Goal: Task Accomplishment & Management: Manage account settings

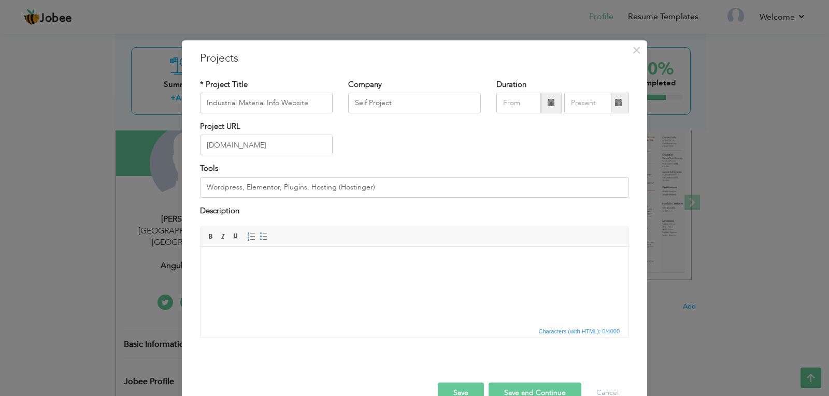
type input "Industrial Material Info Website"
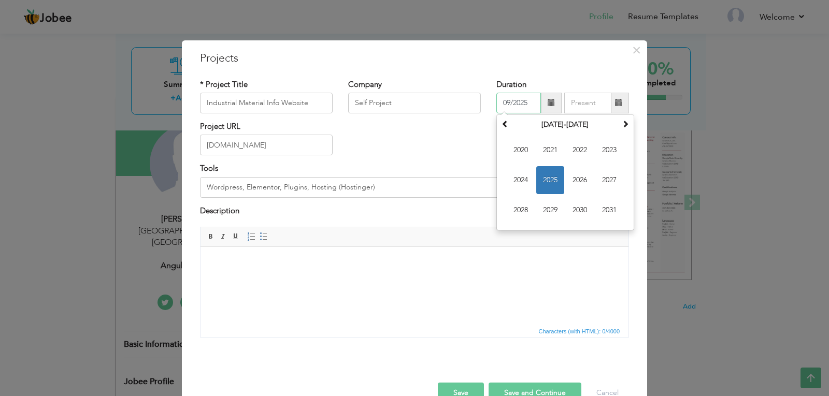
click at [526, 101] on input "09/2025" at bounding box center [518, 103] width 45 height 21
click at [544, 177] on span "2025" at bounding box center [550, 180] width 28 height 28
click at [539, 155] on span "Feb" at bounding box center [550, 150] width 28 height 28
type input "02/2025"
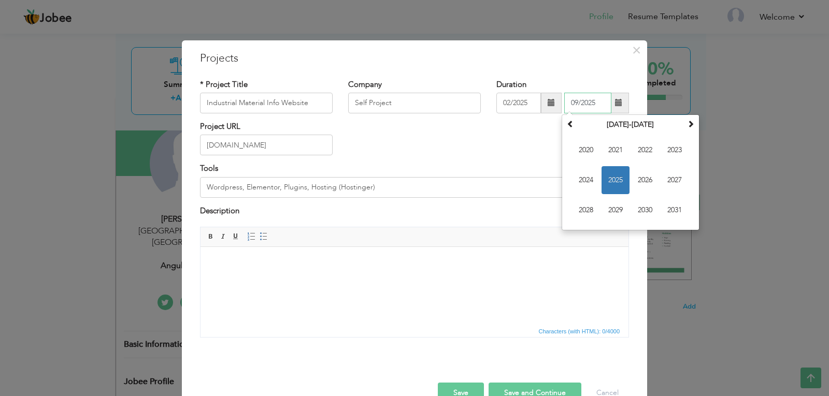
click at [602, 99] on input "09/2025" at bounding box center [587, 103] width 47 height 21
click at [613, 175] on span "2025" at bounding box center [616, 180] width 28 height 28
click at [632, 152] on span "Mar" at bounding box center [645, 150] width 28 height 28
type input "03/2025"
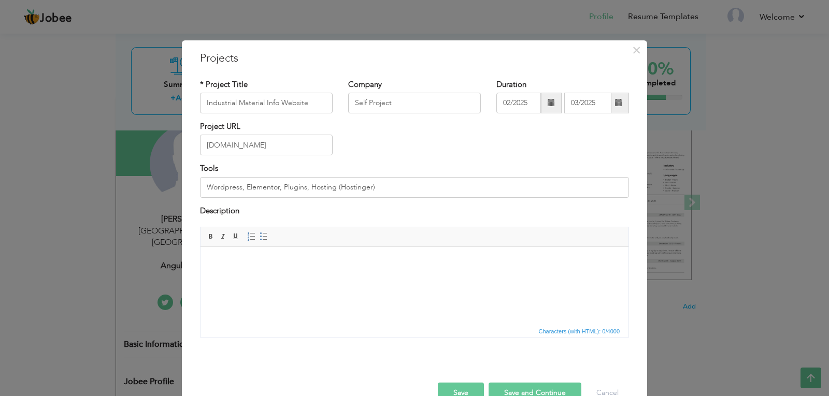
click at [513, 389] on button "Save and Continue" at bounding box center [535, 393] width 93 height 21
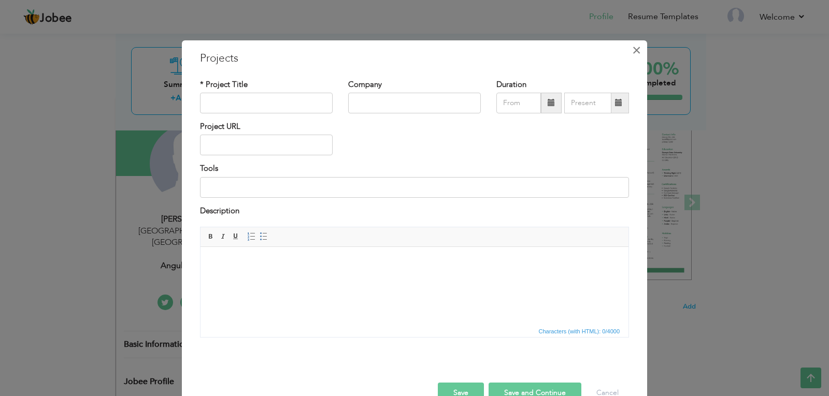
click at [632, 48] on span "×" at bounding box center [636, 50] width 9 height 19
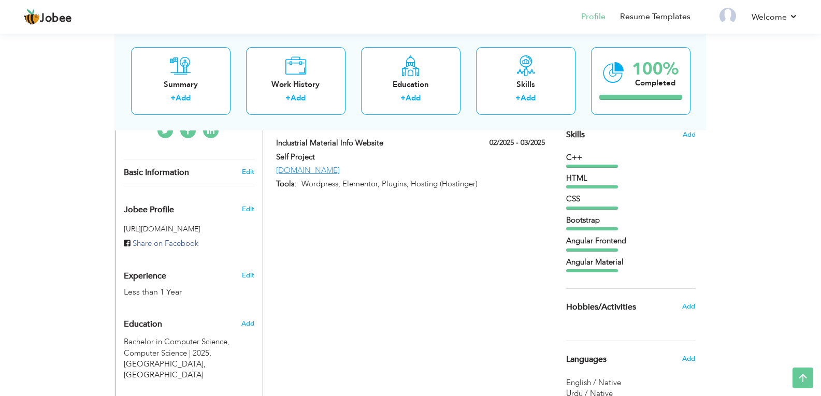
scroll to position [268, 0]
click at [246, 206] on span "Edit" at bounding box center [248, 210] width 12 height 9
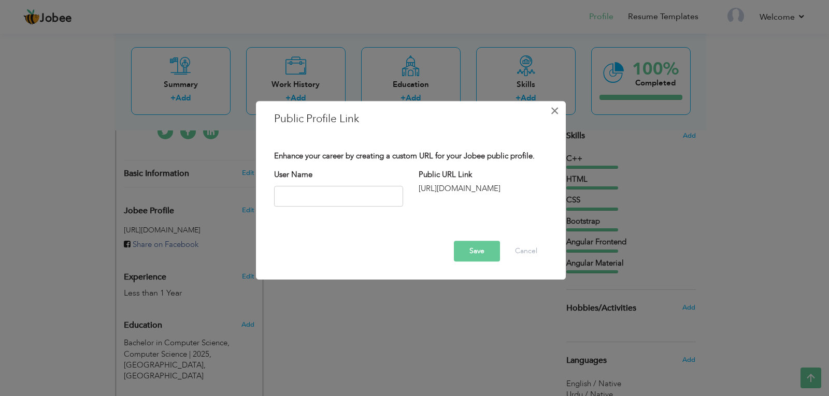
click at [556, 107] on span "×" at bounding box center [554, 111] width 9 height 19
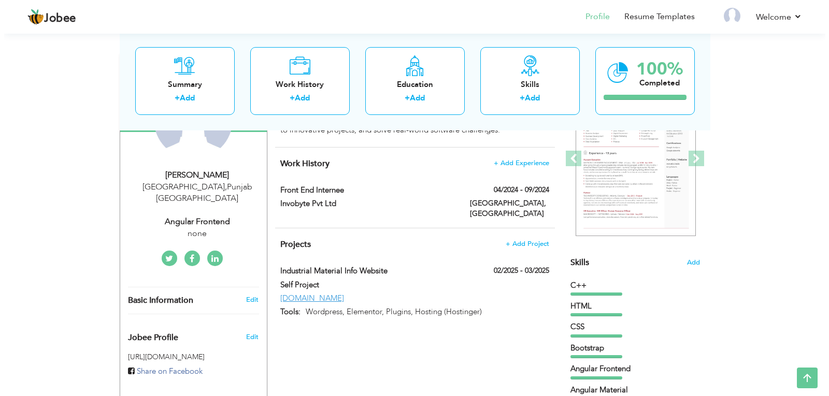
scroll to position [138, 0]
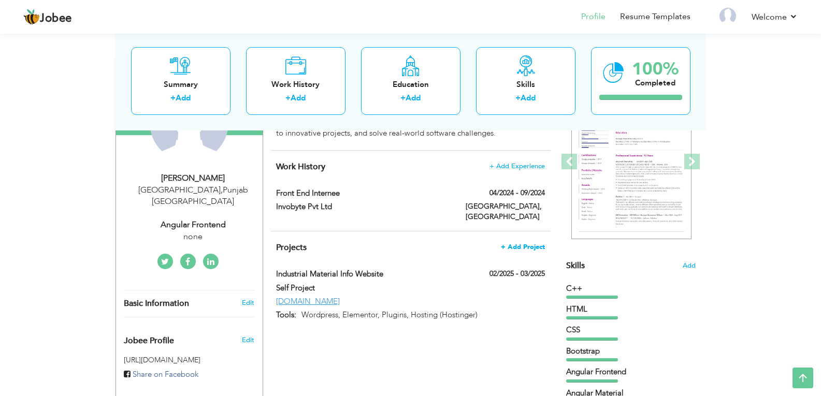
click at [520, 244] on span "+ Add Project" at bounding box center [523, 247] width 44 height 7
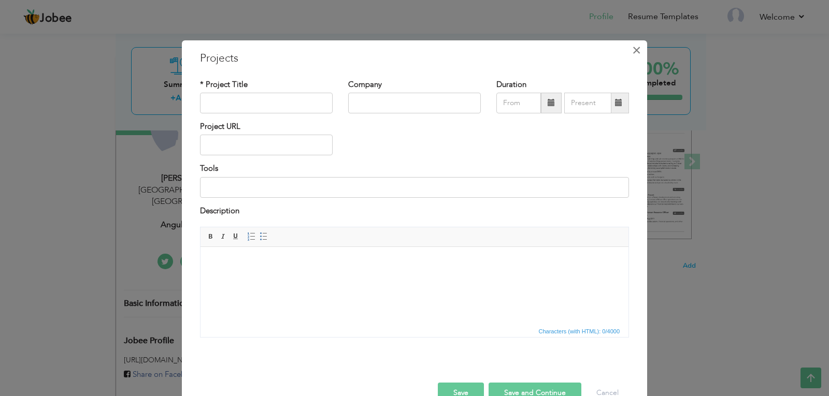
click at [632, 51] on span "×" at bounding box center [636, 50] width 9 height 19
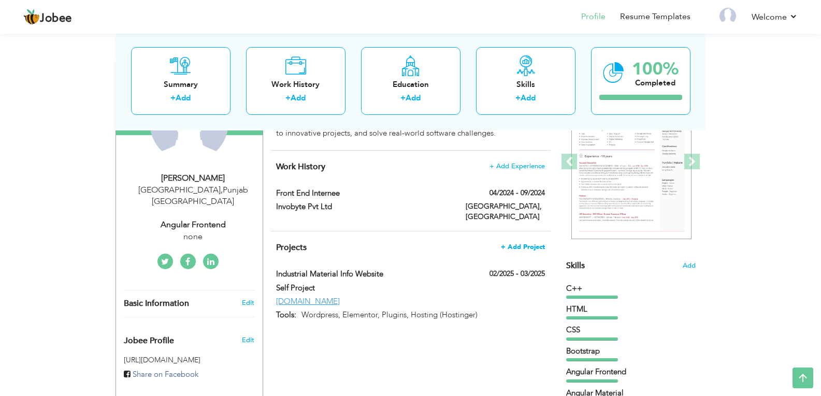
click at [509, 244] on span "+ Add Project" at bounding box center [523, 247] width 44 height 7
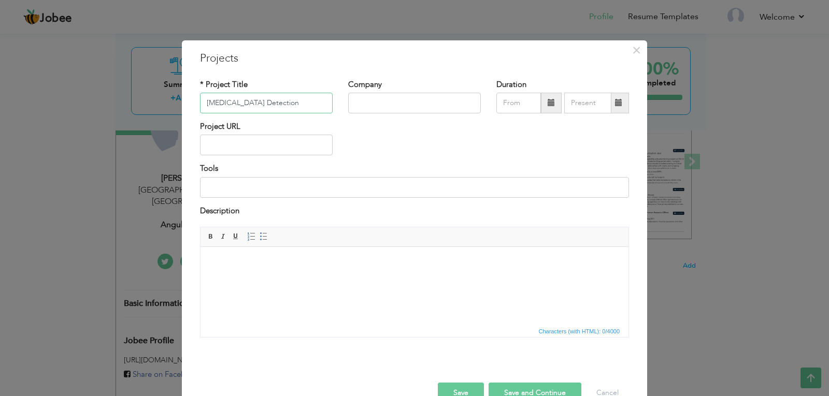
type input "Skin Cancer Detection"
click at [422, 106] on input "text" at bounding box center [414, 103] width 133 height 21
type input "Final Year Project"
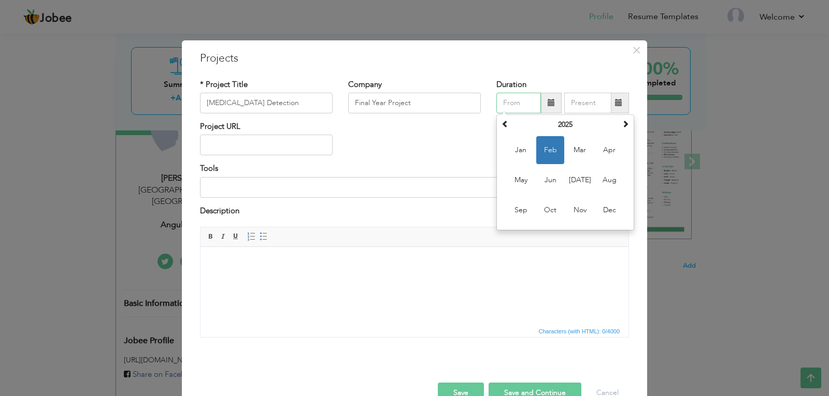
click at [504, 104] on input "text" at bounding box center [518, 103] width 45 height 21
click at [540, 182] on span "Jun" at bounding box center [550, 180] width 28 height 28
type input "06/2025"
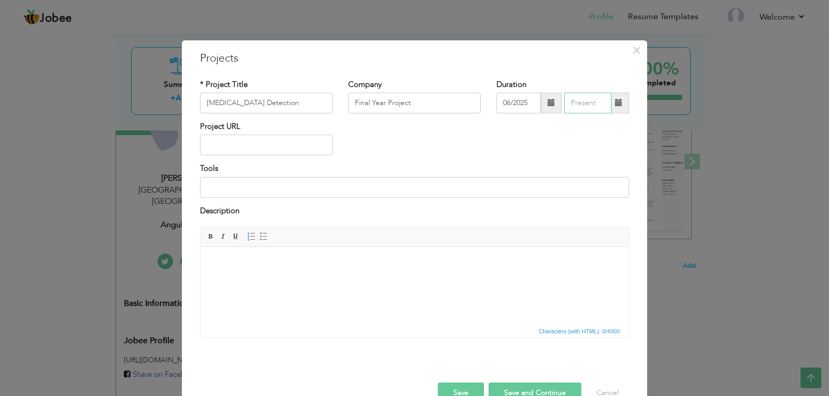
click at [577, 108] on input "text" at bounding box center [587, 103] width 47 height 21
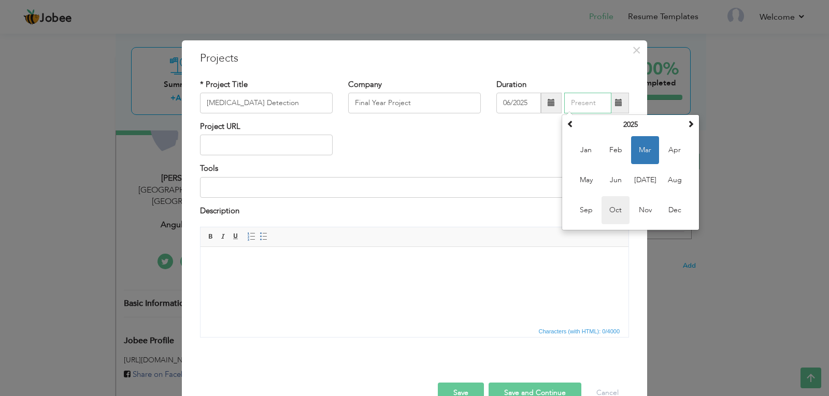
click at [610, 208] on span "Oct" at bounding box center [616, 210] width 28 height 28
type input "10/2025"
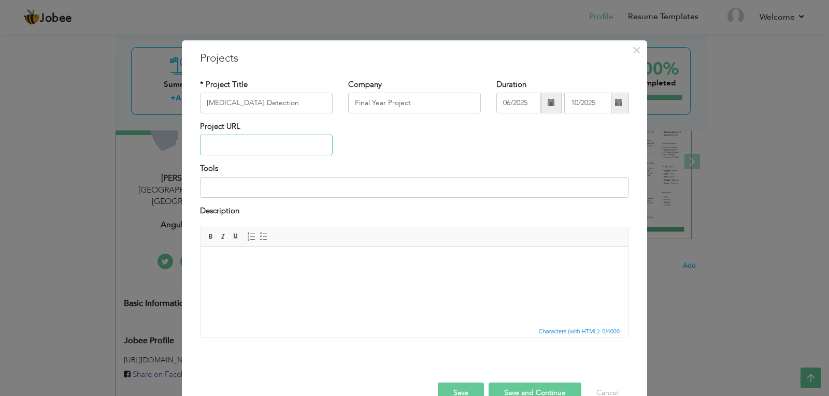
click at [233, 148] on input "text" at bounding box center [266, 145] width 133 height 21
type input "n"
type input "N/A"
click at [247, 193] on input at bounding box center [414, 187] width 429 height 21
click at [214, 184] on input at bounding box center [414, 187] width 429 height 21
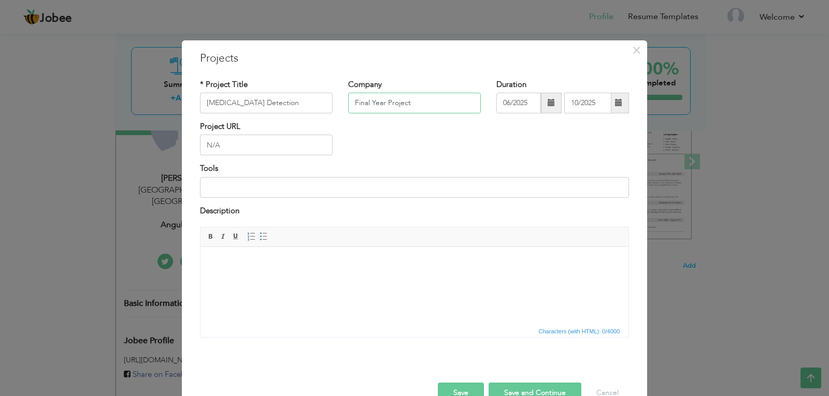
drag, startPoint x: 408, startPoint y: 104, endPoint x: 338, endPoint y: 101, distance: 70.5
click at [340, 101] on div "Company Final Year Project" at bounding box center [414, 100] width 148 height 42
type input "[GEOGRAPHIC_DATA]"
click at [288, 103] on input "Skin Cancer Detection" at bounding box center [266, 103] width 133 height 21
type input "[MEDICAL_DATA] Detection (FYP)"
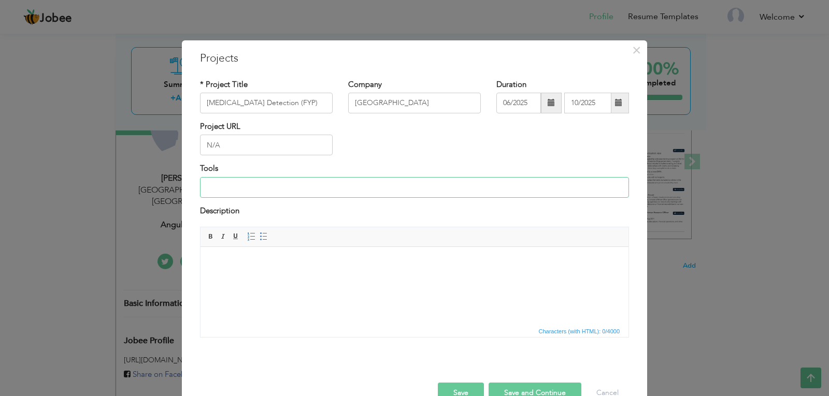
click at [292, 178] on input at bounding box center [414, 187] width 429 height 21
click at [249, 277] on html at bounding box center [415, 263] width 428 height 32
click at [251, 184] on input at bounding box center [414, 187] width 429 height 21
type input "v"
type input "Visual Studio"
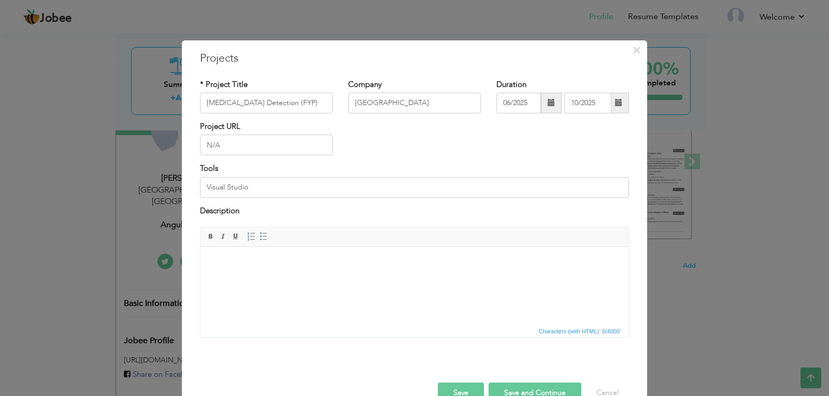
click at [259, 252] on html at bounding box center [415, 263] width 428 height 32
click at [406, 264] on body "Developed a deep learning model to classify skin lesions into bengn and maligna…" at bounding box center [414, 263] width 407 height 11
click at [0, 0] on lt-span "ben i gn" at bounding box center [0, 0] width 0 height 0
click at [469, 265] on body "Developed a deep learning model to classify skin lesions into benign and malign…" at bounding box center [414, 263] width 407 height 11
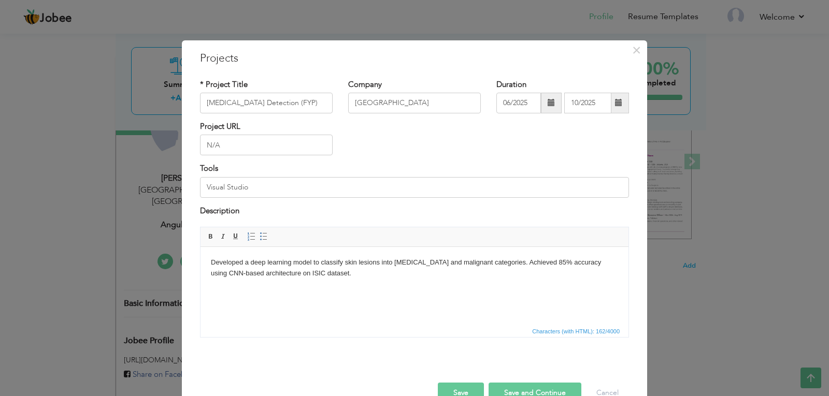
click at [280, 270] on body "Developed a deep learning model to classify skin lesions into [MEDICAL_DATA] an…" at bounding box center [414, 269] width 407 height 22
click at [345, 274] on body "Developed a deep learning model to classify skin lesions into [MEDICAL_DATA] an…" at bounding box center [414, 269] width 407 height 22
click at [290, 190] on input "Visual Studio" at bounding box center [414, 187] width 429 height 21
click at [250, 188] on input "Visual Studio, tensorFlow" at bounding box center [414, 187] width 429 height 21
click at [300, 189] on input "Visual Studio, TensorFlow" at bounding box center [414, 187] width 429 height 21
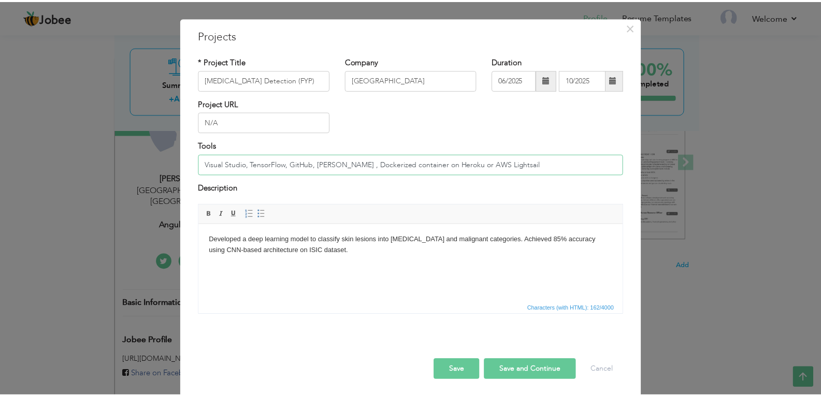
scroll to position [25, 0]
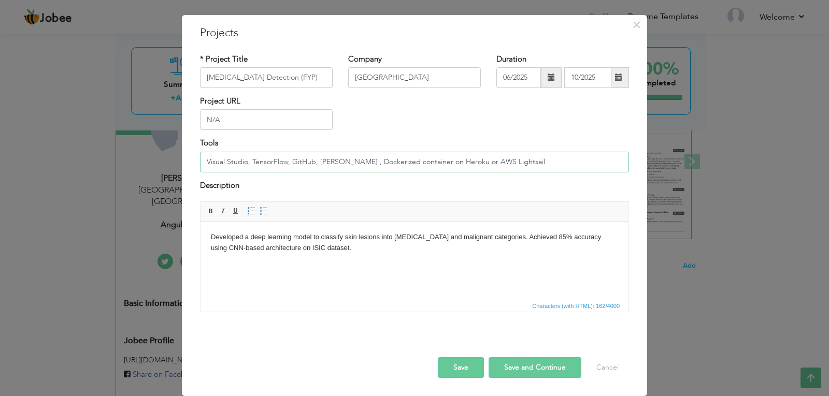
type input "Visual Studio, TensorFlow, GitHub, [PERSON_NAME] , Dockerized container on Hero…"
click at [540, 367] on button "Save and Continue" at bounding box center [535, 368] width 93 height 21
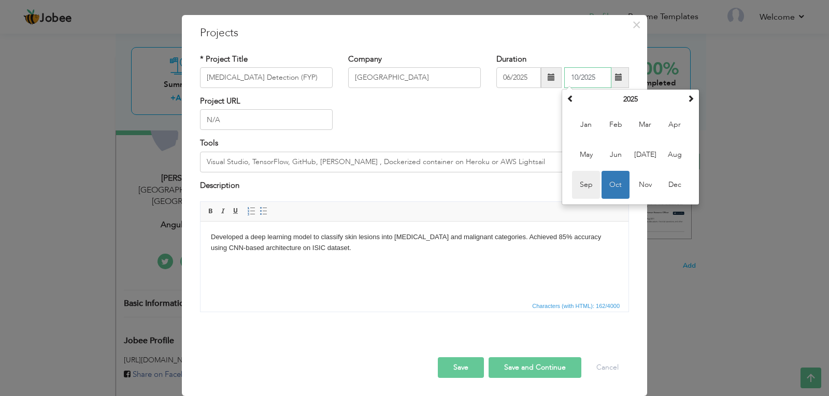
click at [593, 181] on span "Sep" at bounding box center [586, 185] width 28 height 28
type input "09/2025"
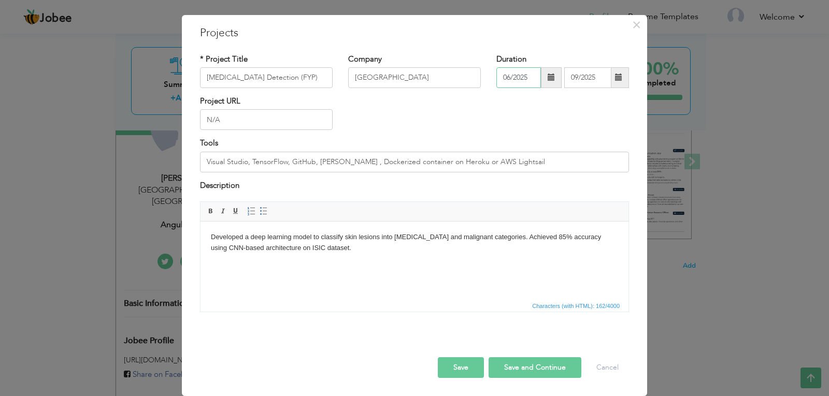
click at [510, 76] on input "06/2025" at bounding box center [518, 77] width 45 height 21
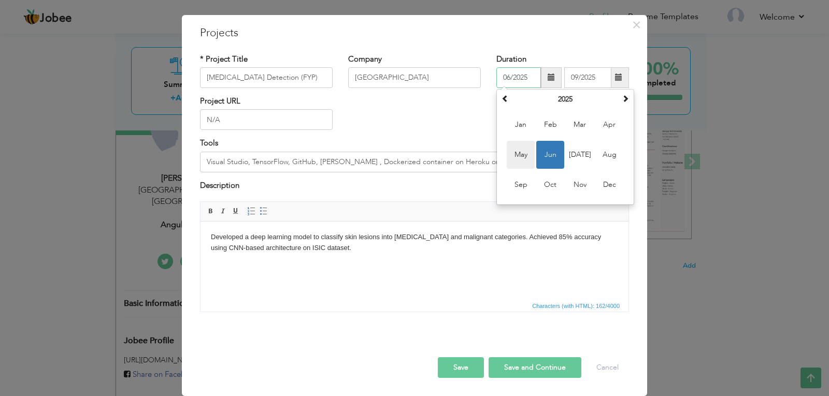
click at [526, 158] on span "May" at bounding box center [521, 155] width 28 height 28
type input "05/2025"
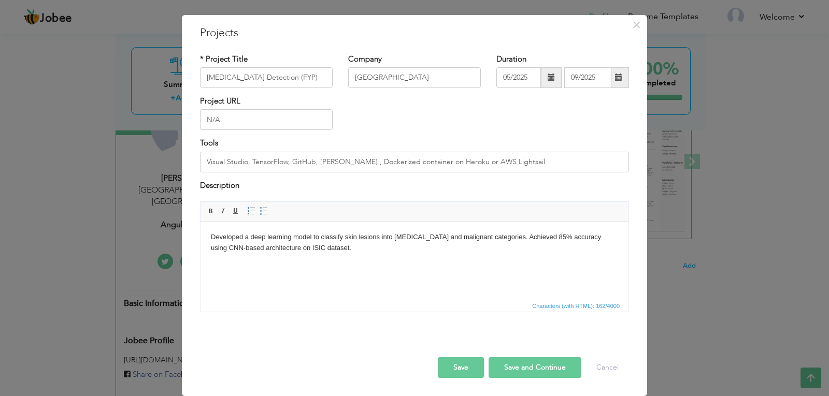
click at [510, 363] on button "Save and Continue" at bounding box center [535, 368] width 93 height 21
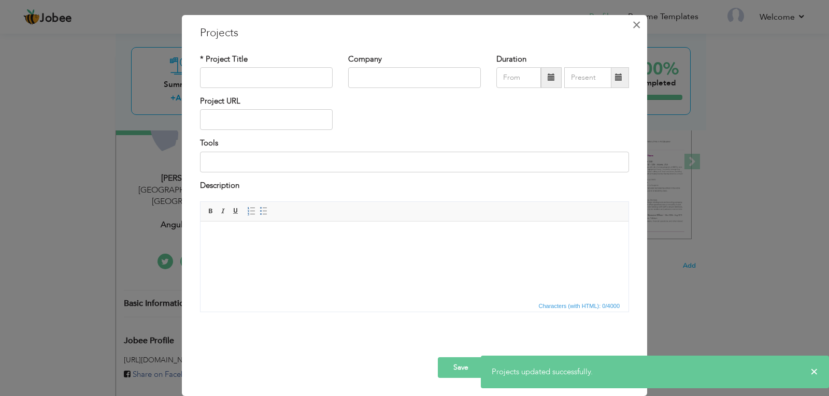
click at [633, 31] on span "×" at bounding box center [636, 25] width 9 height 19
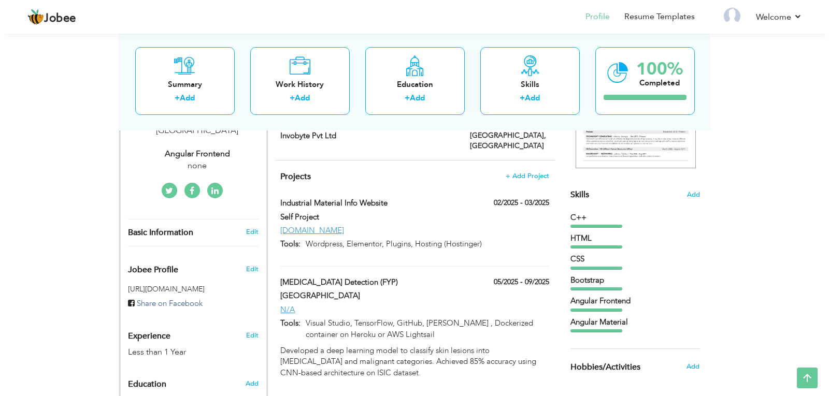
scroll to position [211, 0]
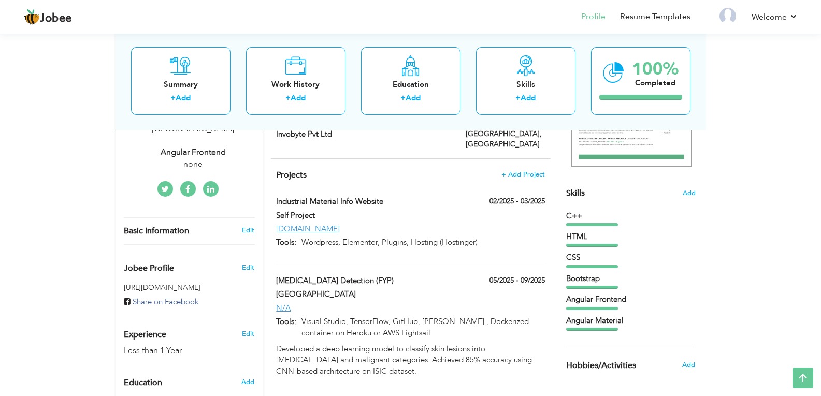
click at [459, 178] on div "Projects + Add Project Industrial Material Info Website 02/2025 - 03/2025 Indus…" at bounding box center [411, 271] width 280 height 224
click at [331, 196] on label "Industrial Material Info Website" at bounding box center [363, 201] width 174 height 11
type input "Industrial Material Info Website"
type input "Self Project"
type input "02/2025"
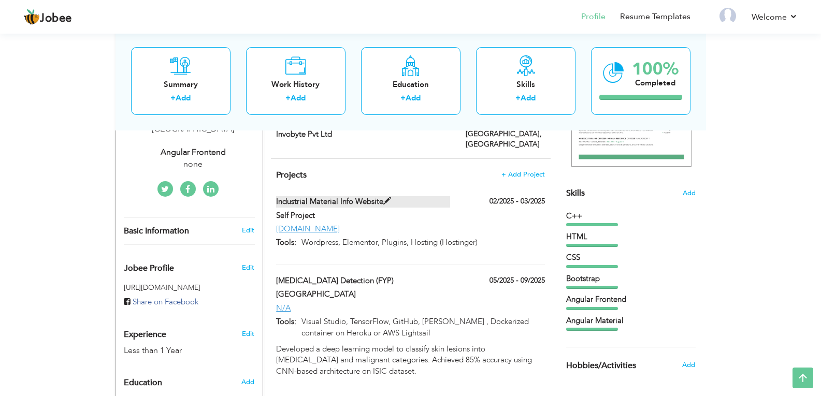
type input "03/2025"
type input "theindustrialneeds.com"
type input "Wordpress, Elementor, Plugins, Hosting (Hostinger)"
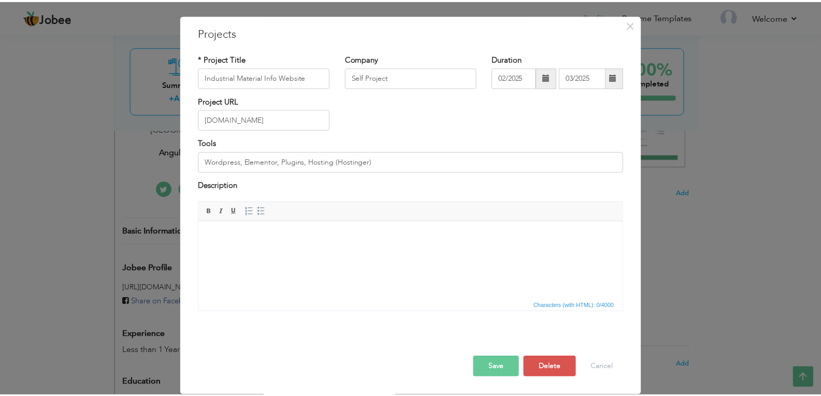
scroll to position [0, 0]
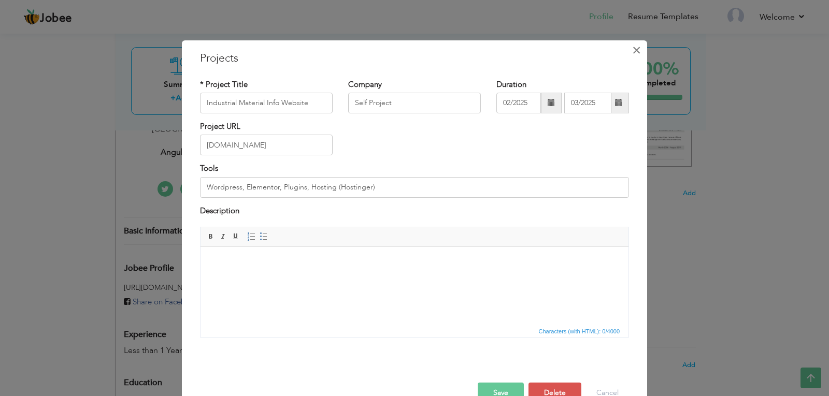
click at [635, 50] on span "×" at bounding box center [636, 50] width 9 height 19
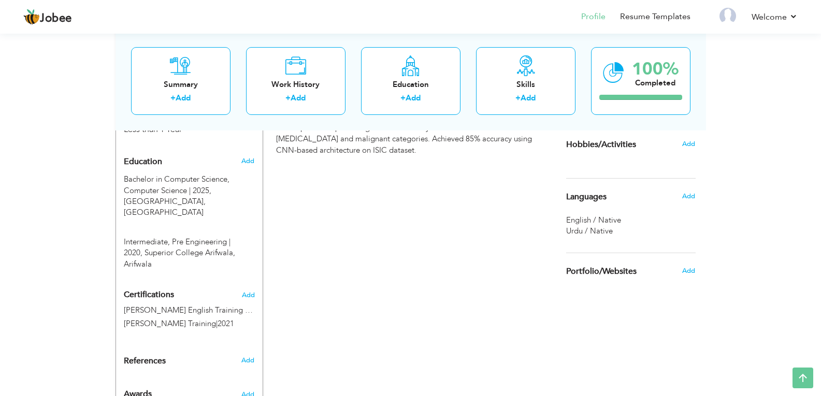
scroll to position [432, 0]
click at [245, 292] on span "Add" at bounding box center [247, 295] width 13 height 7
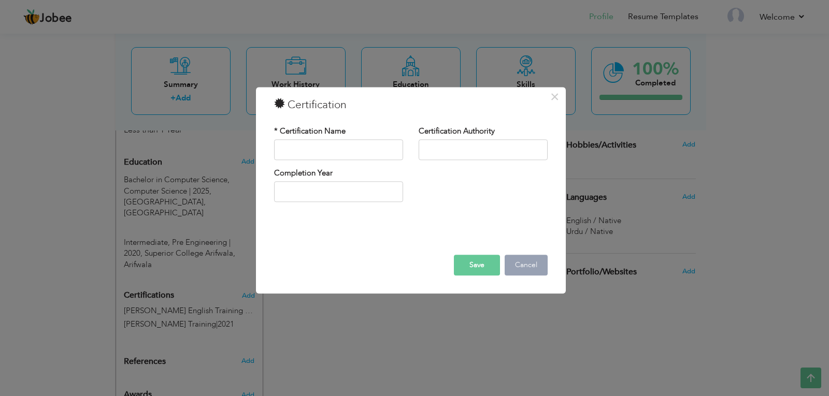
drag, startPoint x: 520, startPoint y: 263, endPoint x: 514, endPoint y: 263, distance: 5.7
click at [519, 263] on button "Cancel" at bounding box center [526, 265] width 43 height 21
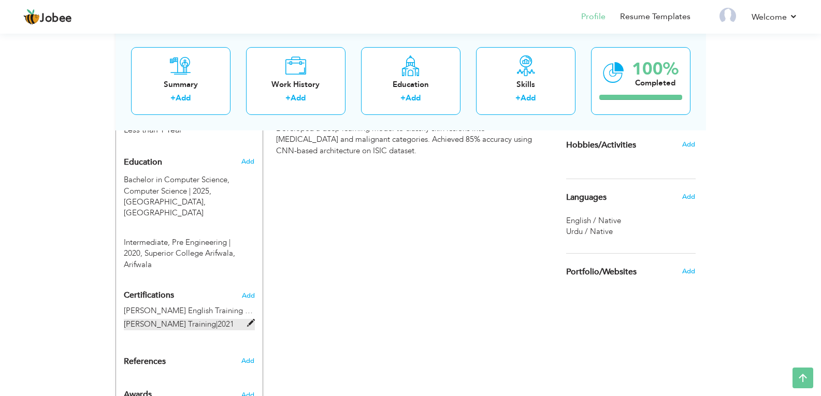
click at [212, 319] on label "Pitman Training | 2021" at bounding box center [189, 324] width 131 height 11
type input "[PERSON_NAME] English Training Course"
type input "[PERSON_NAME] Training"
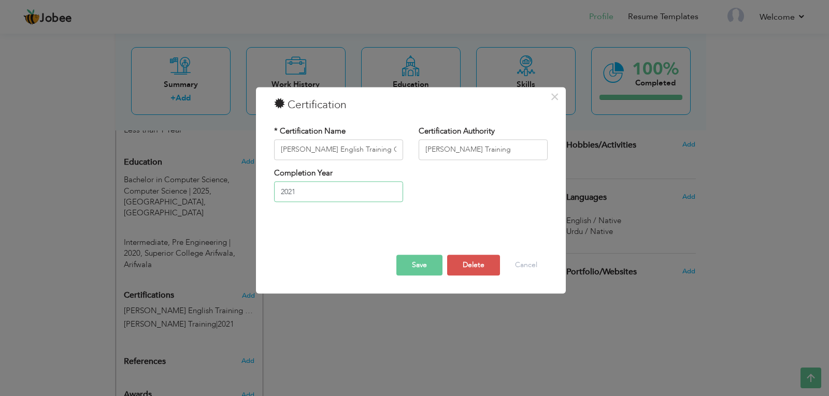
click at [360, 193] on input "2021" at bounding box center [338, 192] width 129 height 21
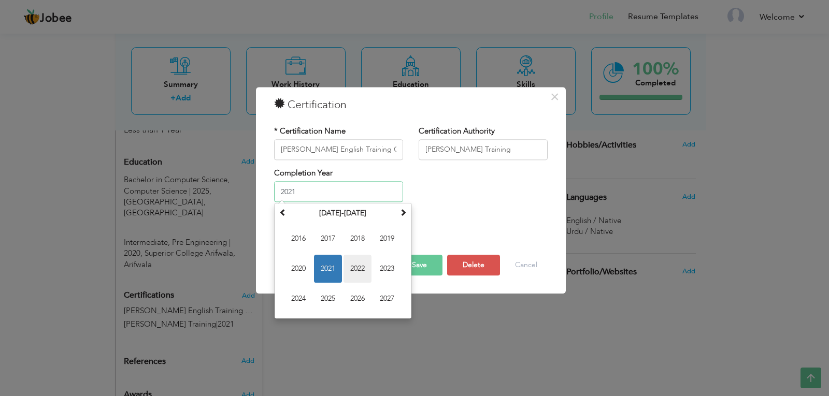
click at [356, 267] on span "2022" at bounding box center [358, 269] width 28 height 28
type input "2022"
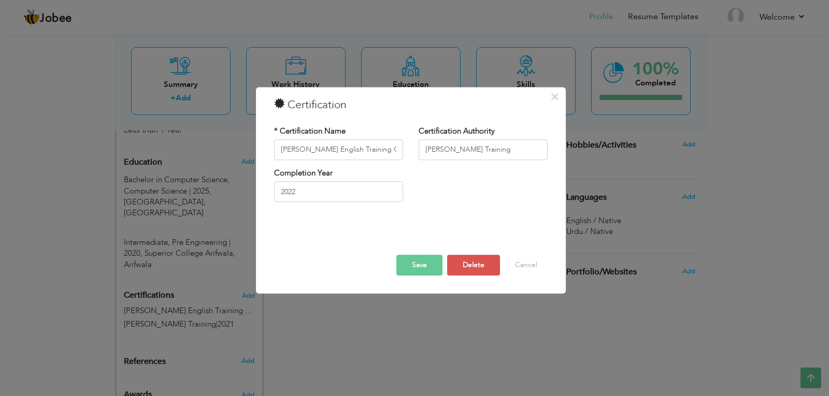
click at [435, 265] on button "Save" at bounding box center [419, 265] width 46 height 21
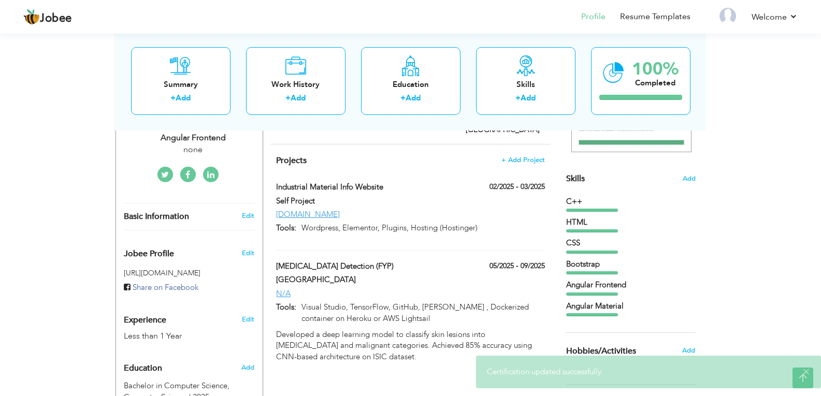
scroll to position [218, 0]
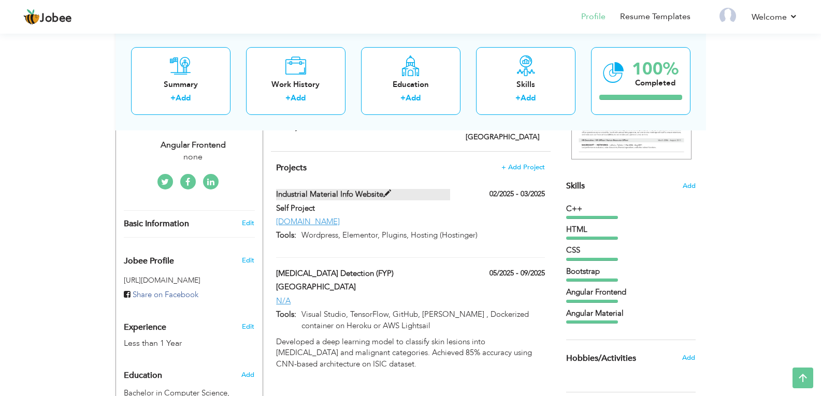
click at [357, 189] on label "Industrial Material Info Website" at bounding box center [363, 194] width 174 height 11
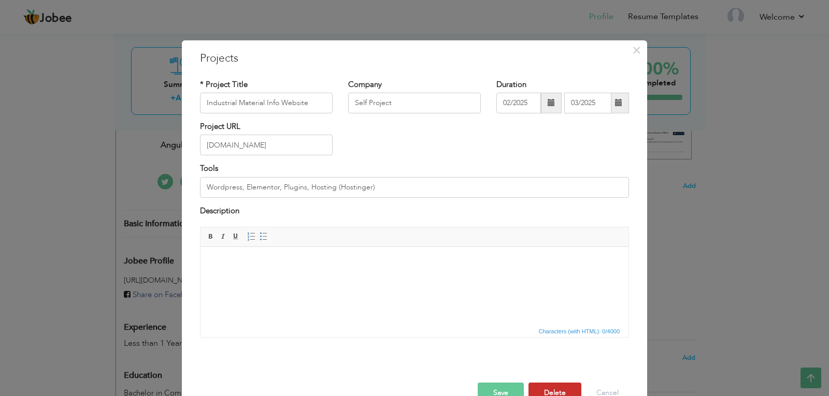
click at [535, 394] on button "Delete" at bounding box center [554, 393] width 53 height 21
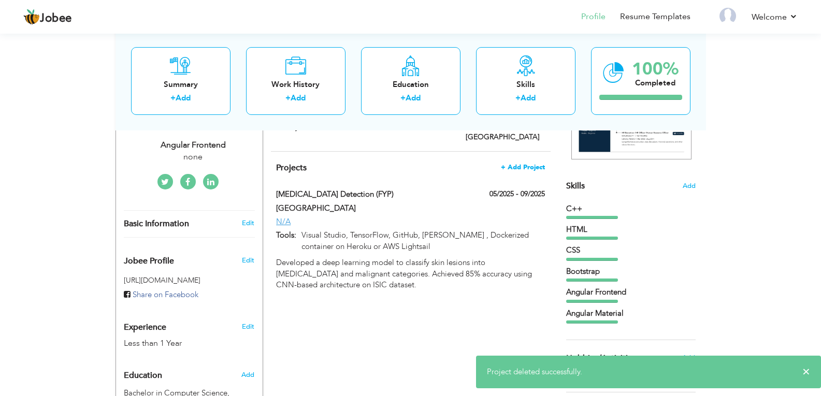
click at [533, 164] on span "+ Add Project" at bounding box center [523, 167] width 44 height 7
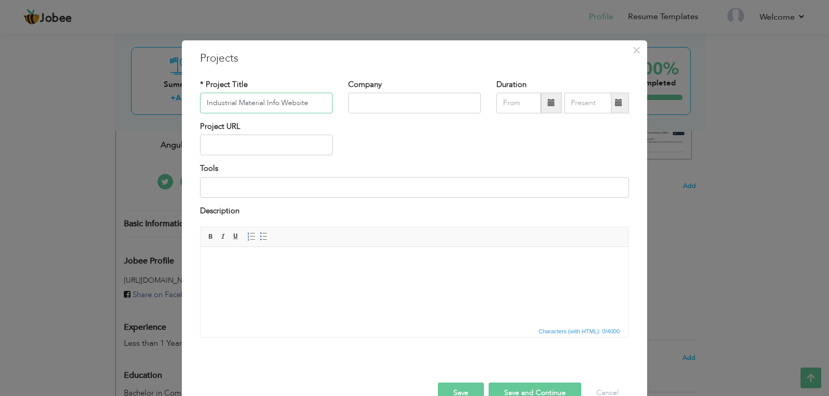
type input "Industrial Material Info Website"
click at [390, 99] on input "text" at bounding box center [414, 103] width 133 height 21
type input "Self Project"
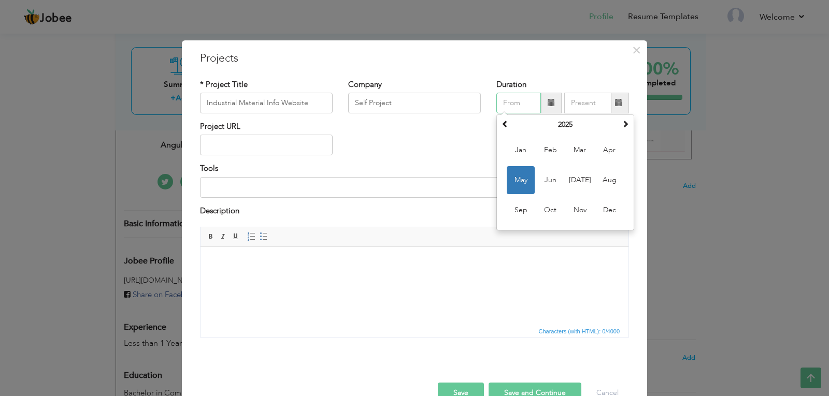
click at [509, 100] on input "text" at bounding box center [518, 103] width 45 height 21
click at [544, 159] on span "Feb" at bounding box center [550, 150] width 28 height 28
type input "02/2025"
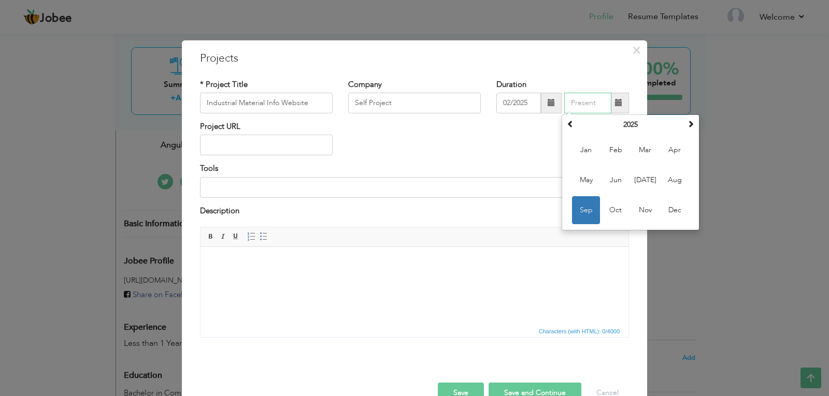
click at [580, 108] on input "text" at bounding box center [587, 103] width 47 height 21
click at [642, 146] on span "Mar" at bounding box center [645, 150] width 28 height 28
type input "03/2025"
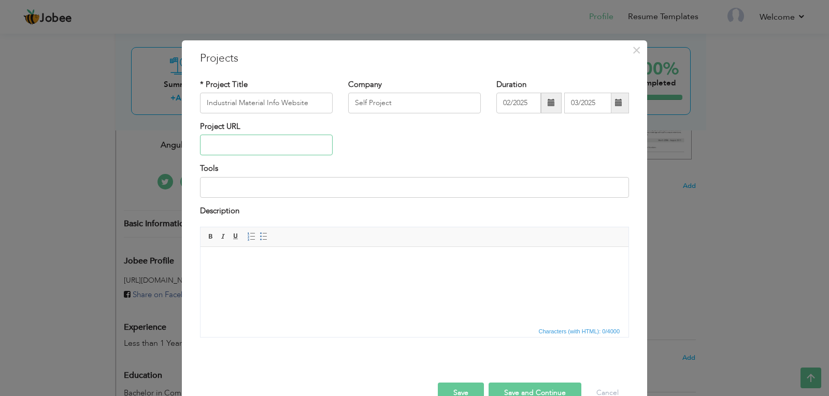
click at [249, 144] on input "text" at bounding box center [266, 145] width 133 height 21
type input "theindustrialneeds"
drag, startPoint x: 266, startPoint y: 142, endPoint x: 201, endPoint y: 144, distance: 65.3
click at [201, 144] on input "theindustrialneeds" at bounding box center [266, 145] width 133 height 21
click at [501, 383] on button "Save and Continue" at bounding box center [535, 393] width 93 height 21
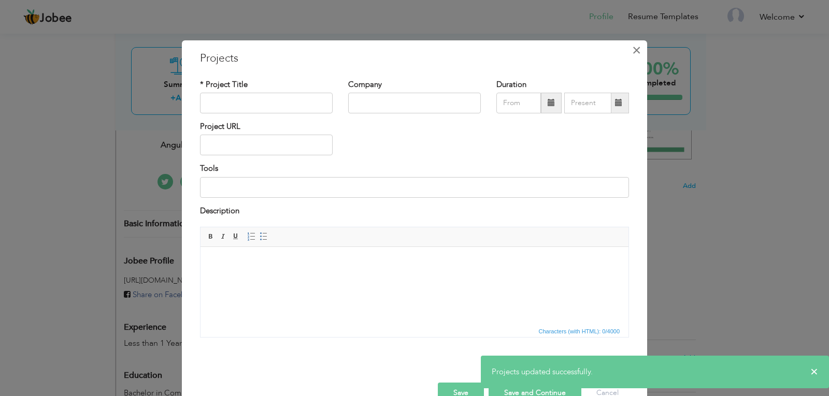
click at [632, 56] on span "×" at bounding box center [636, 50] width 9 height 19
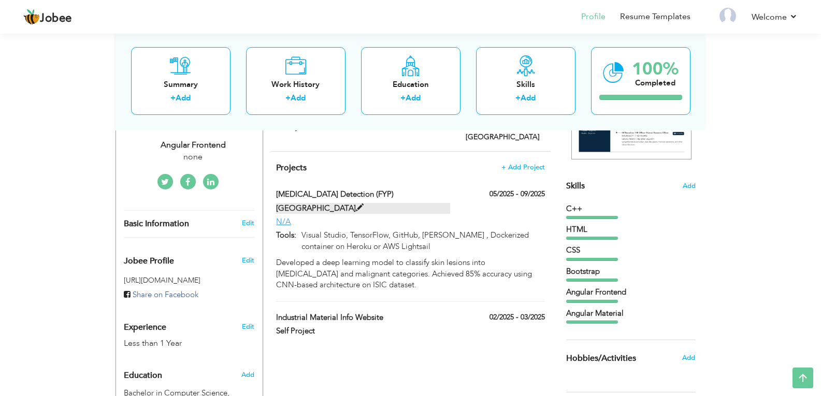
click at [370, 203] on label "[GEOGRAPHIC_DATA]" at bounding box center [363, 208] width 174 height 11
type input "[MEDICAL_DATA] Detection (FYP)"
type input "[GEOGRAPHIC_DATA]"
type input "05/2025"
type input "09/2025"
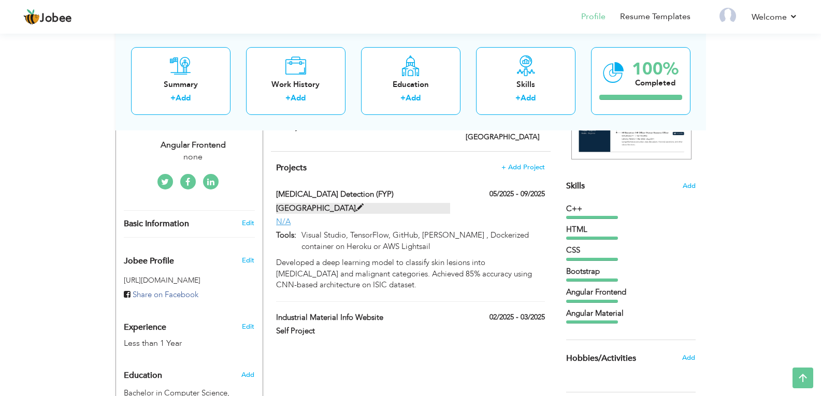
type input "N/A"
type input "Visual Studio, TensorFlow, GitHub, [PERSON_NAME] , Dockerized container on Hero…"
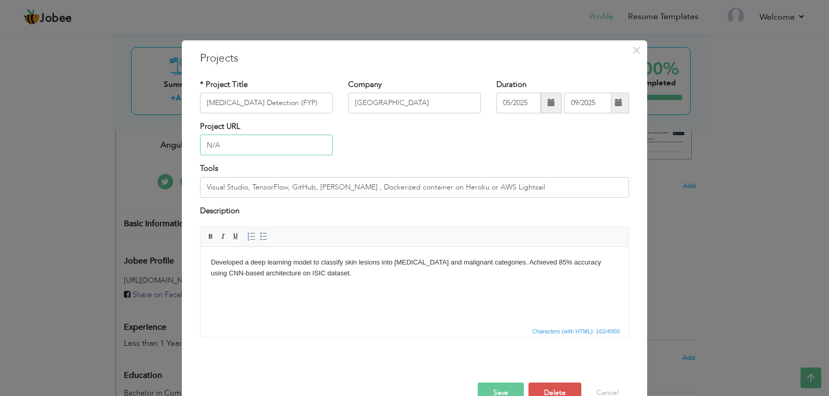
drag, startPoint x: 221, startPoint y: 145, endPoint x: 203, endPoint y: 147, distance: 18.8
click at [203, 147] on input "N/A" at bounding box center [266, 145] width 133 height 21
click at [490, 392] on button "Save" at bounding box center [501, 393] width 46 height 21
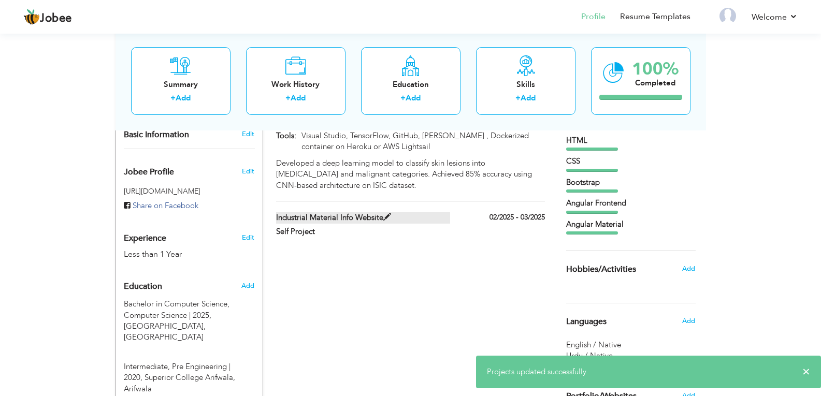
scroll to position [308, 0]
click at [406, 212] on label "Industrial Material Info Website" at bounding box center [363, 217] width 174 height 11
type input "Industrial Material Info Website"
type input "Self Project"
type input "02/2025"
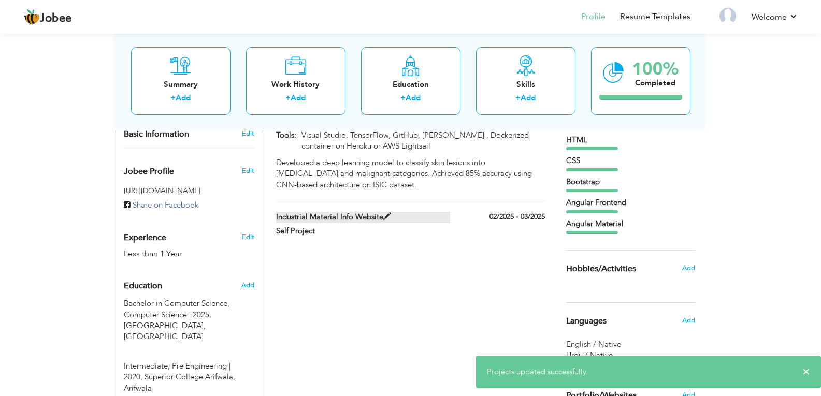
type input "03/2025"
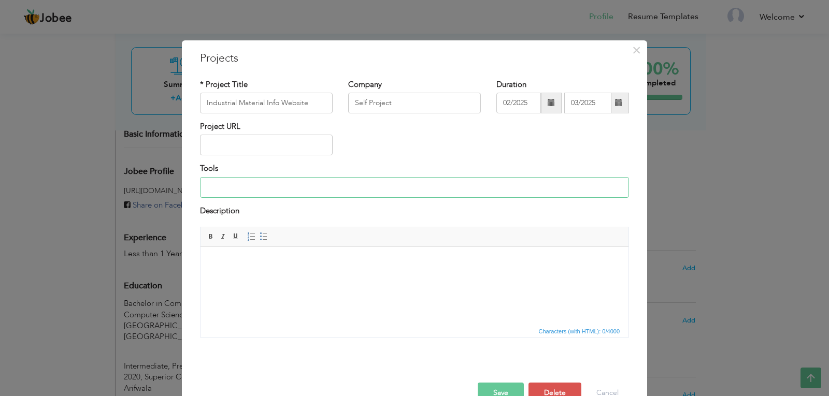
click at [262, 182] on input at bounding box center [414, 187] width 429 height 21
type input "WordPress, Elementor, Plugins, Hosting (Hostinger)"
click at [285, 273] on html at bounding box center [415, 263] width 428 height 32
click at [258, 265] on body at bounding box center [414, 263] width 407 height 11
click at [274, 271] on html "Designed" at bounding box center [415, 263] width 428 height 32
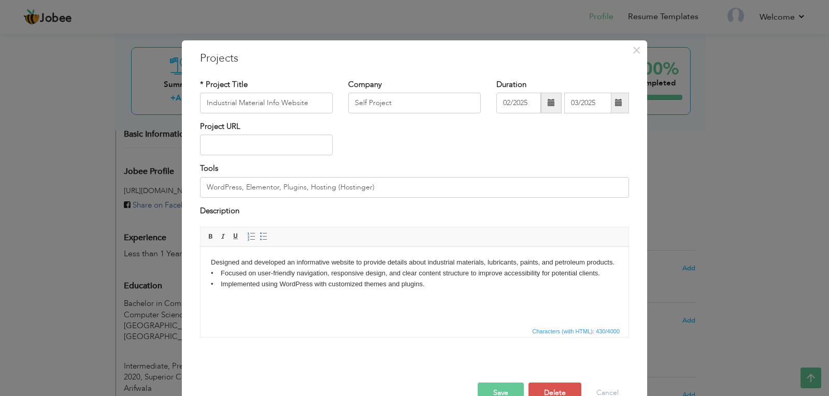
click at [226, 273] on body "Designed and developed an informative website to provide details about industri…" at bounding box center [414, 274] width 407 height 32
click at [227, 290] on body "Designed and developed an informative website to provide details about industri…" at bounding box center [414, 274] width 407 height 32
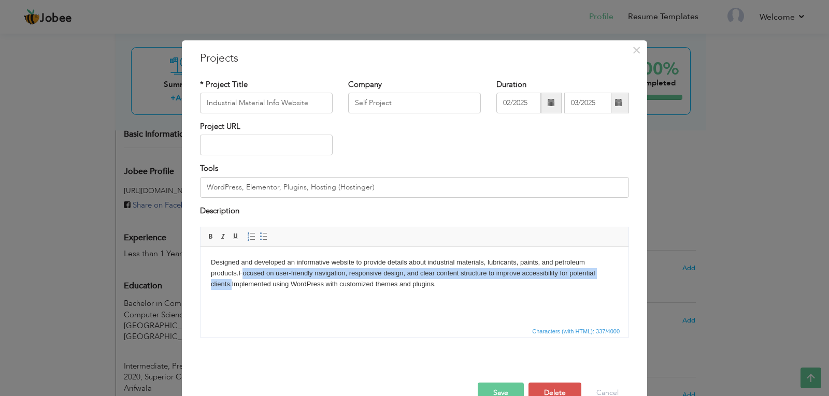
drag, startPoint x: 240, startPoint y: 272, endPoint x: 230, endPoint y: 289, distance: 19.3
click at [230, 289] on body "Designed and developed an informative website to provide details about industri…" at bounding box center [414, 274] width 407 height 32
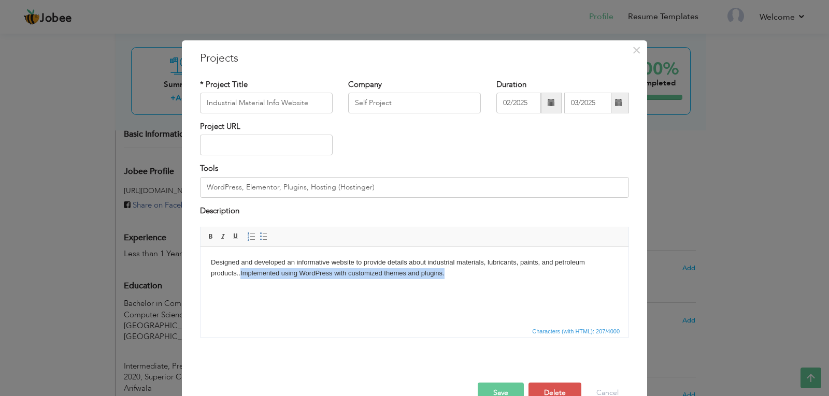
drag, startPoint x: 240, startPoint y: 274, endPoint x: 486, endPoint y: 282, distance: 246.3
click at [486, 282] on html "Designed and developed an informative website to provide details about industri…" at bounding box center [415, 268] width 428 height 42
click at [508, 385] on button "Save" at bounding box center [501, 393] width 46 height 21
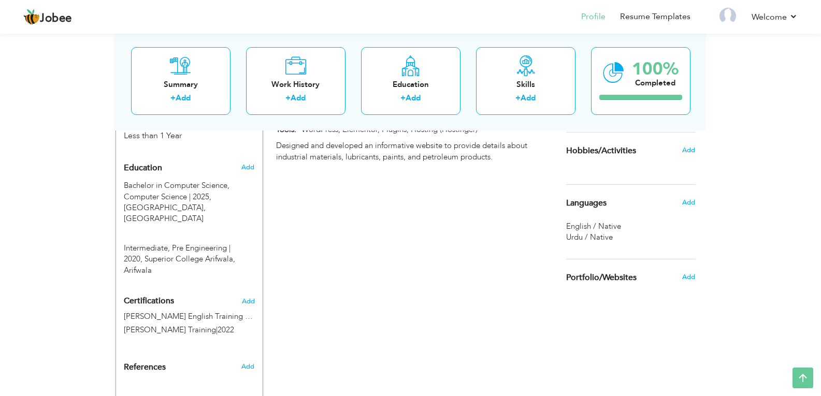
scroll to position [425, 0]
click at [245, 363] on span "Add" at bounding box center [247, 367] width 13 height 9
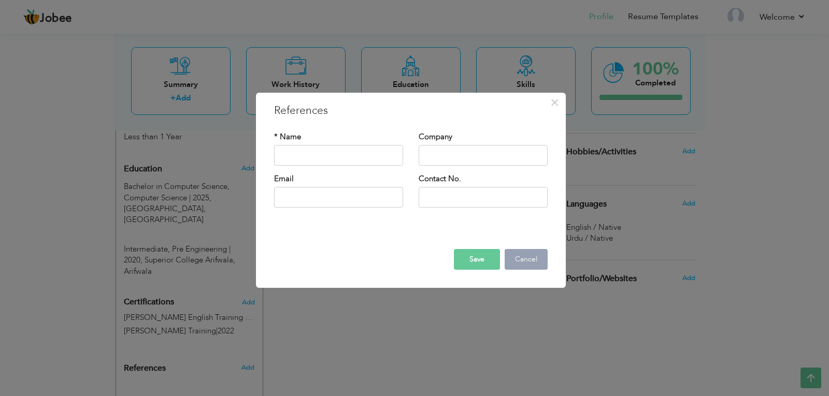
click at [517, 258] on button "Cancel" at bounding box center [526, 259] width 43 height 21
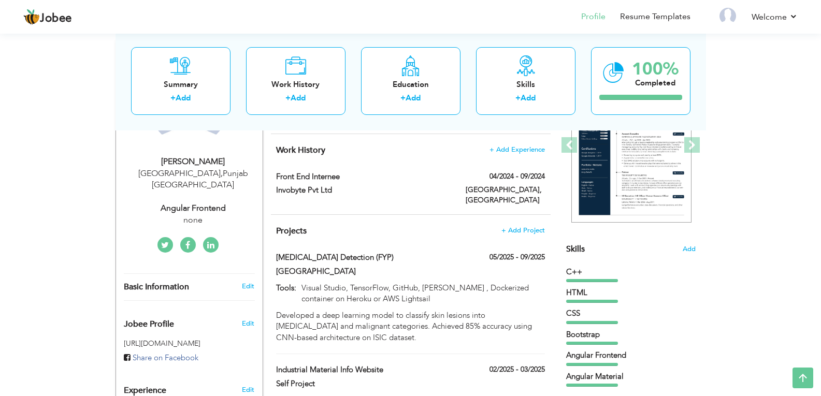
scroll to position [153, 0]
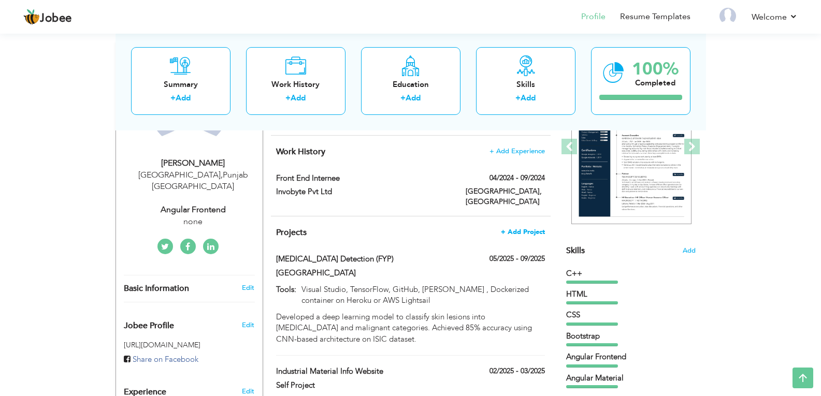
click at [528, 228] on span "+ Add Project" at bounding box center [523, 231] width 44 height 7
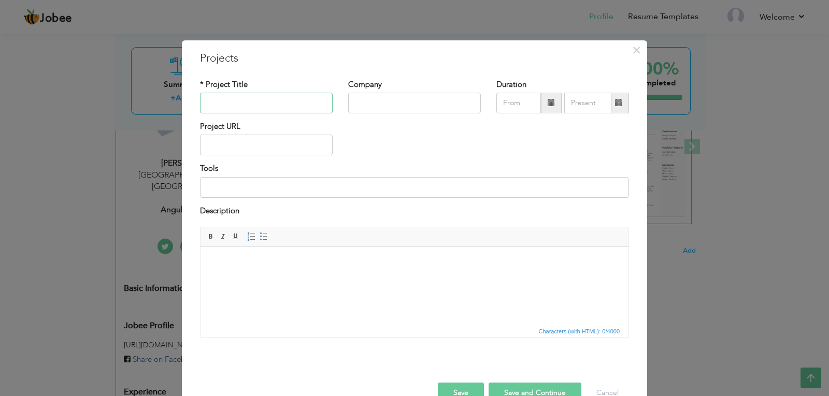
click at [262, 96] on input "text" at bounding box center [266, 103] width 133 height 21
type input "Weather Application"
click at [361, 102] on input "text" at bounding box center [414, 103] width 133 height 21
click at [353, 103] on input "internship" at bounding box center [414, 103] width 133 height 21
drag, startPoint x: 417, startPoint y: 104, endPoint x: 348, endPoint y: 108, distance: 68.5
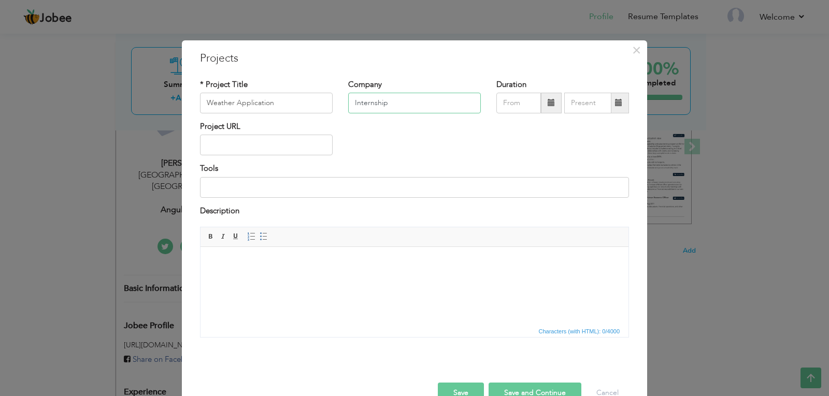
click at [348, 108] on input "Internship" at bounding box center [414, 103] width 133 height 21
type input "Invobyte (Johar Town, Lahore)"
click at [253, 182] on input at bounding box center [414, 187] width 429 height 21
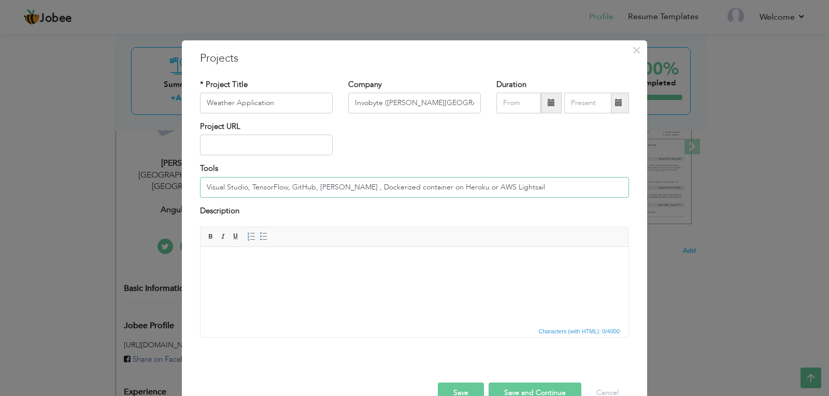
drag, startPoint x: 511, startPoint y: 187, endPoint x: 249, endPoint y: 178, distance: 262.8
click at [249, 178] on input "Visual Studio, TensorFlow, GitHub, [PERSON_NAME] , Dockerized container on Hero…" at bounding box center [414, 187] width 429 height 21
click at [245, 191] on input "Visual Studio," at bounding box center [414, 187] width 429 height 21
click at [273, 190] on input "Visual Studio code," at bounding box center [414, 187] width 429 height 21
type input "Visual Studio code, HTML, CSS, JavaScript, OpenWeather API"
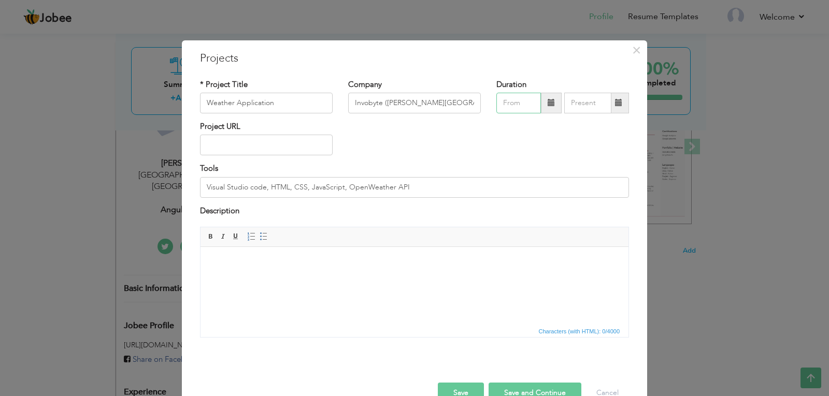
click at [506, 103] on input "text" at bounding box center [518, 103] width 45 height 21
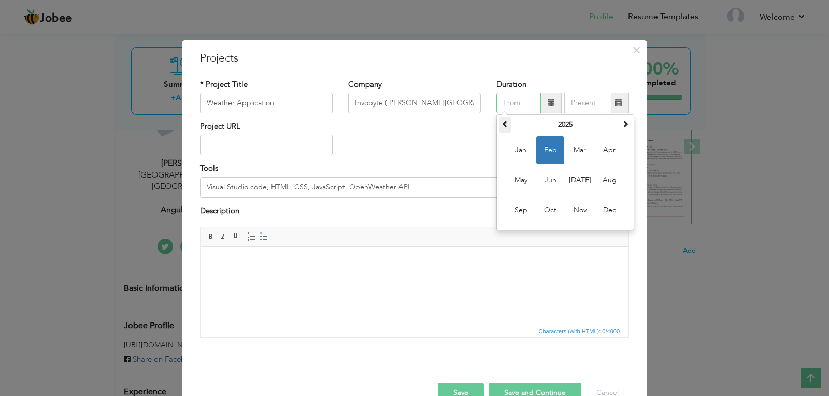
click at [502, 128] on th at bounding box center [505, 125] width 12 height 16
click at [603, 154] on span "Apr" at bounding box center [609, 150] width 28 height 28
type input "04/2024"
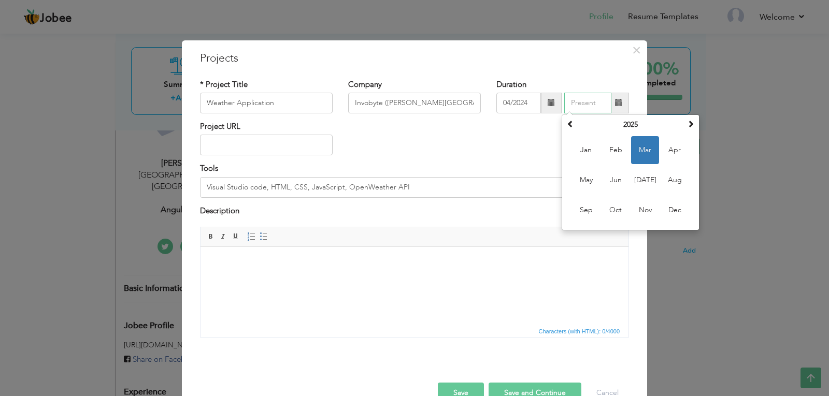
click at [587, 111] on input "text" at bounding box center [587, 103] width 47 height 21
click at [569, 123] on span at bounding box center [570, 123] width 7 height 7
click at [610, 209] on span "Oct" at bounding box center [616, 210] width 28 height 28
click at [568, 98] on input "10/2024" at bounding box center [587, 103] width 47 height 21
click at [584, 204] on span "Sep" at bounding box center [586, 210] width 28 height 28
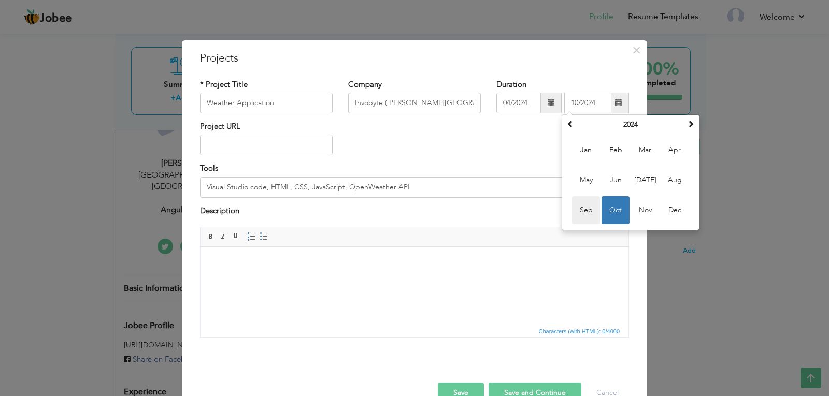
type input "09/2024"
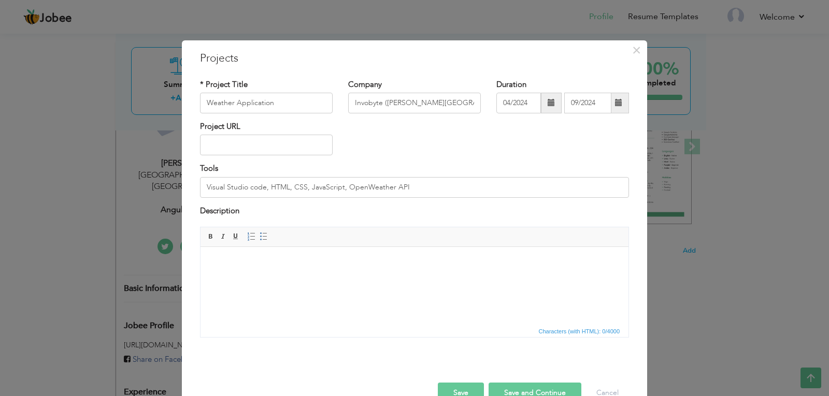
click at [319, 273] on html at bounding box center [415, 263] width 428 height 32
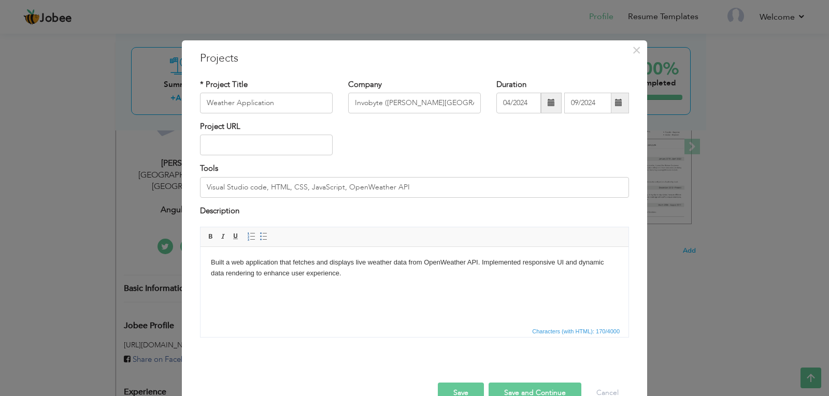
click at [503, 388] on button "Save and Continue" at bounding box center [535, 393] width 93 height 21
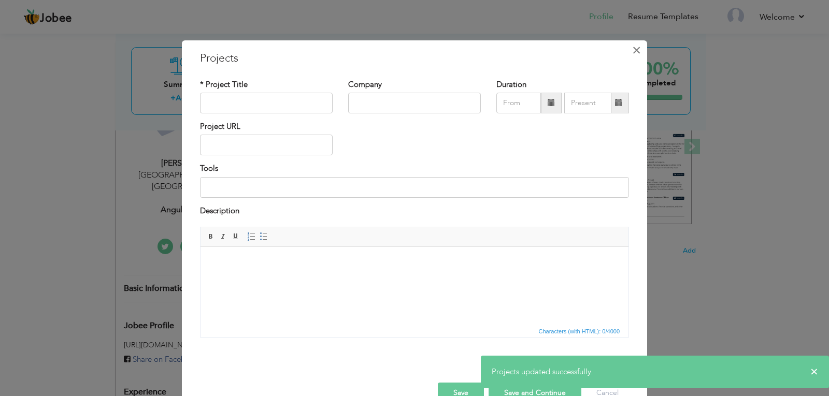
click at [637, 56] on span "×" at bounding box center [636, 50] width 9 height 19
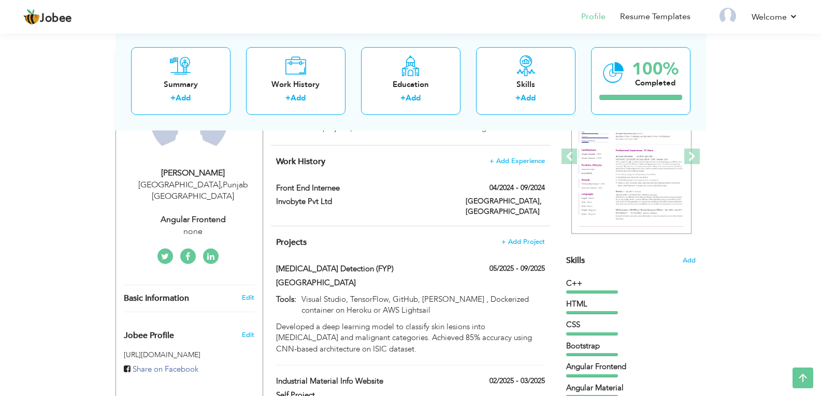
scroll to position [140, 0]
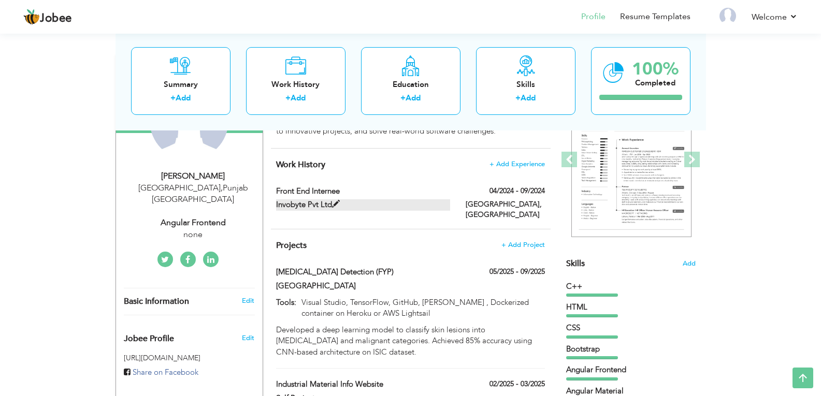
click at [338, 205] on span at bounding box center [336, 205] width 8 height 8
type input "Front End Internee"
type input "Invobyte Pvt Ltd"
type input "04/2024"
type input "09/2024"
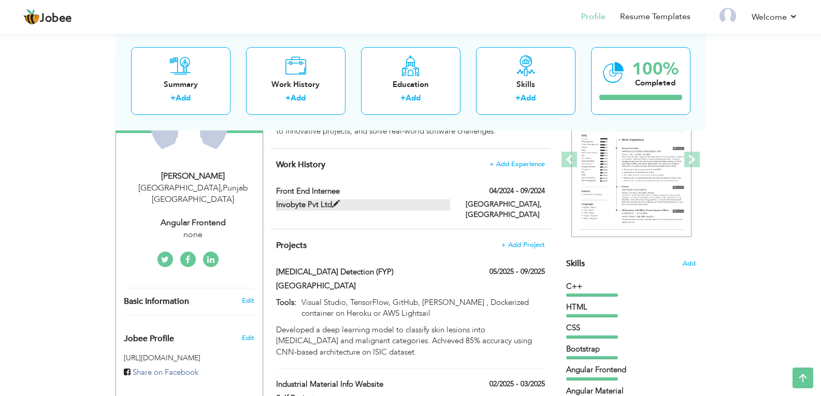
type input "[GEOGRAPHIC_DATA]"
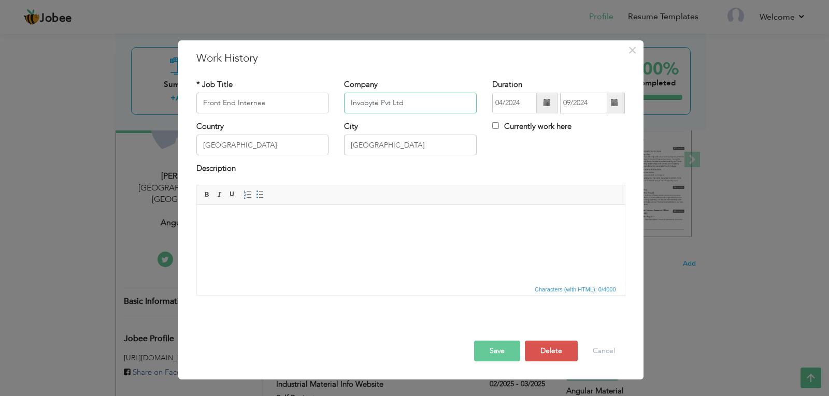
click at [428, 98] on input "Invobyte Pvt Ltd" at bounding box center [410, 103] width 133 height 21
drag, startPoint x: 410, startPoint y: 102, endPoint x: 381, endPoint y: 102, distance: 29.5
click at [381, 102] on input "Invobyte Pvt Ltd" at bounding box center [410, 103] width 133 height 21
type input "Invobyte Software Com"
click at [592, 350] on button "Cancel" at bounding box center [603, 351] width 43 height 21
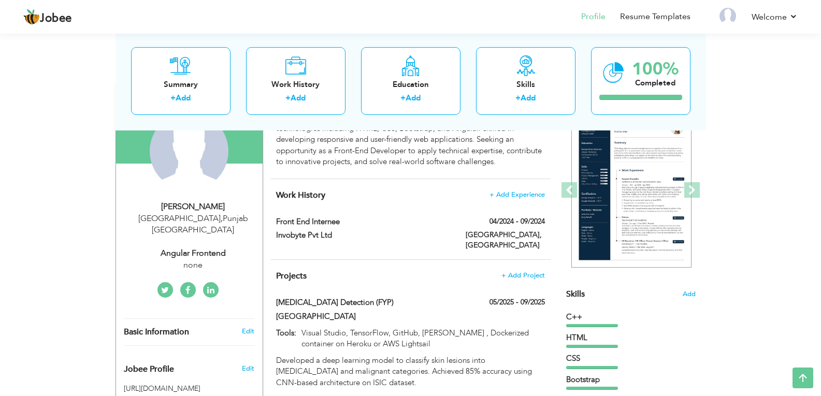
scroll to position [108, 0]
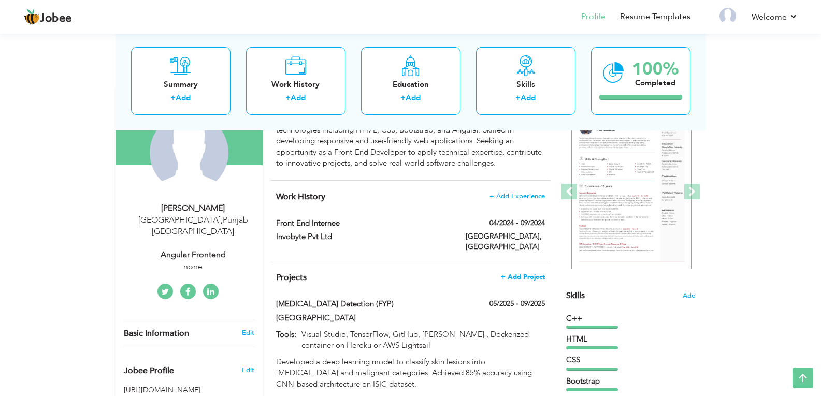
click at [521, 274] on span "+ Add Project" at bounding box center [523, 277] width 44 height 7
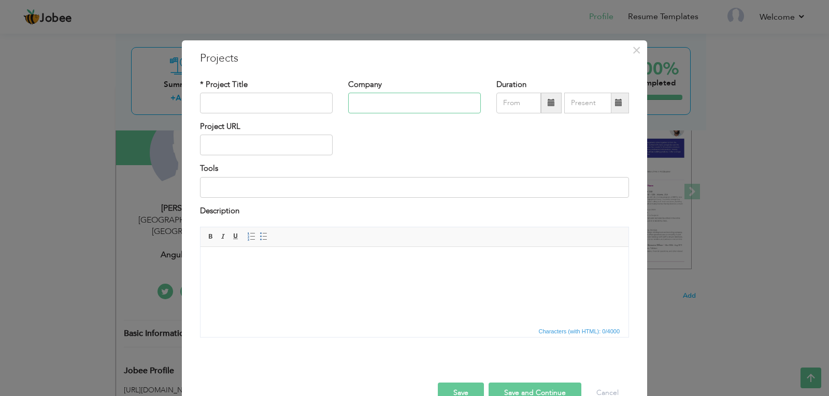
click at [362, 99] on input "text" at bounding box center [414, 103] width 133 height 21
type input "Invobyte"
click at [260, 99] on input "text" at bounding box center [266, 103] width 133 height 21
type input "To-Do List Application"
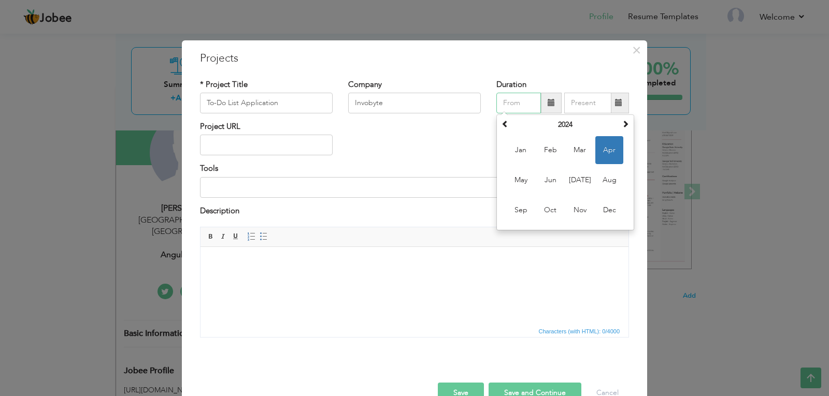
click at [509, 105] on input "text" at bounding box center [518, 103] width 45 height 21
click at [601, 155] on span "Apr" at bounding box center [609, 150] width 28 height 28
type input "04/2024"
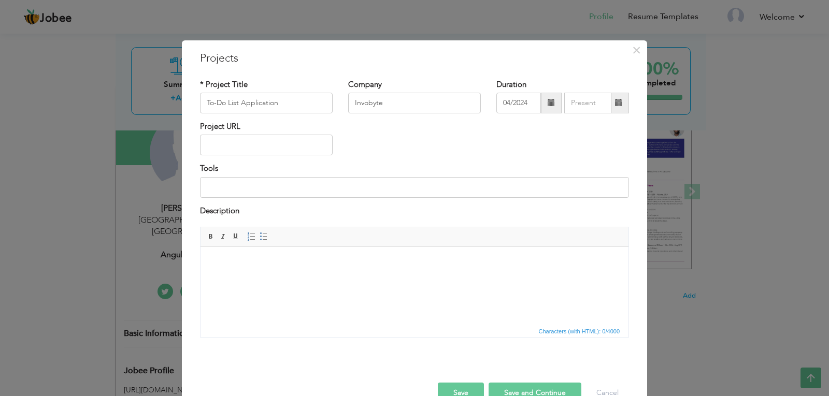
click at [582, 113] on div "Duration 04/2024" at bounding box center [563, 100] width 148 height 42
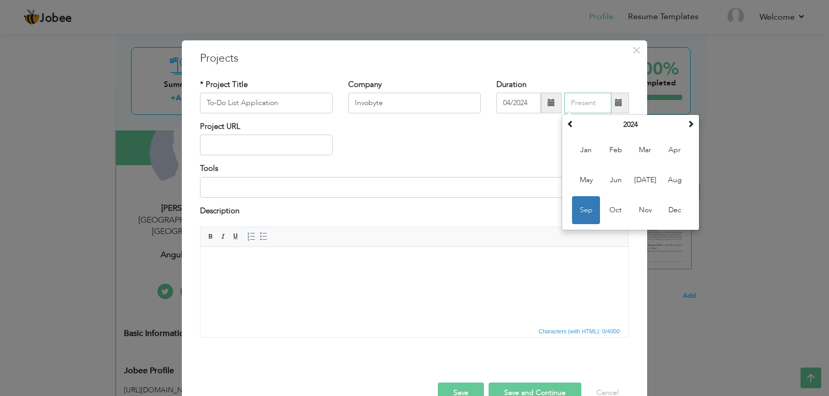
click at [581, 104] on input "text" at bounding box center [587, 103] width 47 height 21
click at [592, 210] on span "Sep" at bounding box center [586, 210] width 28 height 28
type input "09/2024"
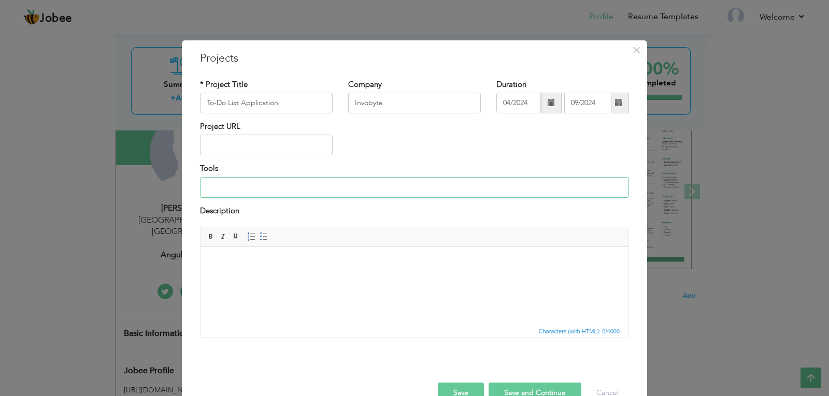
click at [247, 189] on input at bounding box center [414, 187] width 429 height 21
drag, startPoint x: 248, startPoint y: 187, endPoint x: 544, endPoint y: 186, distance: 295.3
click at [544, 186] on input "Visual Studio, TensorFlow, GitHub, [PERSON_NAME] , Dockerized container on Hero…" at bounding box center [414, 187] width 429 height 21
type input "Visual Studio Code, HTML, CSS, JavaScript"
click at [260, 256] on html at bounding box center [415, 263] width 428 height 32
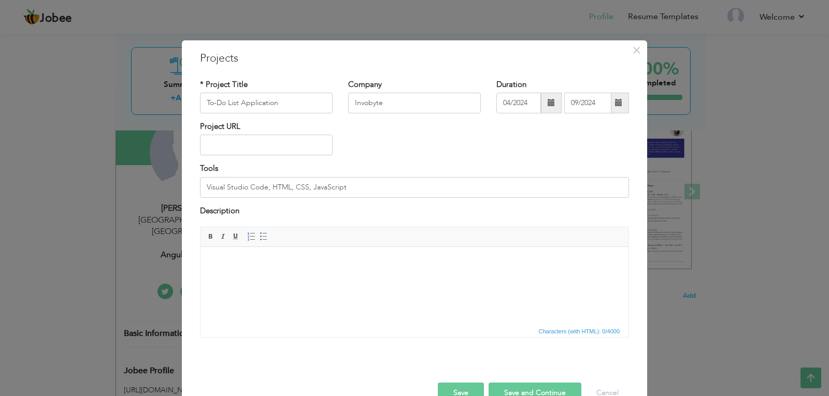
click at [275, 278] on html at bounding box center [415, 263] width 428 height 32
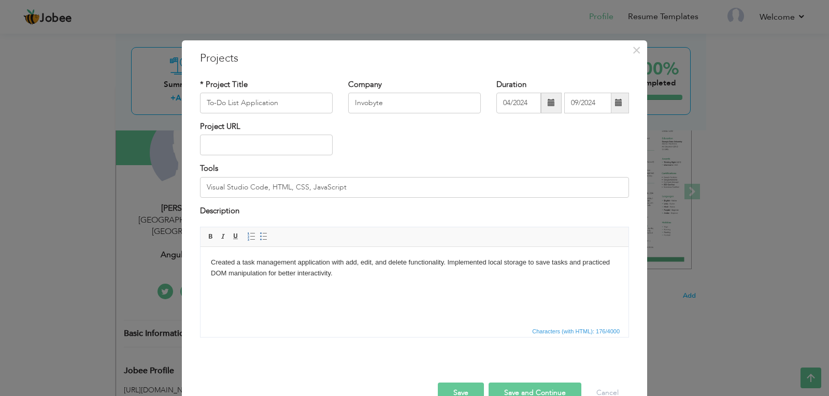
click at [517, 393] on button "Save and Continue" at bounding box center [535, 393] width 93 height 21
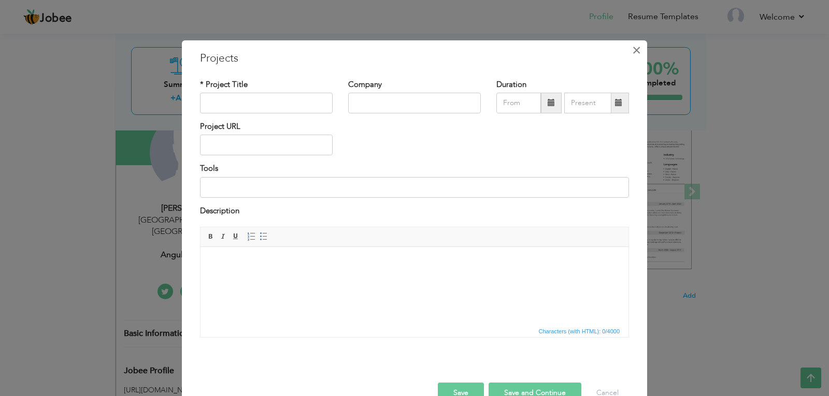
click at [634, 52] on span "×" at bounding box center [636, 50] width 9 height 19
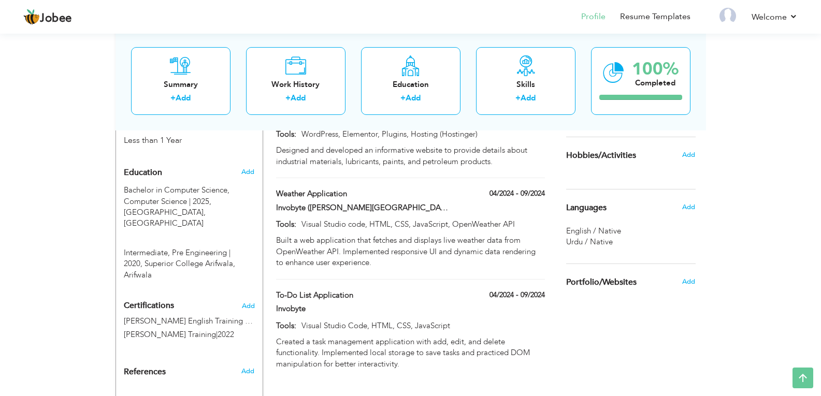
scroll to position [420, 0]
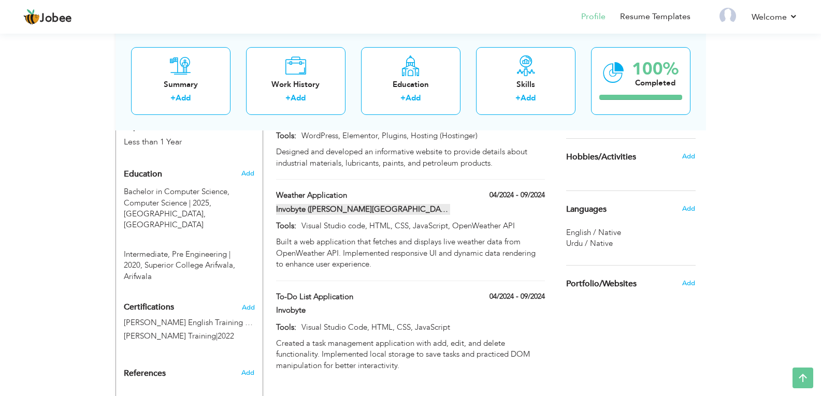
click at [411, 204] on label "Invobyte (Johar Town, Lahore)" at bounding box center [363, 209] width 174 height 11
type input "Weather Application"
type input "Invobyte (Johar Town, Lahore)"
type input "04/2024"
type input "09/2024"
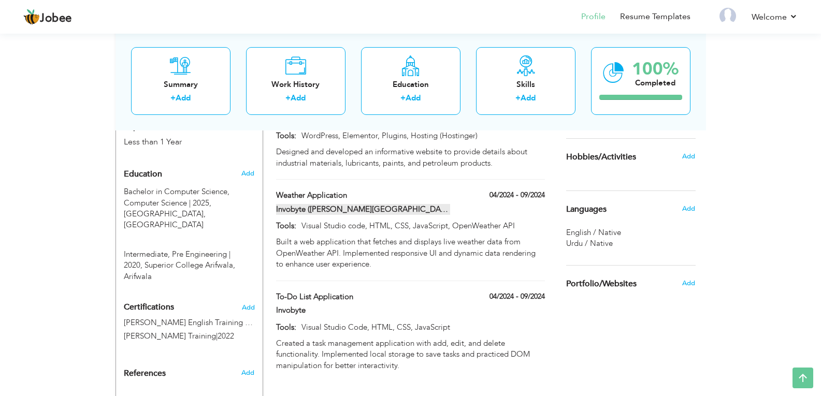
type input "Visual Studio code, HTML, CSS, JavaScript, OpenWeather API"
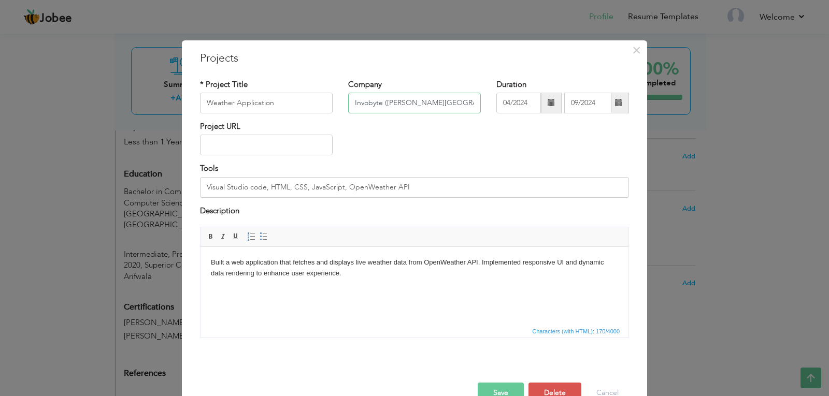
click at [418, 105] on input "Invobyte (Johar Town, Lahore)" at bounding box center [414, 103] width 133 height 21
type input "Invobyte, [GEOGRAPHIC_DATA]"
click at [504, 388] on button "Save" at bounding box center [501, 393] width 46 height 21
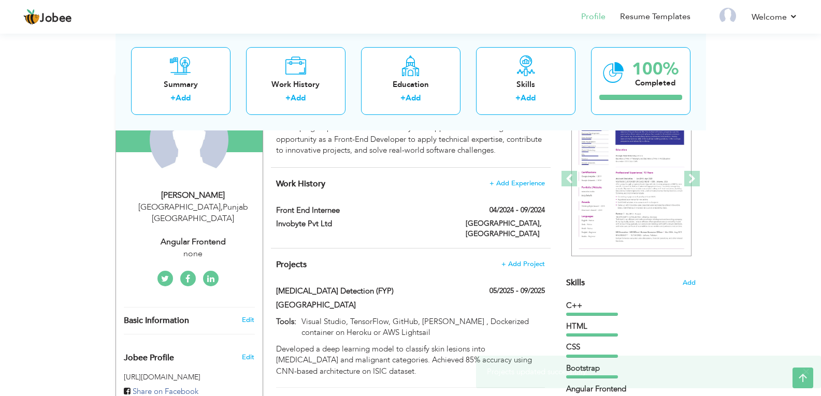
scroll to position [119, 0]
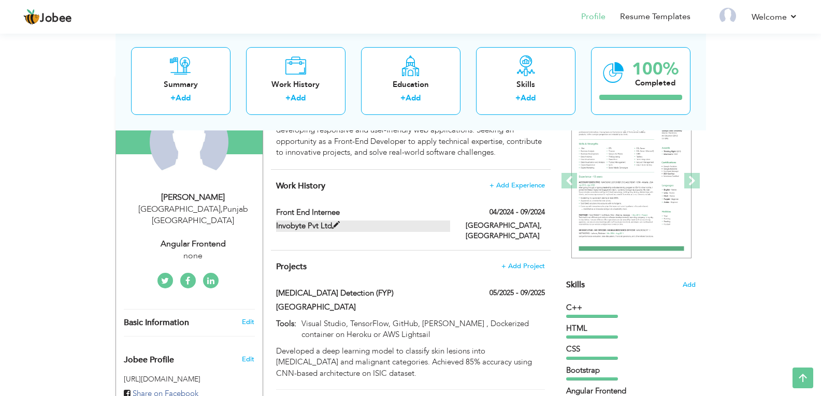
click at [379, 222] on label "Invobyte Pvt Ltd" at bounding box center [363, 226] width 174 height 11
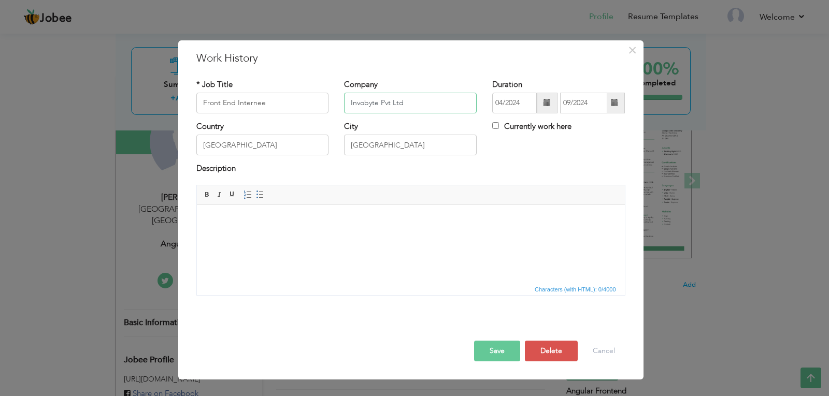
click at [410, 98] on input "Invobyte Pvt Ltd" at bounding box center [410, 103] width 133 height 21
type input "Invobyte, [GEOGRAPHIC_DATA]"
click at [491, 346] on button "Save" at bounding box center [497, 351] width 46 height 21
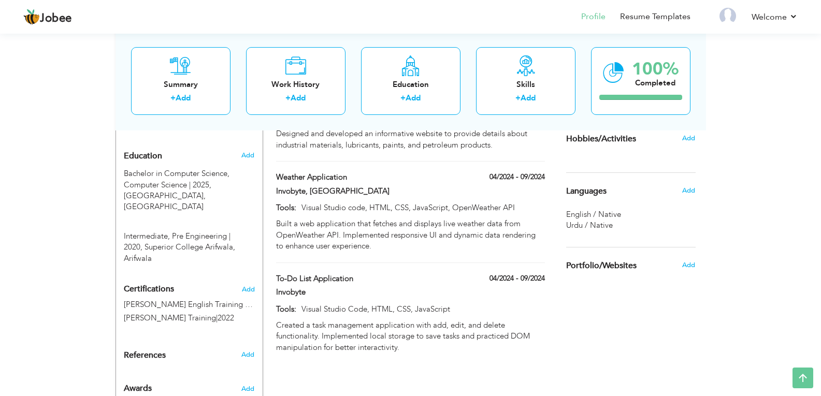
scroll to position [439, 0]
click at [319, 286] on label "Invobyte" at bounding box center [363, 291] width 174 height 11
type input "To-Do List Application"
type input "Invobyte"
type input "Visual Studio Code, HTML, CSS, JavaScript"
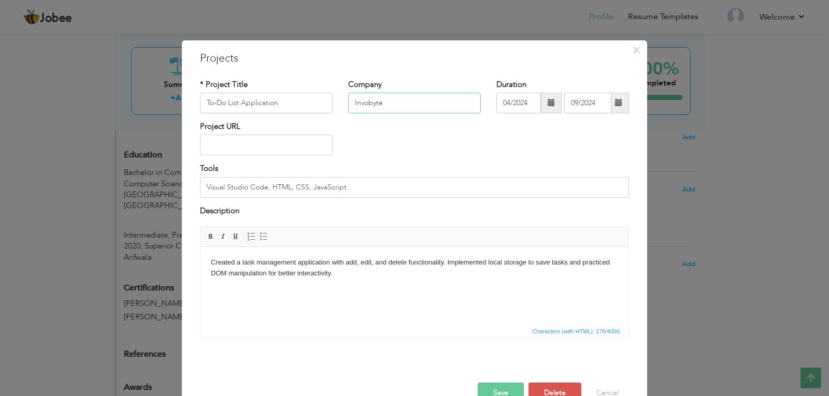
click at [398, 108] on input "Invobyte" at bounding box center [414, 103] width 133 height 21
type input "Invobyte, [GEOGRAPHIC_DATA]"
click at [491, 386] on button "Save" at bounding box center [501, 393] width 46 height 21
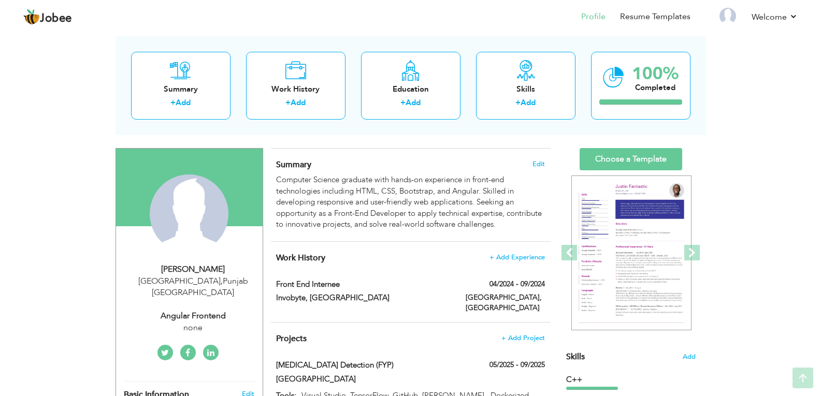
scroll to position [46, 0]
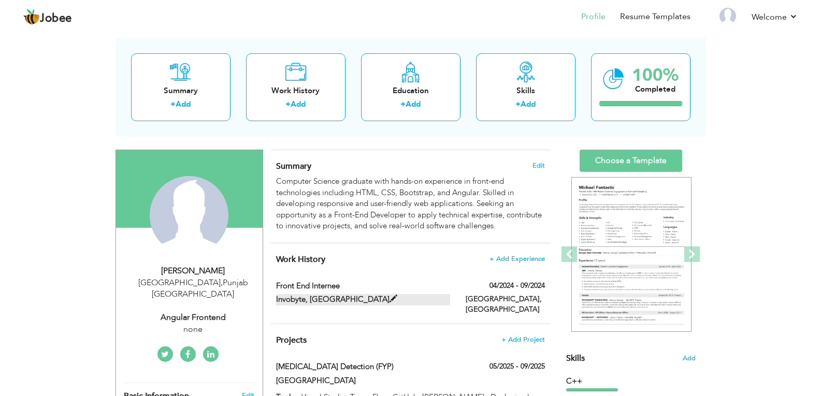
click at [367, 297] on label "Invobyte, [GEOGRAPHIC_DATA]" at bounding box center [363, 299] width 174 height 11
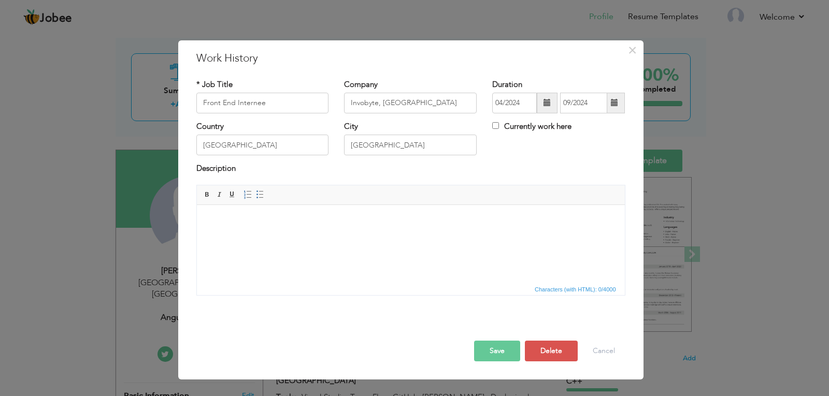
click at [311, 230] on html at bounding box center [410, 221] width 428 height 32
click at [338, 218] on body at bounding box center [410, 220] width 407 height 11
paste body
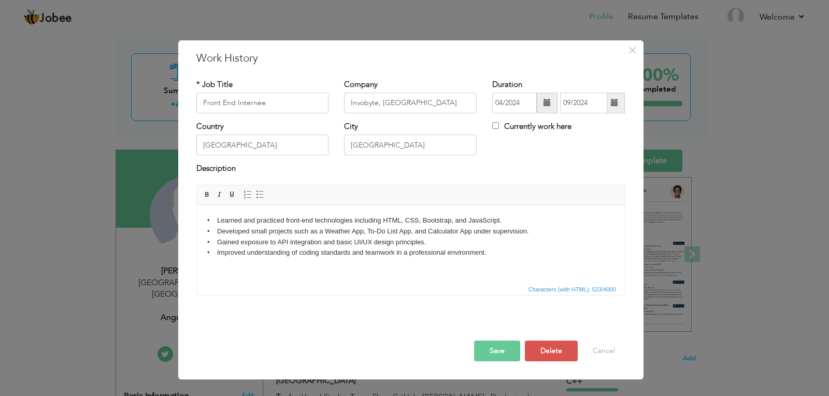
click at [213, 228] on body "• Learned and practiced front-end technologies including HTML, CSS, Bootstrap, …" at bounding box center [410, 236] width 407 height 43
click at [499, 348] on button "Save" at bounding box center [497, 351] width 46 height 21
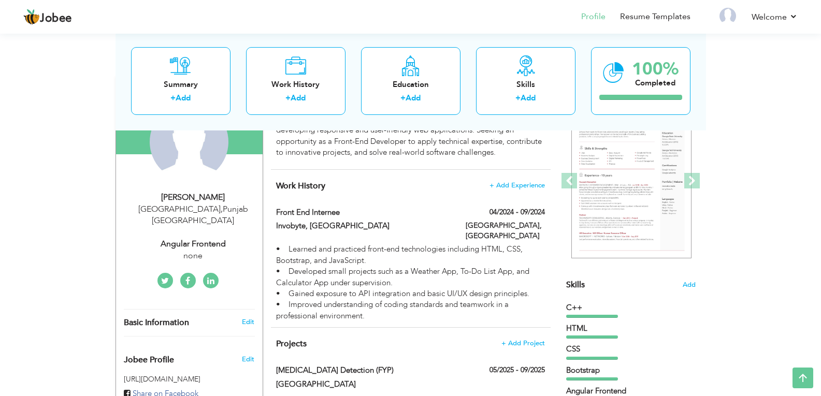
scroll to position [119, 0]
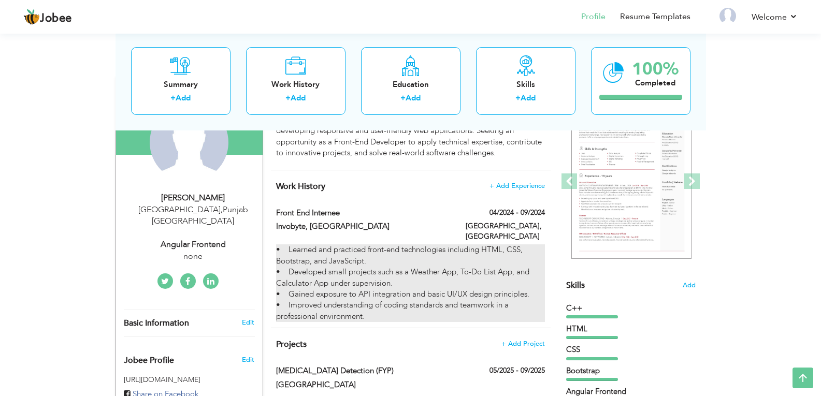
click at [455, 245] on div "• Learned and practiced front-end technologies including HTML, CSS, Bootstrap, …" at bounding box center [410, 284] width 268 height 78
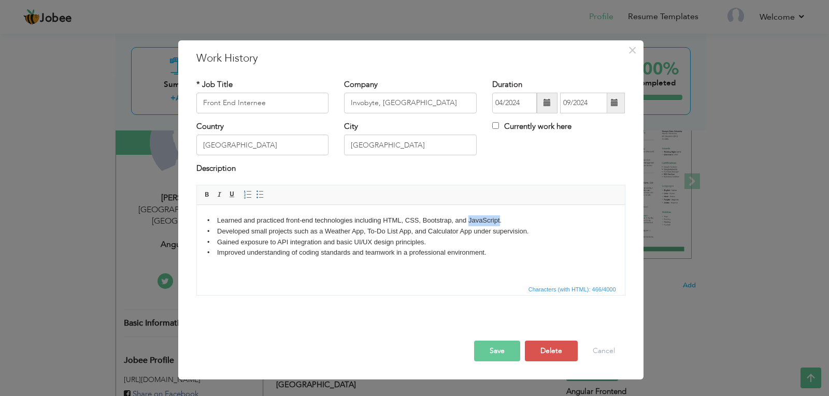
drag, startPoint x: 468, startPoint y: 220, endPoint x: 498, endPoint y: 221, distance: 30.1
click at [498, 221] on body "• Learned and practiced front-end technologies including HTML, CSS, Bootstrap, …" at bounding box center [410, 236] width 407 height 43
drag, startPoint x: 413, startPoint y: 231, endPoint x: 470, endPoint y: 232, distance: 57.5
click at [470, 232] on body "• Learned and practiced front-end technologies including HTML, CSS, Bootstrap, …" at bounding box center [410, 236] width 407 height 43
click at [516, 348] on button "Save" at bounding box center [497, 351] width 46 height 21
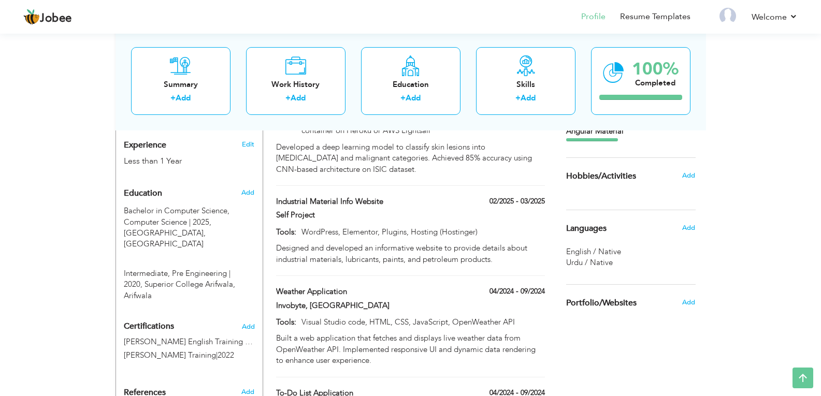
scroll to position [401, 0]
click at [685, 176] on span "Add" at bounding box center [688, 174] width 13 height 9
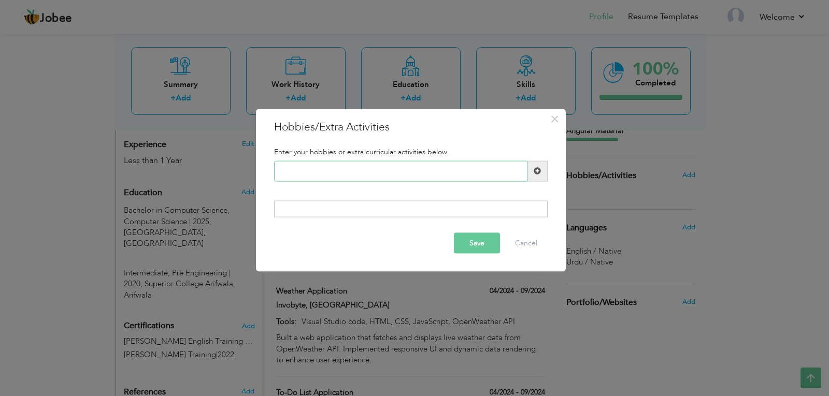
click at [370, 169] on input "text" at bounding box center [400, 171] width 253 height 21
click at [513, 248] on button "Cancel" at bounding box center [526, 243] width 43 height 21
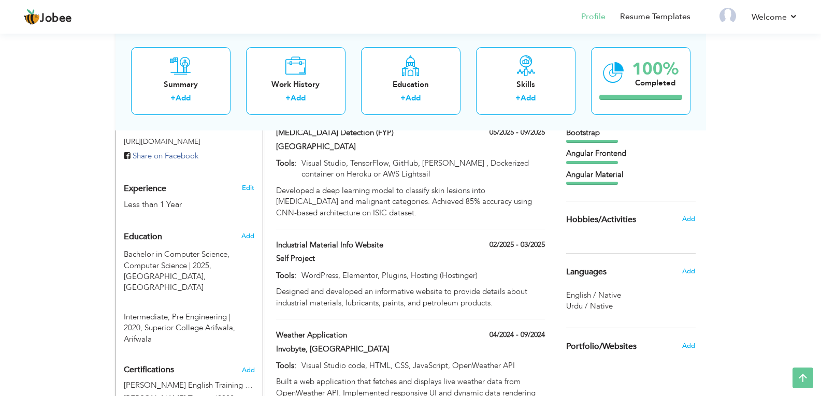
scroll to position [355, 0]
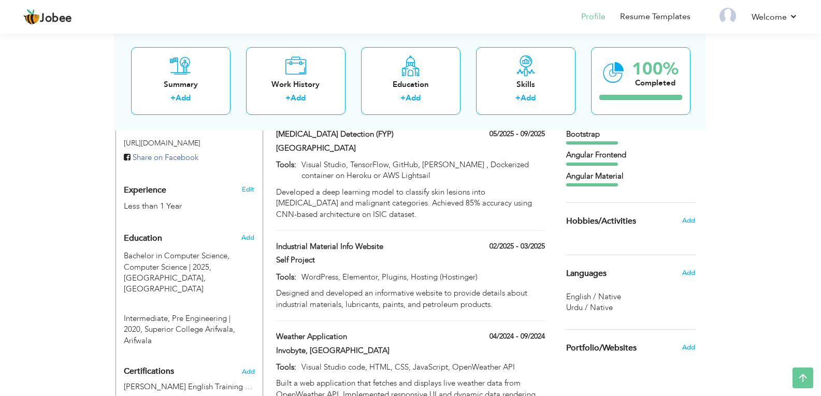
click at [690, 216] on h6 "Add" at bounding box center [688, 220] width 13 height 9
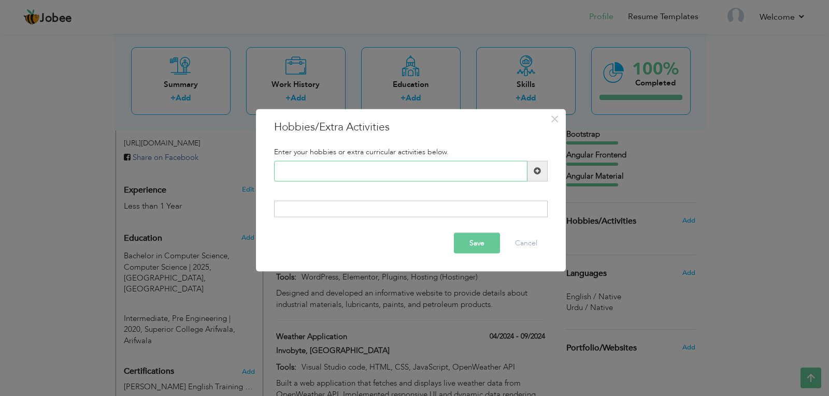
click at [403, 170] on input "text" at bounding box center [400, 171] width 253 height 21
type input "Reading books"
click at [536, 177] on span at bounding box center [537, 171] width 20 height 21
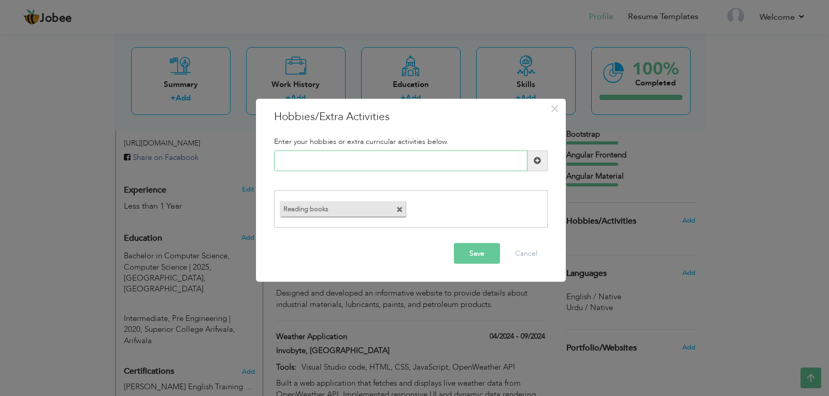
click at [380, 163] on input "text" at bounding box center [400, 160] width 253 height 21
type input "Learning new technology"
click at [544, 155] on span at bounding box center [537, 160] width 20 height 21
click at [465, 158] on input "text" at bounding box center [400, 160] width 253 height 21
click at [470, 250] on button "Save" at bounding box center [477, 254] width 46 height 21
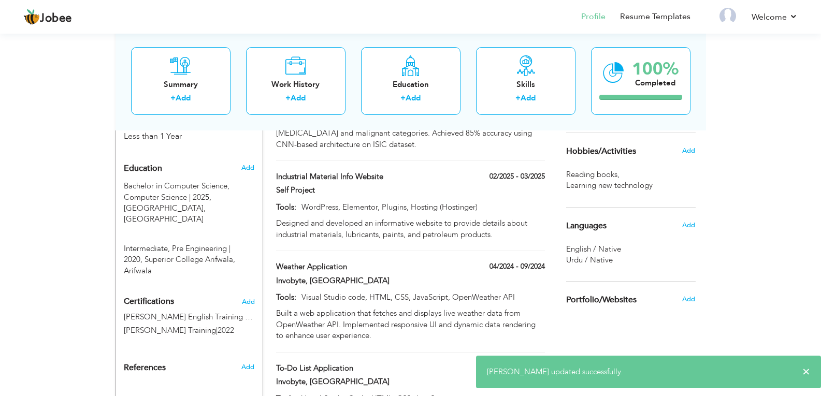
scroll to position [426, 0]
click at [695, 228] on h6 "Add" at bounding box center [688, 224] width 13 height 9
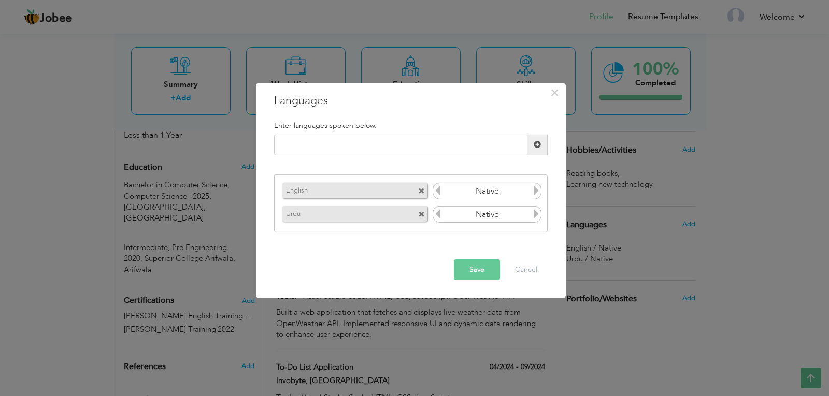
click at [437, 189] on icon at bounding box center [437, 190] width 9 height 9
click at [536, 194] on icon at bounding box center [536, 190] width 9 height 9
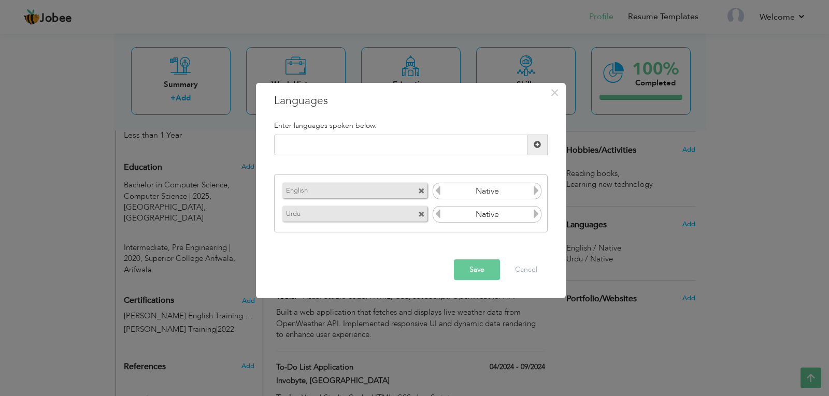
click at [469, 278] on button "Save" at bounding box center [477, 270] width 46 height 21
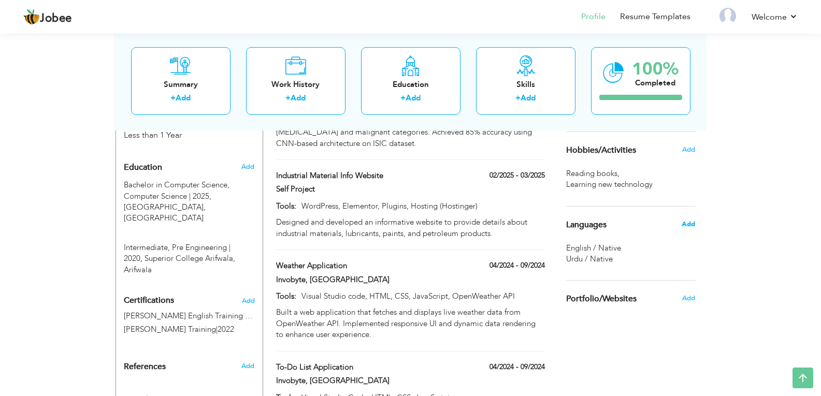
click at [687, 227] on span "Add" at bounding box center [688, 224] width 13 height 9
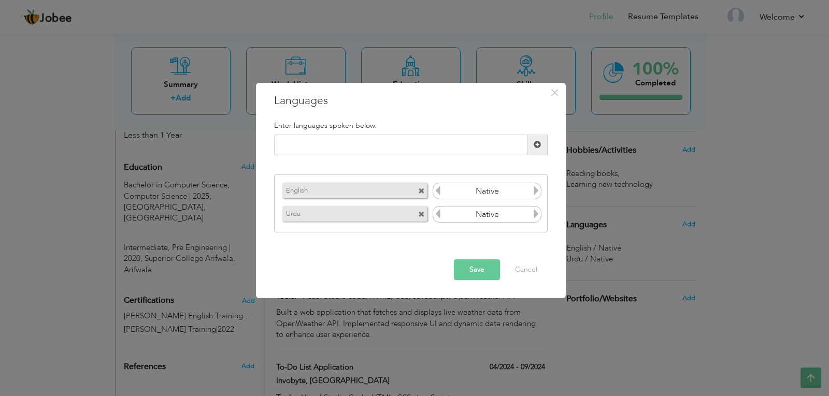
click at [440, 194] on icon at bounding box center [437, 190] width 9 height 9
click at [533, 191] on icon at bounding box center [536, 190] width 9 height 9
click at [475, 262] on button "Save" at bounding box center [477, 270] width 46 height 21
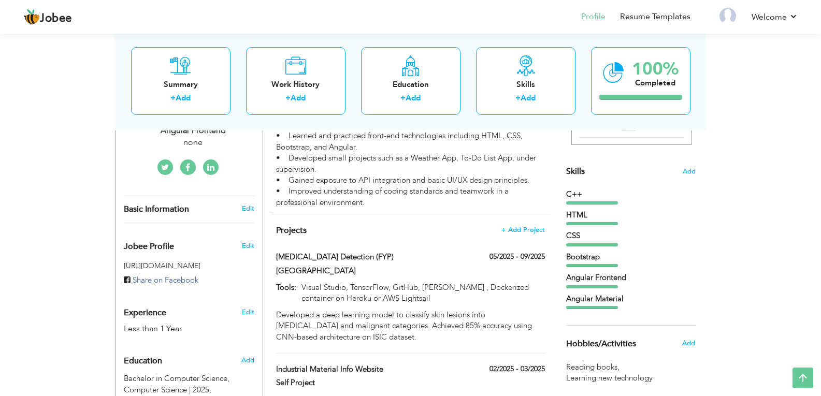
scroll to position [225, 0]
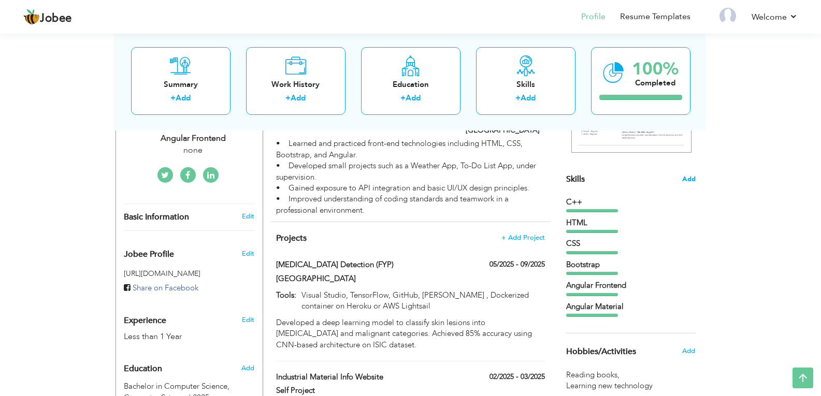
click at [682, 177] on span "Add" at bounding box center [688, 180] width 13 height 10
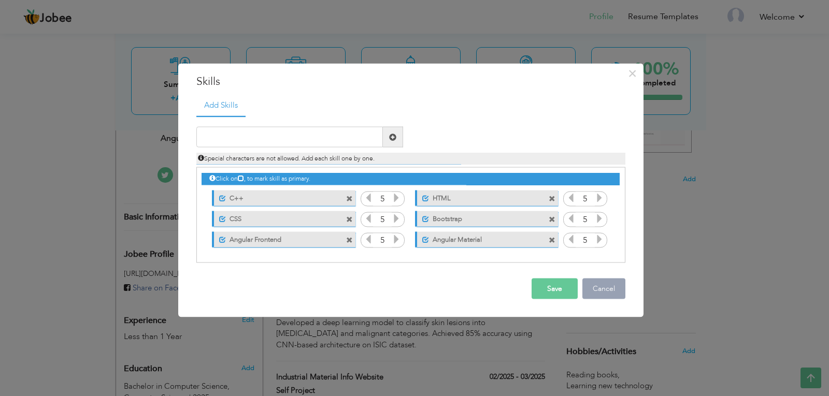
click at [596, 282] on button "Cancel" at bounding box center [603, 289] width 43 height 21
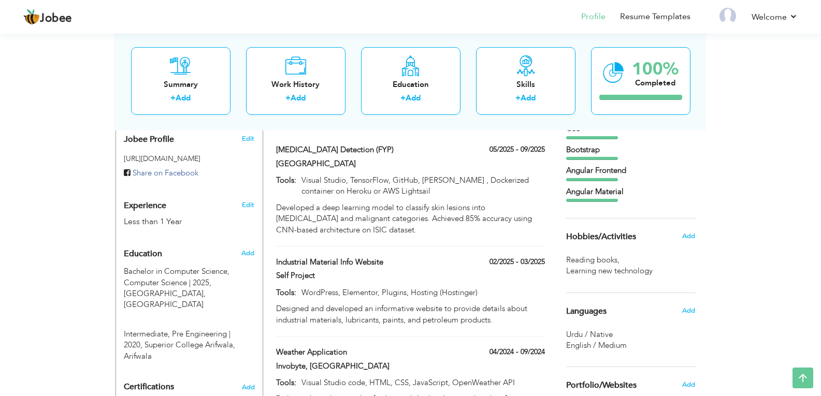
scroll to position [346, 0]
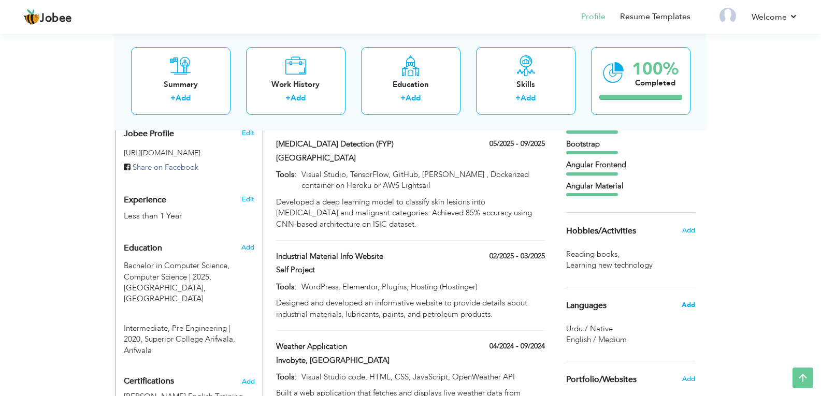
click at [693, 303] on span "Add" at bounding box center [688, 305] width 13 height 9
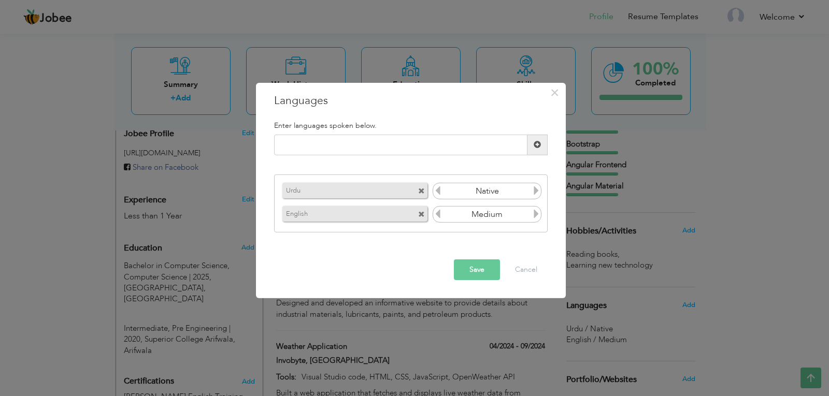
click at [509, 214] on input "Medium" at bounding box center [487, 215] width 90 height 16
click at [540, 216] on icon at bounding box center [536, 213] width 9 height 9
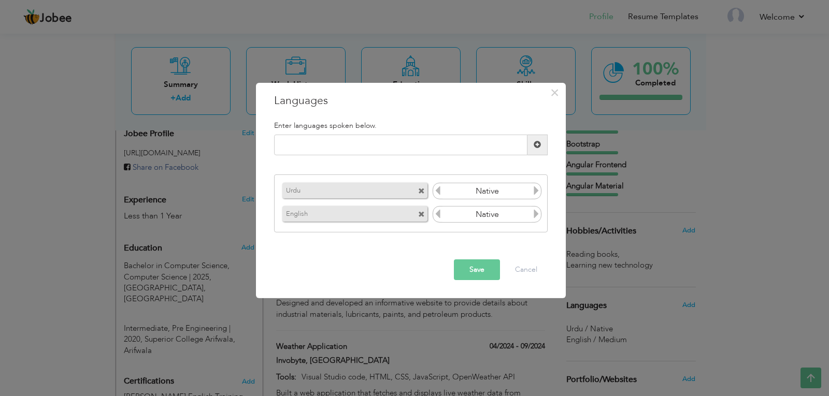
click at [540, 216] on icon at bounding box center [536, 213] width 9 height 9
click at [434, 214] on icon at bounding box center [437, 213] width 9 height 9
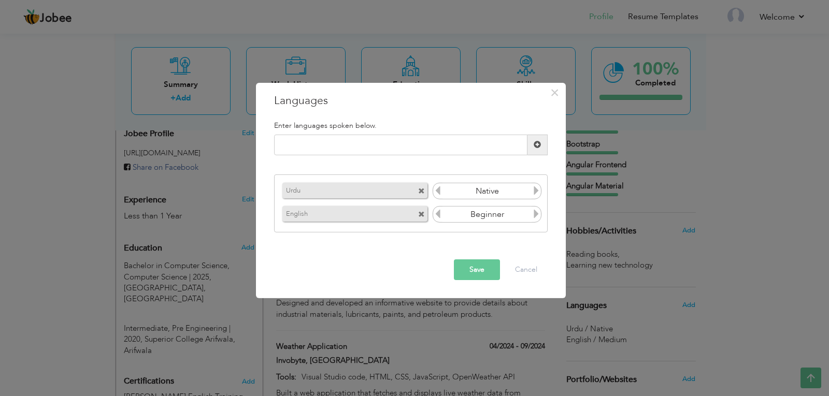
click at [434, 214] on icon at bounding box center [437, 213] width 9 height 9
click at [536, 216] on icon at bounding box center [536, 213] width 9 height 9
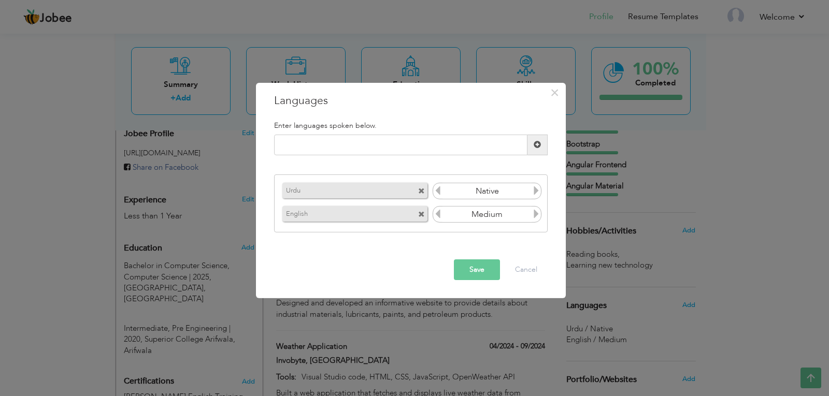
click at [536, 216] on icon at bounding box center [536, 213] width 9 height 9
click at [438, 215] on icon at bounding box center [437, 213] width 9 height 9
click at [485, 263] on button "Save" at bounding box center [477, 270] width 46 height 21
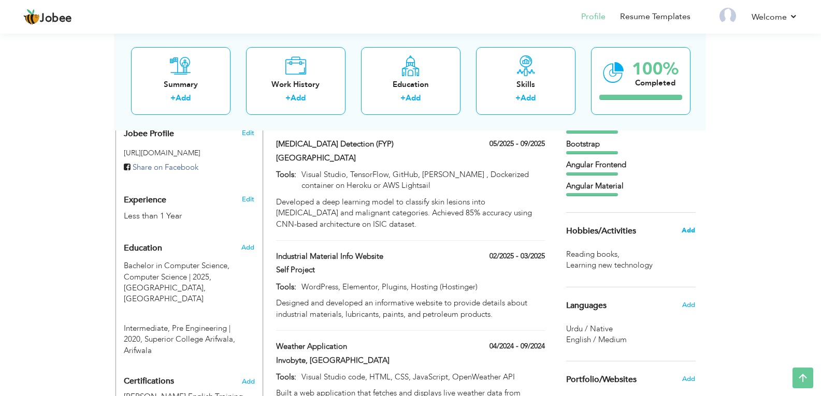
click at [685, 231] on span "Add" at bounding box center [688, 230] width 13 height 9
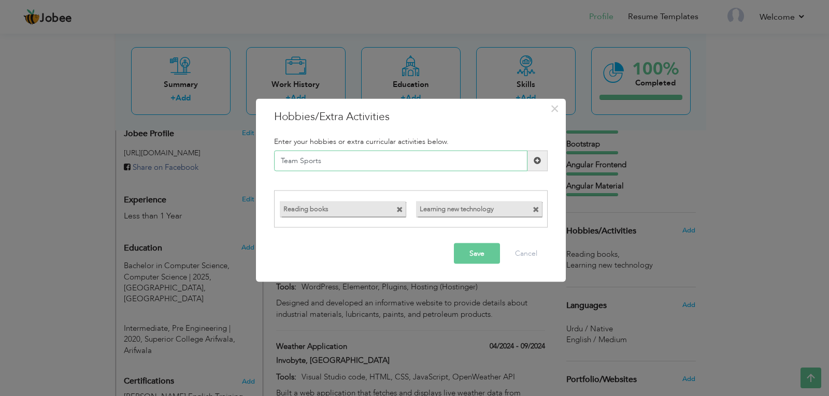
type input "Team Sports"
click at [465, 250] on button "Save" at bounding box center [477, 254] width 46 height 21
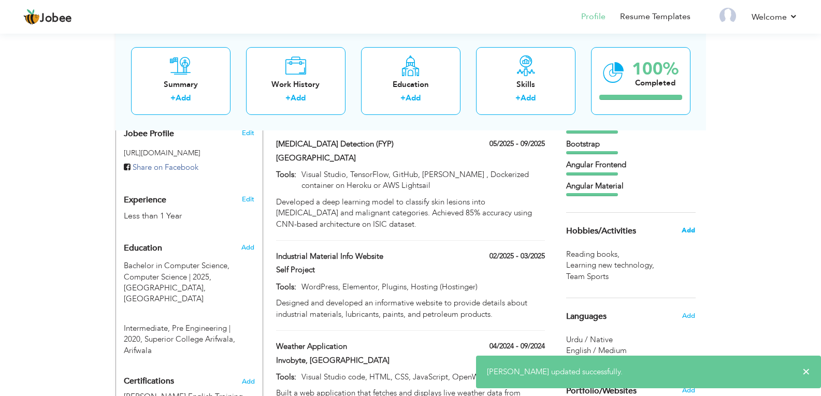
click at [685, 229] on span "Add" at bounding box center [688, 230] width 13 height 9
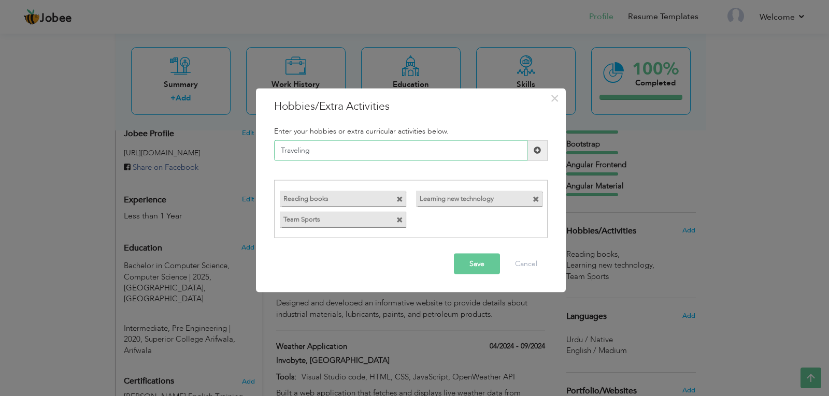
type input "Traveling"
click at [487, 271] on button "Save" at bounding box center [477, 264] width 46 height 21
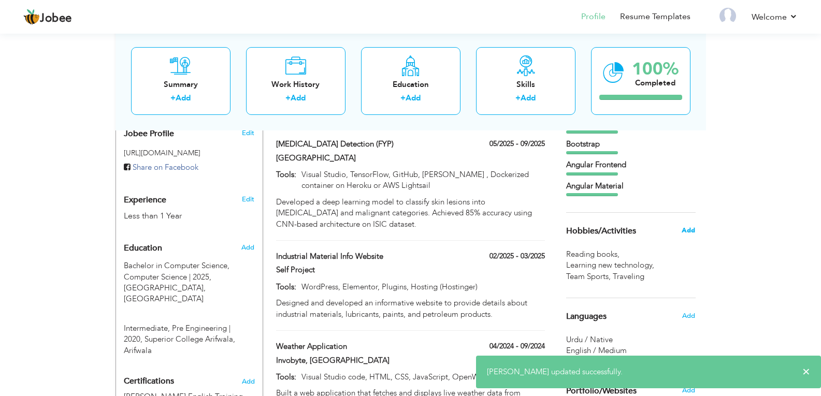
click at [688, 229] on span "Add" at bounding box center [688, 230] width 13 height 9
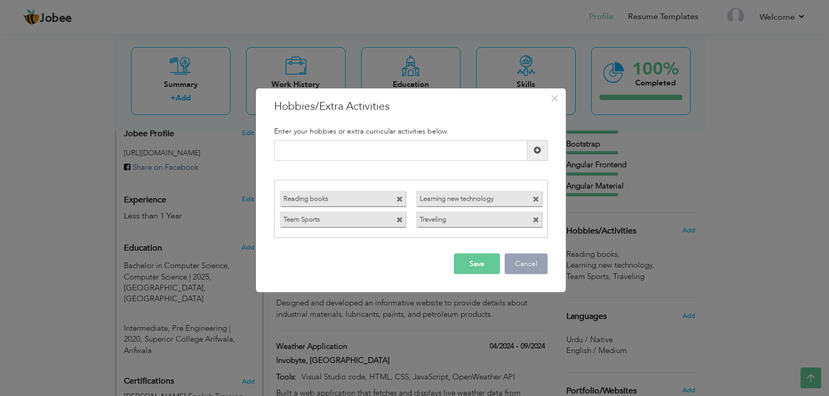
click at [517, 264] on button "Cancel" at bounding box center [526, 264] width 43 height 21
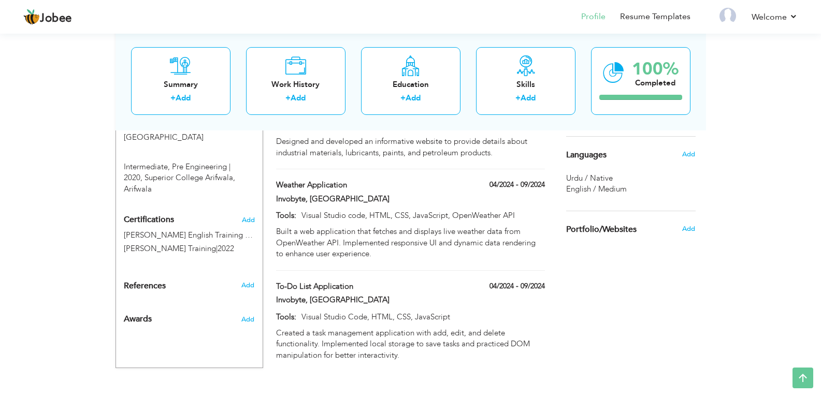
scroll to position [508, 0]
click at [248, 280] on span "Add" at bounding box center [247, 284] width 13 height 9
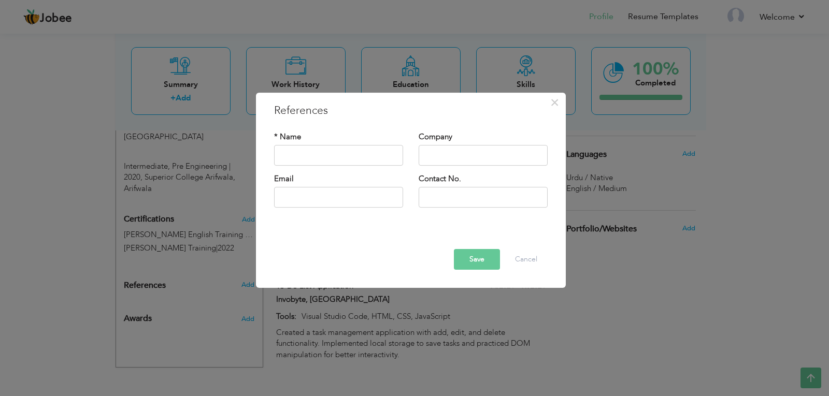
click at [471, 250] on button "Save" at bounding box center [477, 259] width 46 height 21
click at [448, 162] on input "text" at bounding box center [483, 155] width 129 height 21
click at [370, 153] on input "text" at bounding box center [338, 155] width 129 height 21
type input "jjj"
click at [469, 266] on button "Save" at bounding box center [477, 259] width 46 height 21
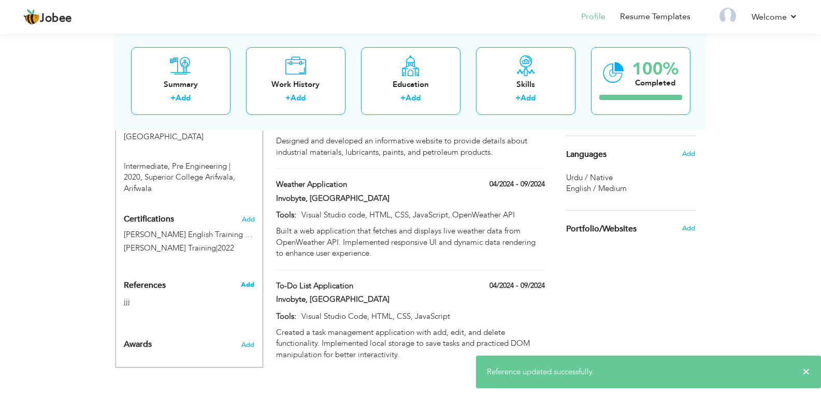
click at [249, 280] on span "Add" at bounding box center [247, 284] width 13 height 9
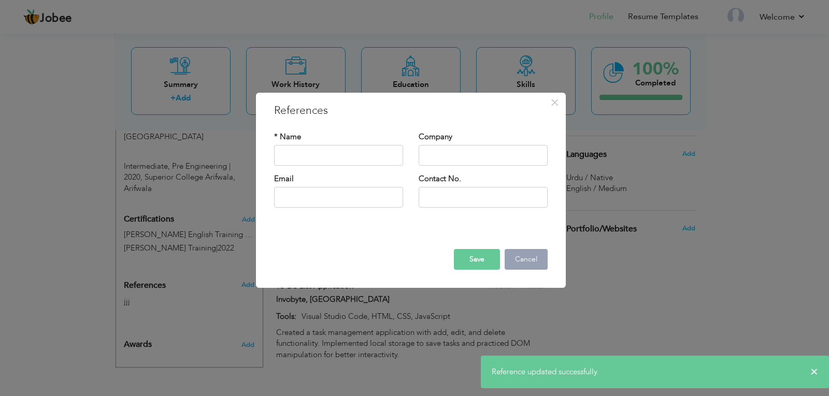
click at [522, 262] on button "Cancel" at bounding box center [526, 259] width 43 height 21
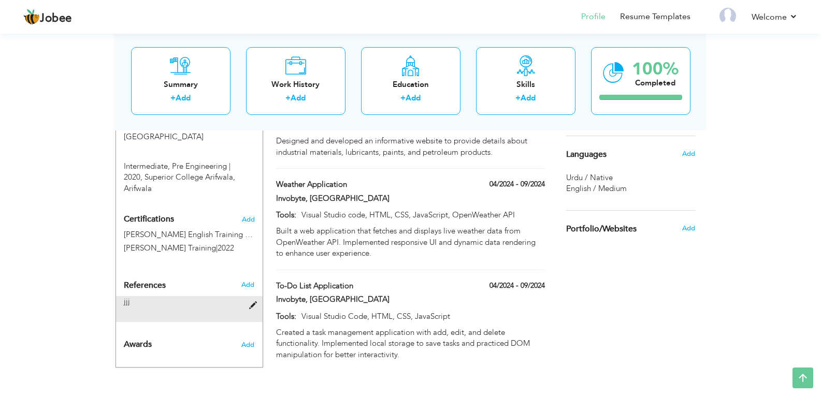
click at [154, 296] on div "jjj" at bounding box center [183, 301] width 119 height 10
type input "jjj"
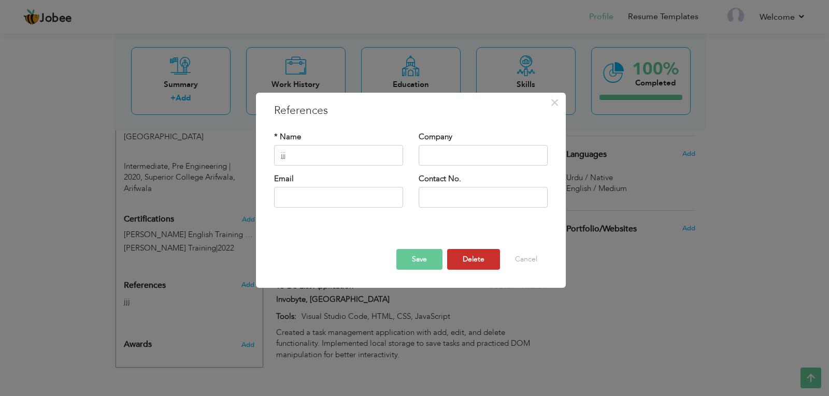
click at [465, 251] on button "Delete" at bounding box center [473, 259] width 53 height 21
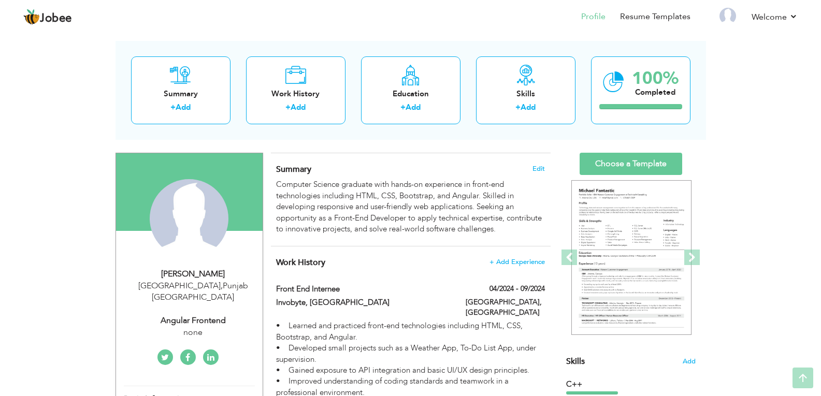
scroll to position [40, 0]
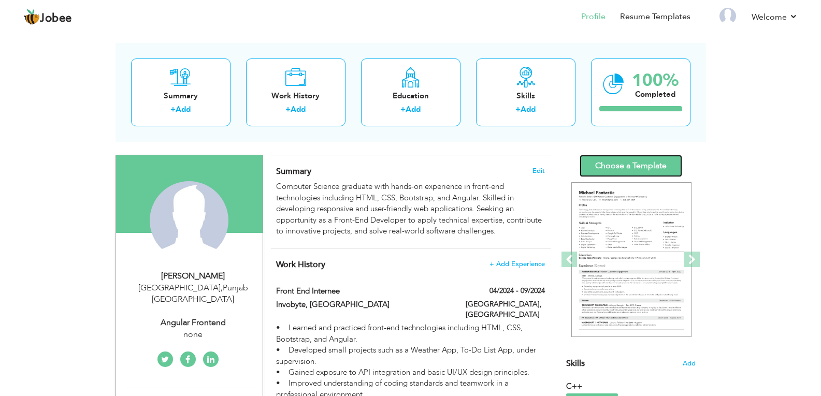
click at [654, 166] on link "Choose a Template" at bounding box center [631, 166] width 103 height 22
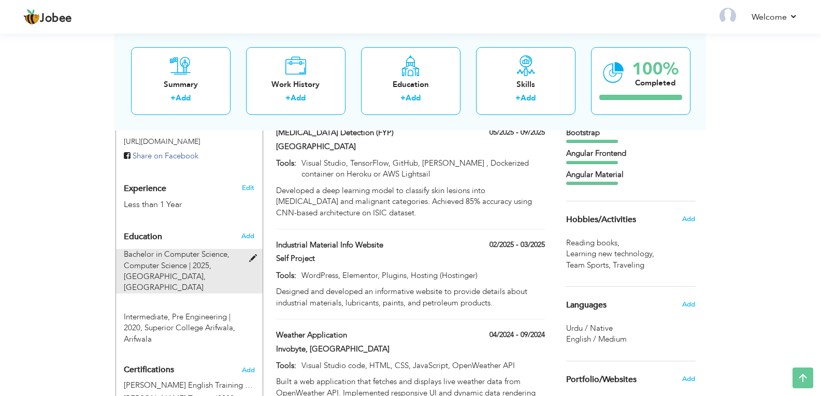
click at [184, 271] on span "[GEOGRAPHIC_DATA], [GEOGRAPHIC_DATA]" at bounding box center [165, 281] width 82 height 21
type input "Bachelor in Computer Science"
type input "Computer Science"
type input "2025"
type input "[GEOGRAPHIC_DATA]"
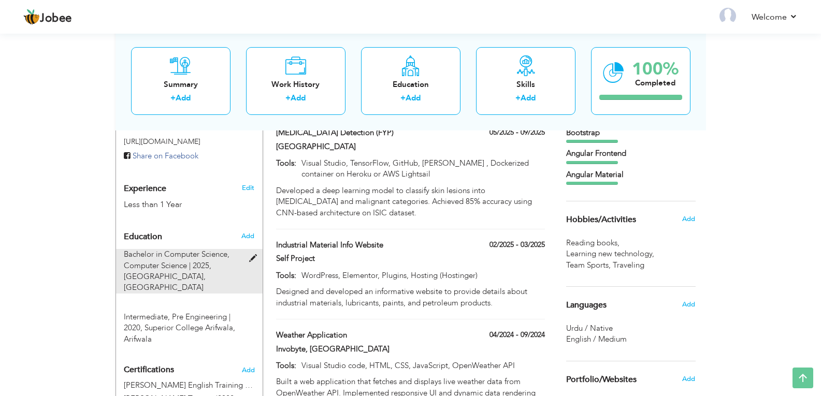
type input "2.75"
radio input "true"
type input "[GEOGRAPHIC_DATA]"
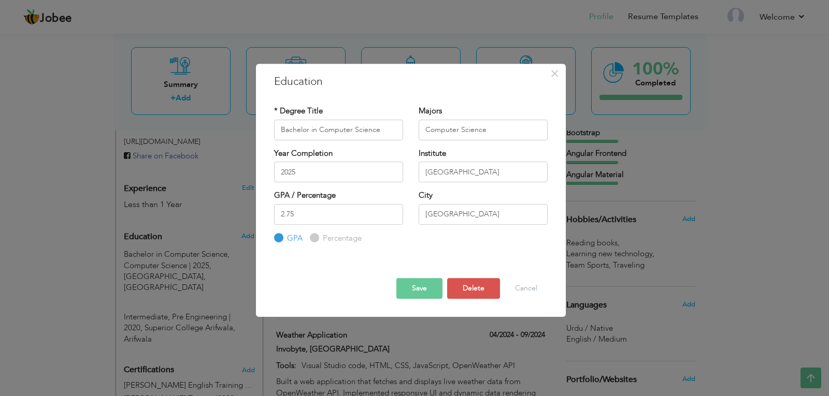
click at [420, 280] on button "Save" at bounding box center [419, 288] width 46 height 21
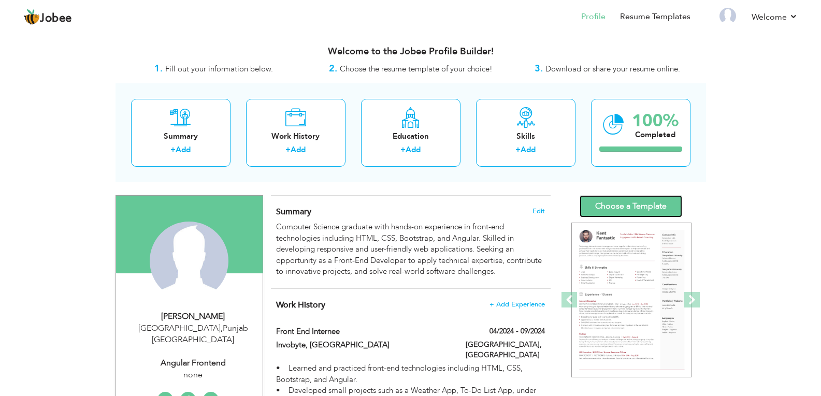
click at [605, 207] on link "Choose a Template" at bounding box center [631, 206] width 103 height 22
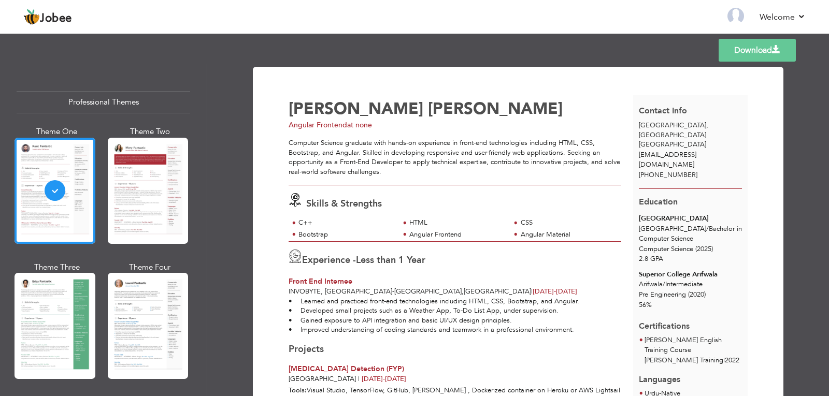
click at [362, 125] on span "at none" at bounding box center [359, 125] width 25 height 10
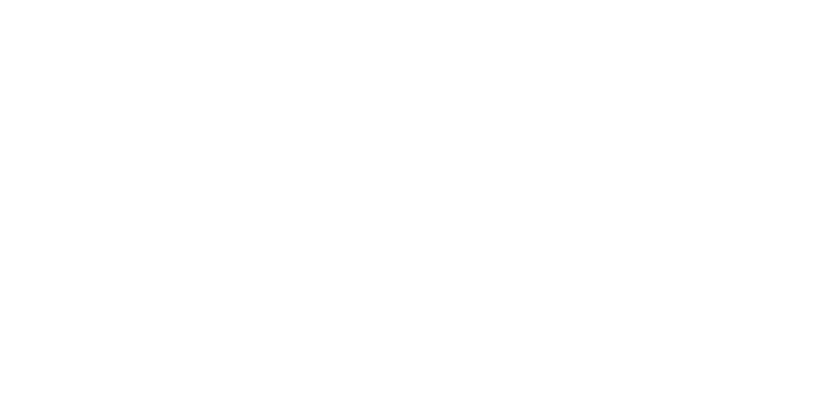
select select "?"
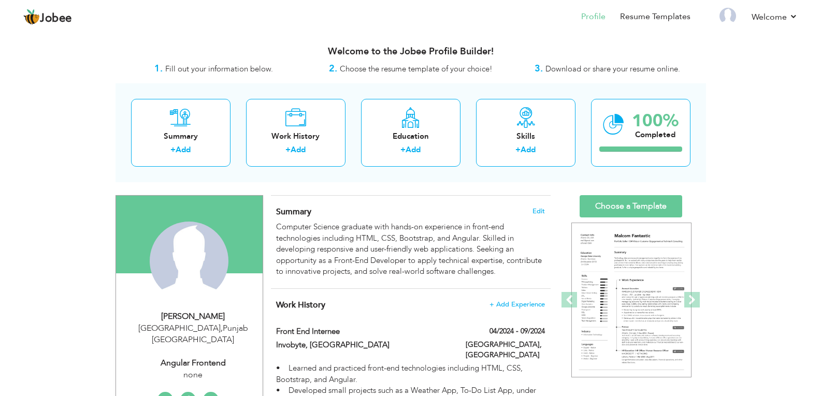
click at [194, 369] on div "none" at bounding box center [193, 375] width 139 height 12
select select "number:166"
select select "number:2"
type input "none"
type input "Angular Frontend"
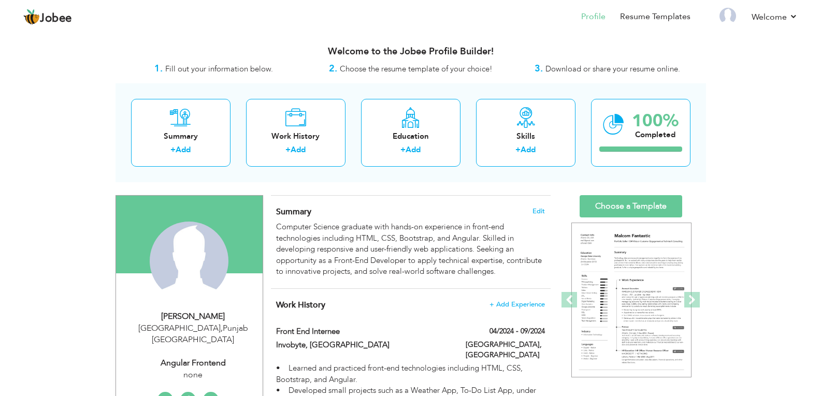
type input "[DOMAIN_NAME][URL]"
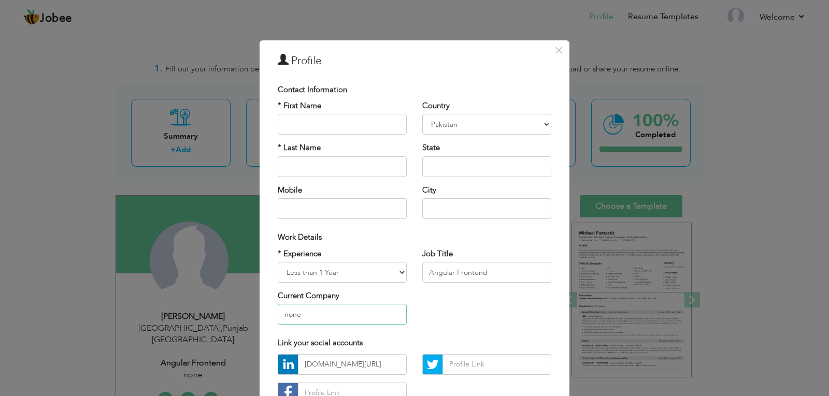
click at [332, 311] on input "none" at bounding box center [342, 314] width 129 height 21
type input "n"
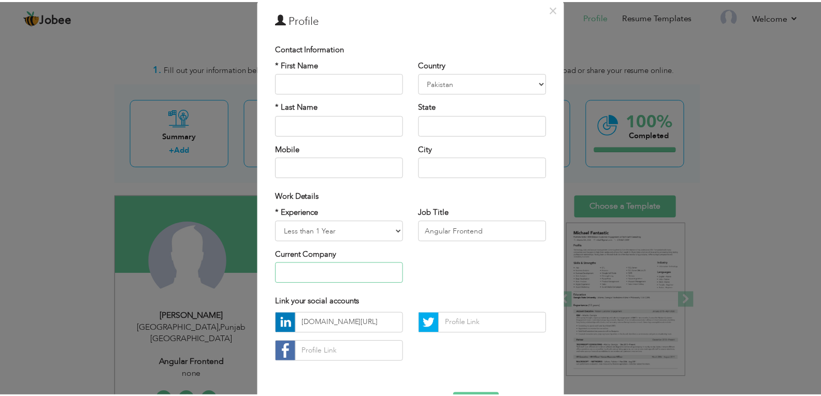
scroll to position [78, 0]
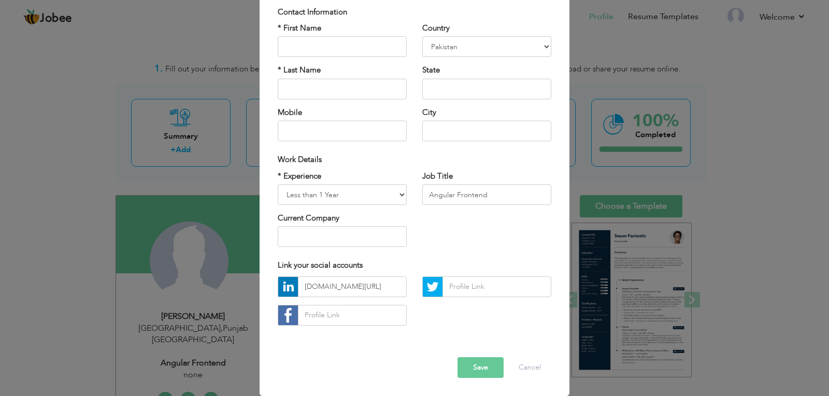
click at [466, 374] on button "Save" at bounding box center [480, 368] width 46 height 21
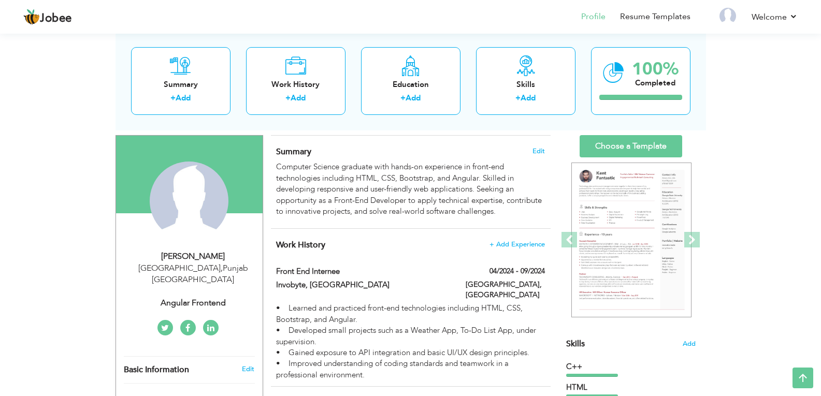
scroll to position [59, 0]
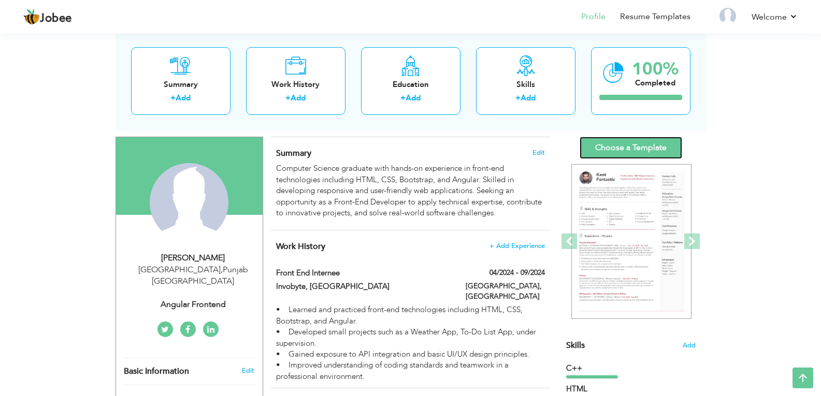
click at [655, 147] on link "Choose a Template" at bounding box center [631, 148] width 103 height 22
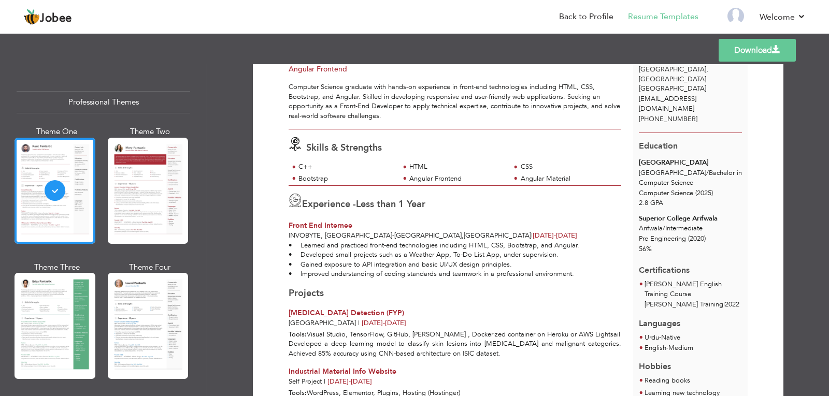
scroll to position [54, 0]
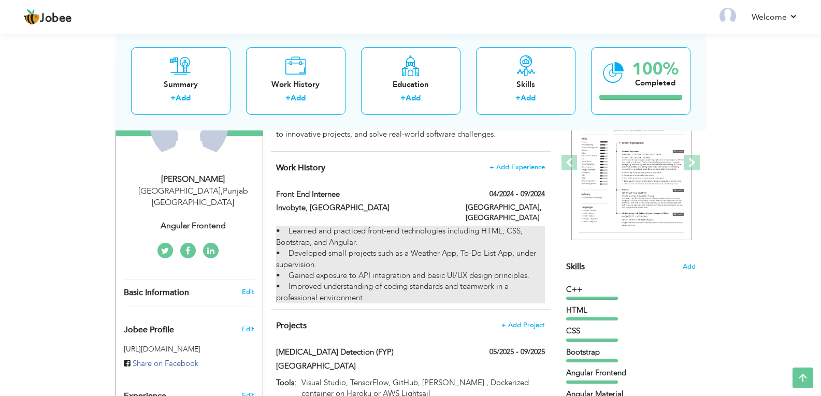
scroll to position [126, 0]
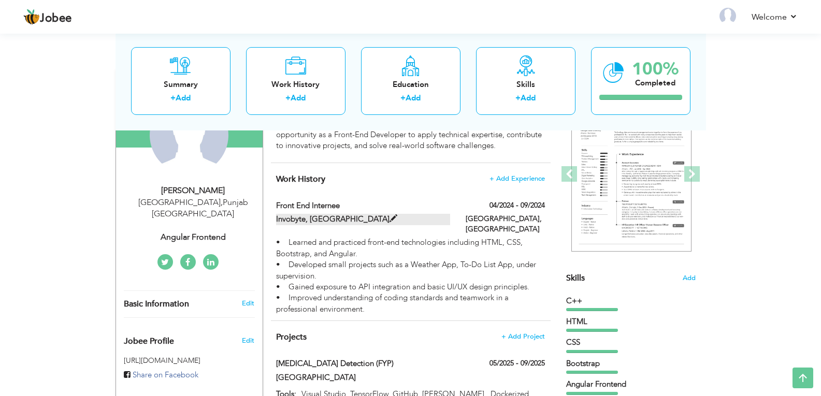
click at [348, 220] on label "Invobyte, [GEOGRAPHIC_DATA]" at bounding box center [363, 219] width 174 height 11
type input "Front End Internee"
type input "Invobyte, [GEOGRAPHIC_DATA]"
type input "04/2024"
type input "09/2024"
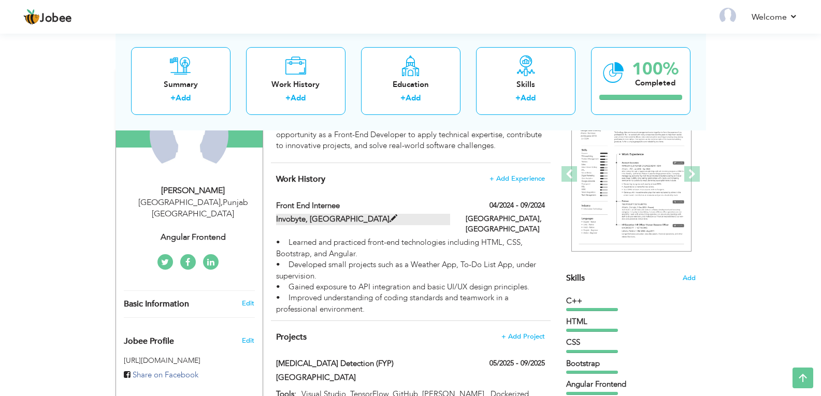
type input "[GEOGRAPHIC_DATA]"
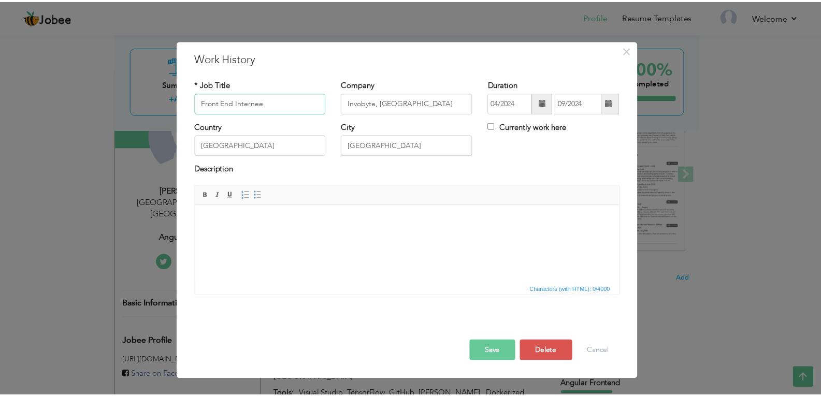
scroll to position [0, 0]
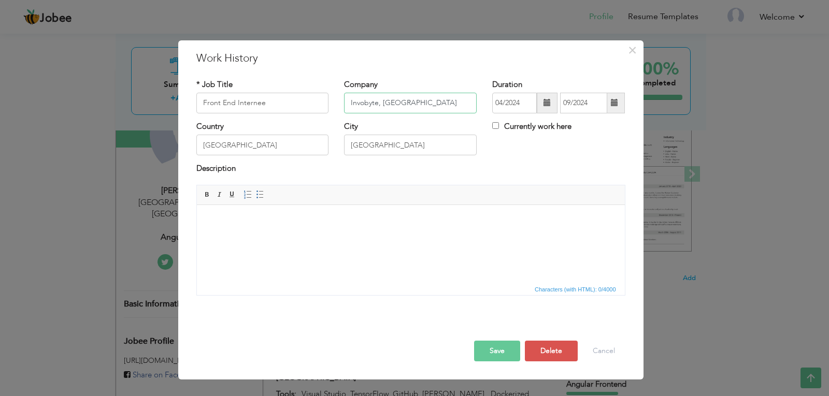
drag, startPoint x: 407, startPoint y: 102, endPoint x: 381, endPoint y: 102, distance: 25.9
click at [381, 102] on input "Invobyte, [GEOGRAPHIC_DATA]" at bounding box center [410, 103] width 133 height 21
type input "Invobyte"
click at [482, 347] on button "Save" at bounding box center [497, 351] width 46 height 21
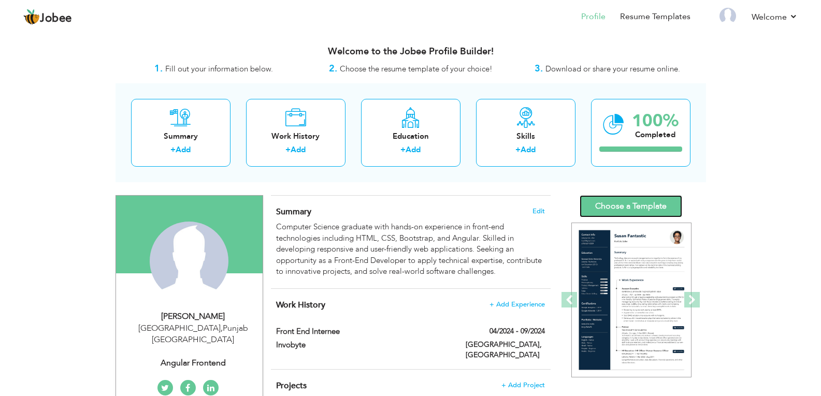
click at [611, 206] on link "Choose a Template" at bounding box center [631, 206] width 103 height 22
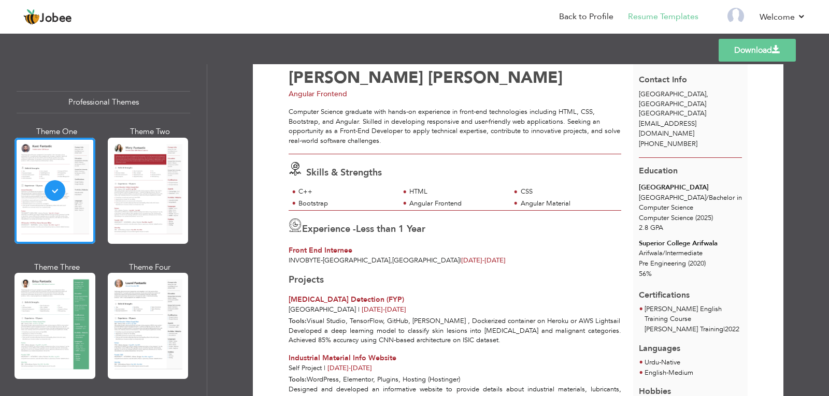
scroll to position [28, 0]
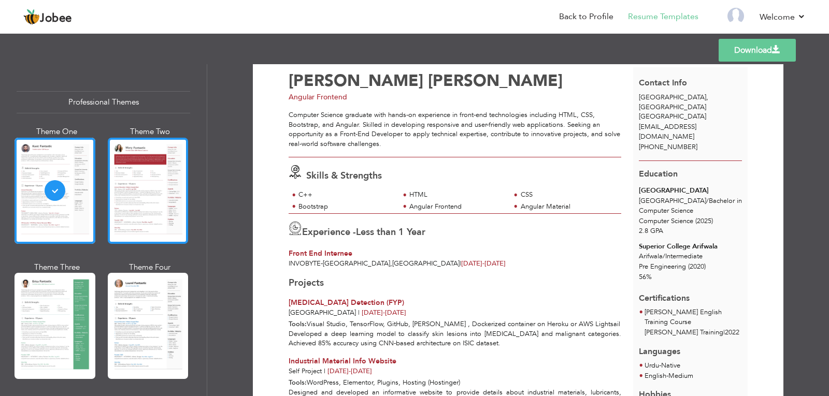
click at [170, 181] on div at bounding box center [148, 191] width 81 height 106
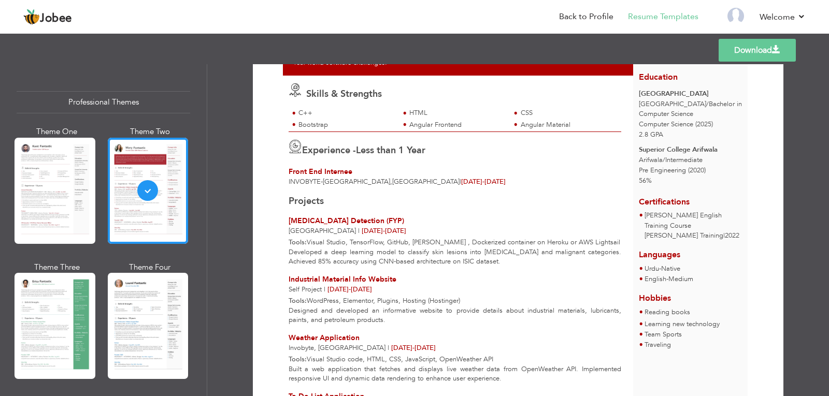
scroll to position [213, 0]
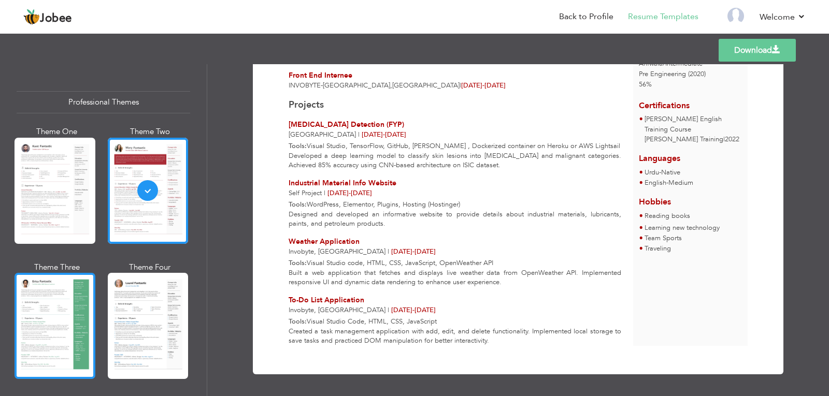
click at [48, 339] on div at bounding box center [55, 326] width 81 height 106
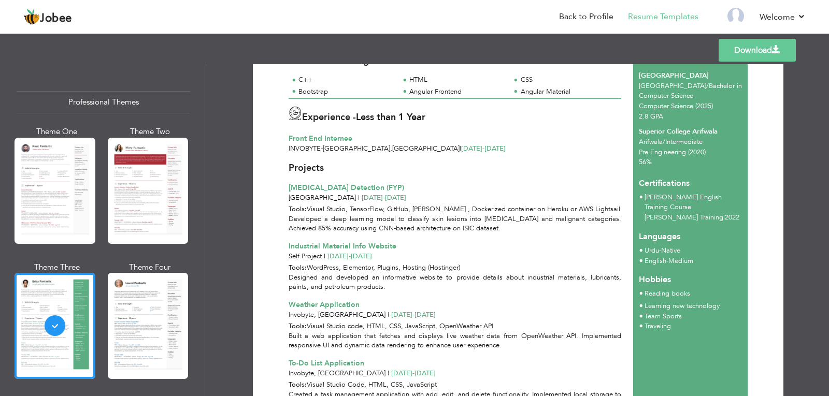
scroll to position [144, 0]
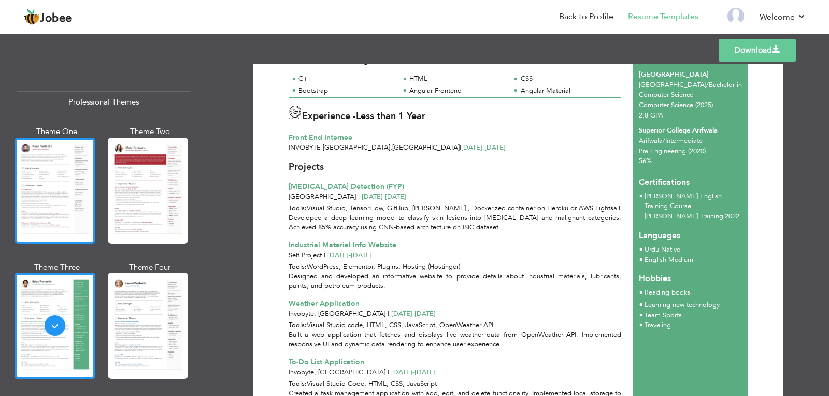
click at [34, 183] on div at bounding box center [55, 191] width 81 height 106
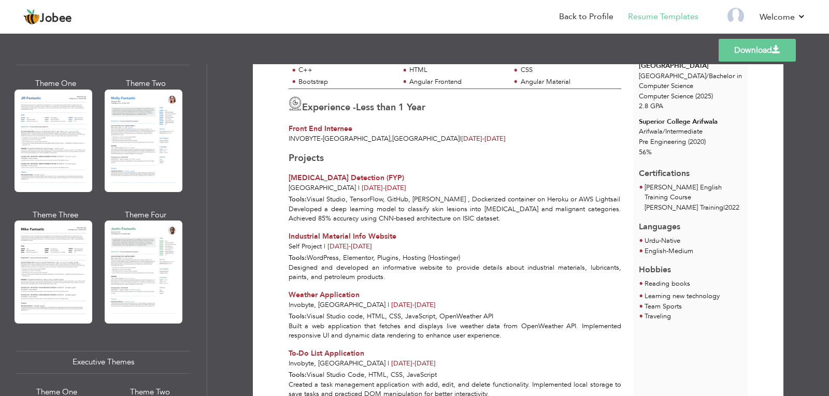
scroll to position [503, 0]
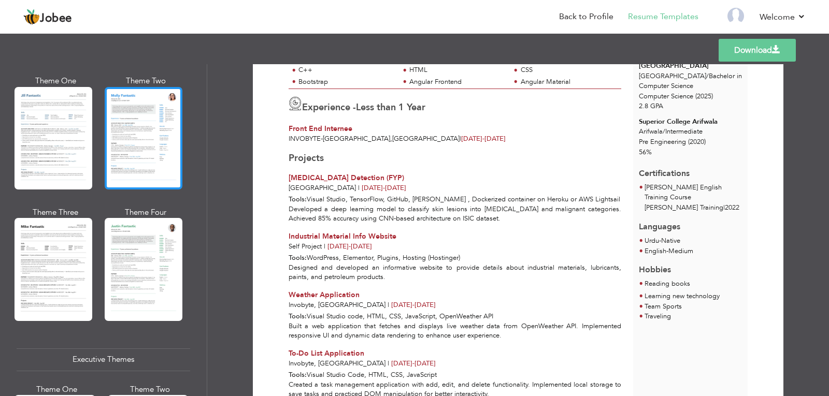
click at [130, 146] on div at bounding box center [144, 138] width 78 height 103
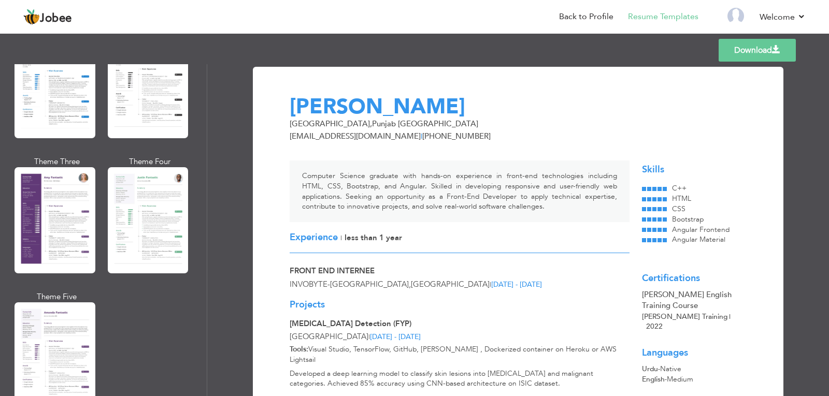
scroll to position [873, 0]
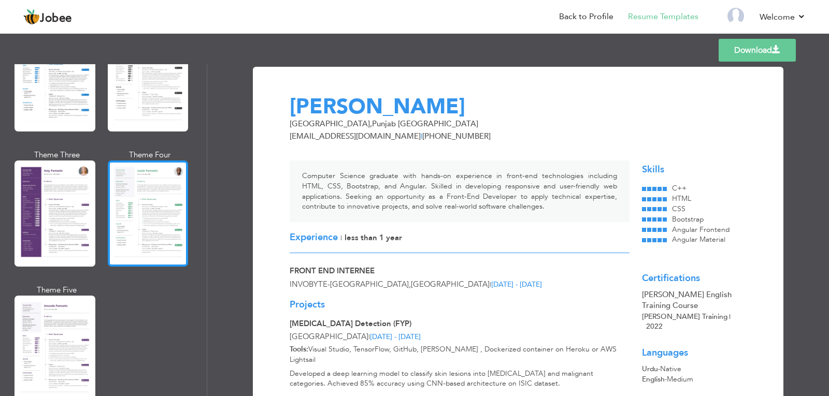
click at [113, 206] on div at bounding box center [148, 214] width 81 height 106
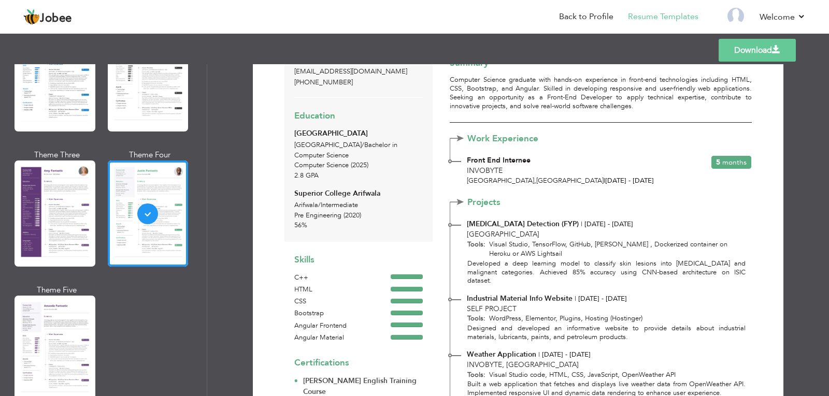
scroll to position [0, 0]
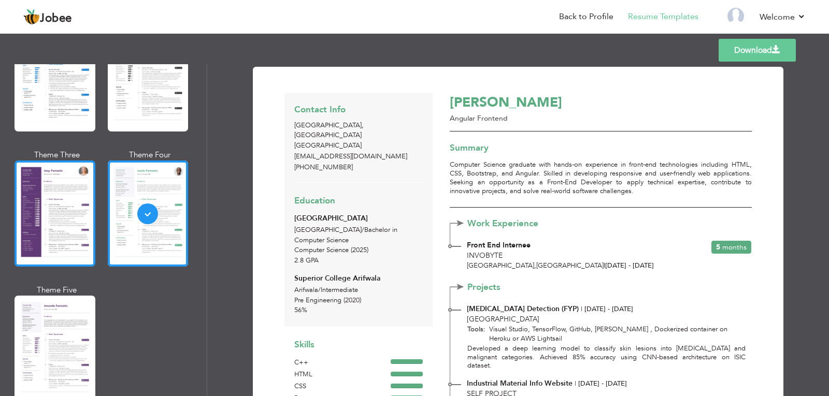
click at [70, 185] on div at bounding box center [55, 214] width 81 height 106
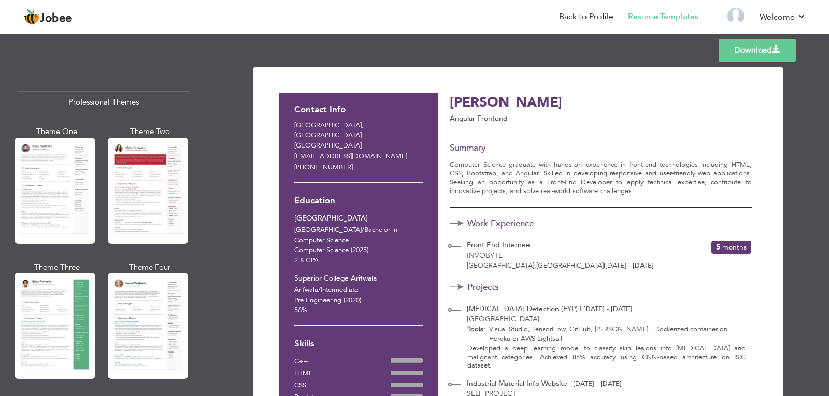
click at [70, 185] on div at bounding box center [55, 191] width 81 height 106
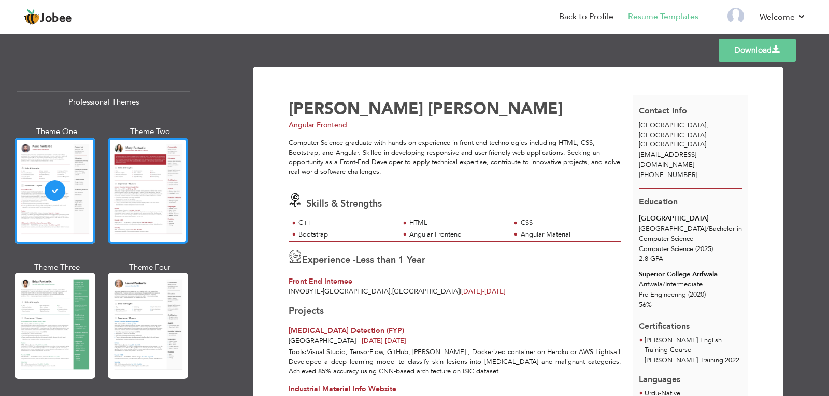
click at [116, 199] on div at bounding box center [148, 191] width 81 height 106
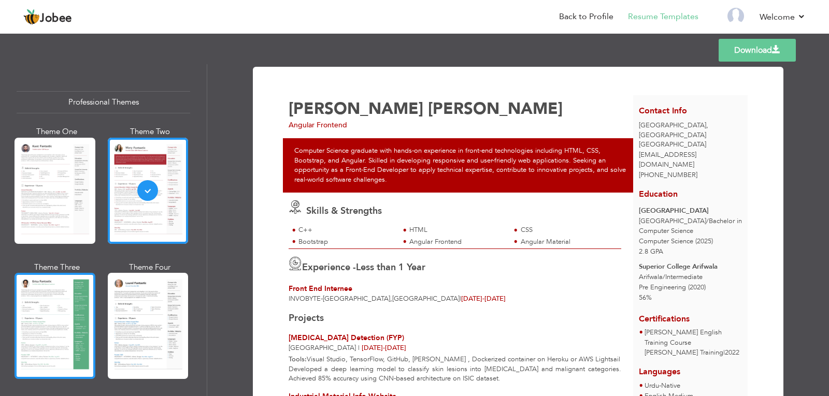
click at [44, 333] on div at bounding box center [55, 326] width 81 height 106
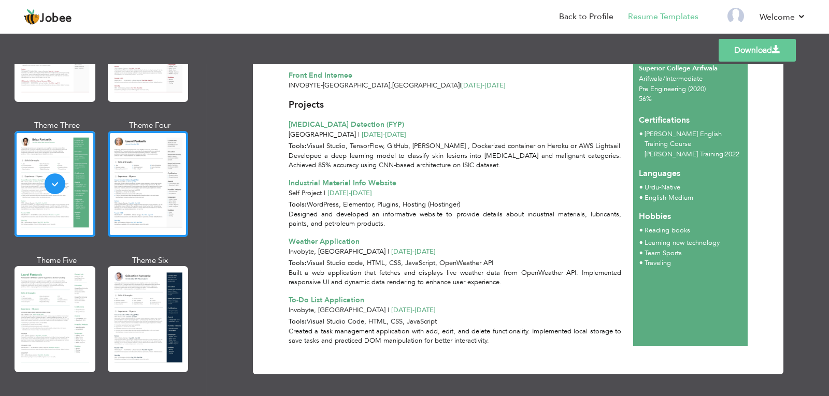
scroll to position [320, 0]
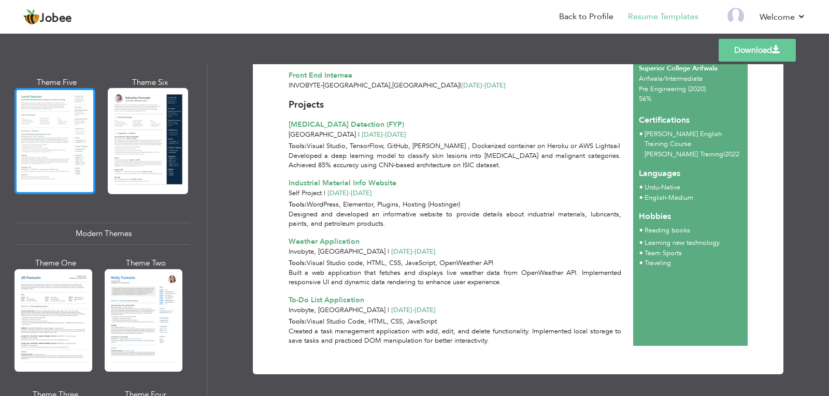
click at [32, 136] on div at bounding box center [55, 141] width 81 height 106
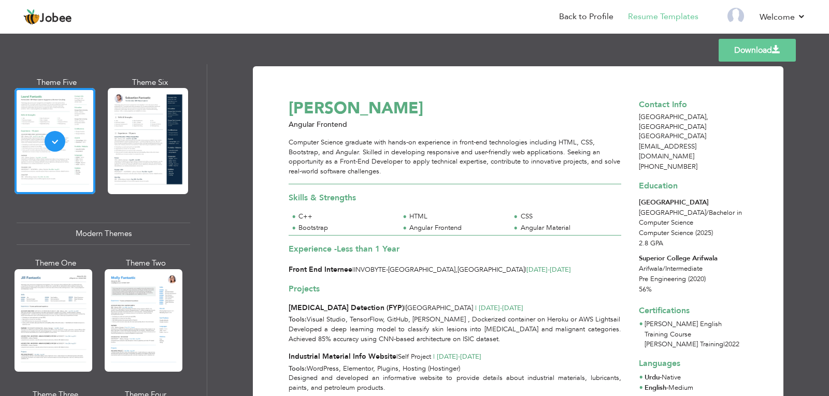
scroll to position [0, 0]
click at [191, 135] on div "Professional Themes Theme One Theme Two Theme Three Theme Six" at bounding box center [103, 230] width 207 height 332
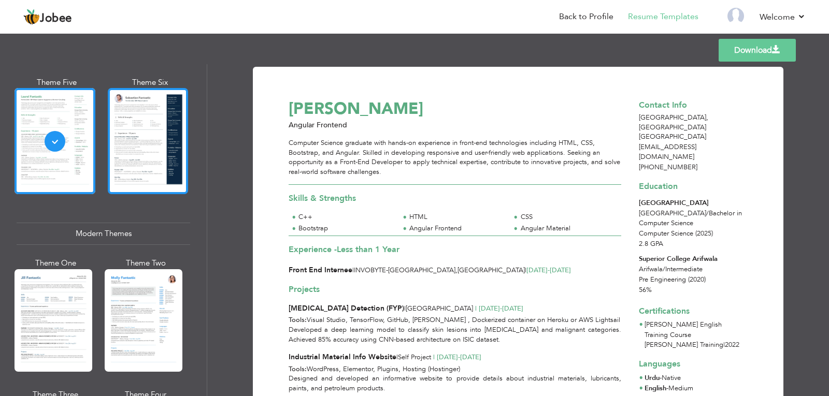
click at [163, 130] on div at bounding box center [148, 141] width 81 height 106
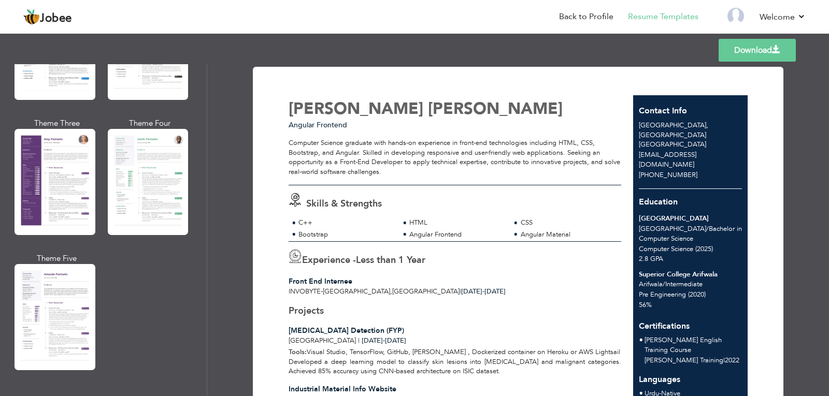
scroll to position [910, 0]
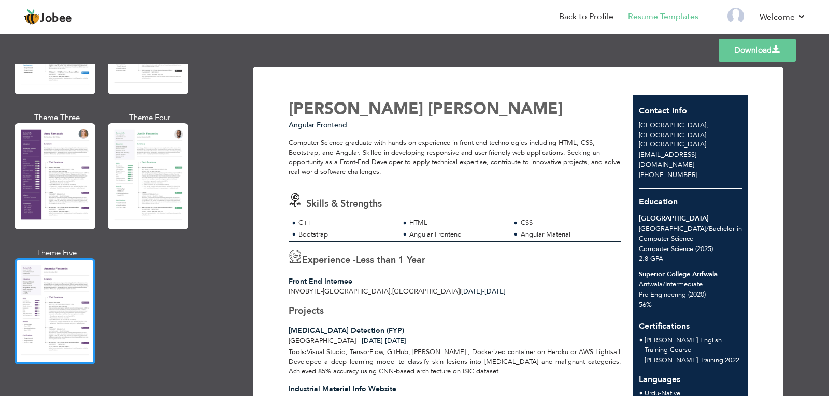
click at [62, 288] on div at bounding box center [55, 312] width 81 height 106
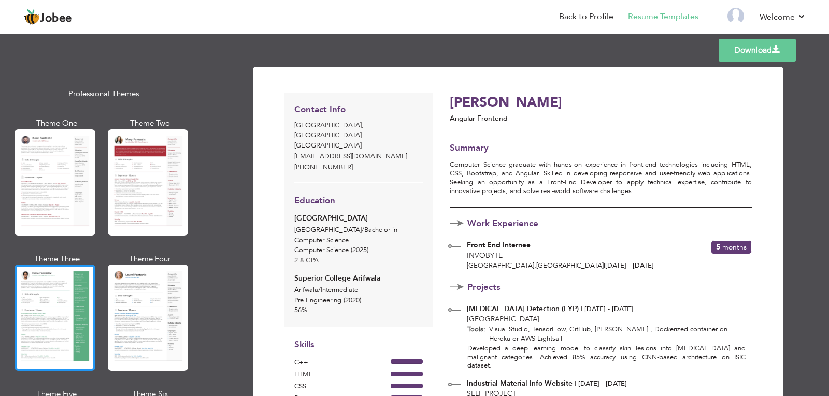
scroll to position [0, 0]
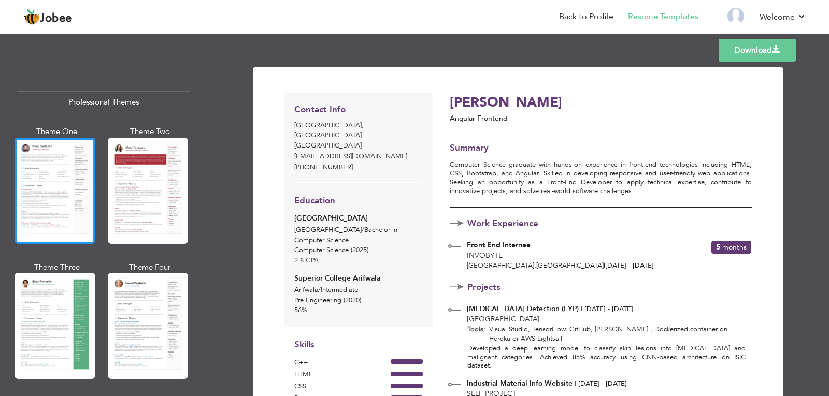
click at [65, 177] on div at bounding box center [55, 191] width 81 height 106
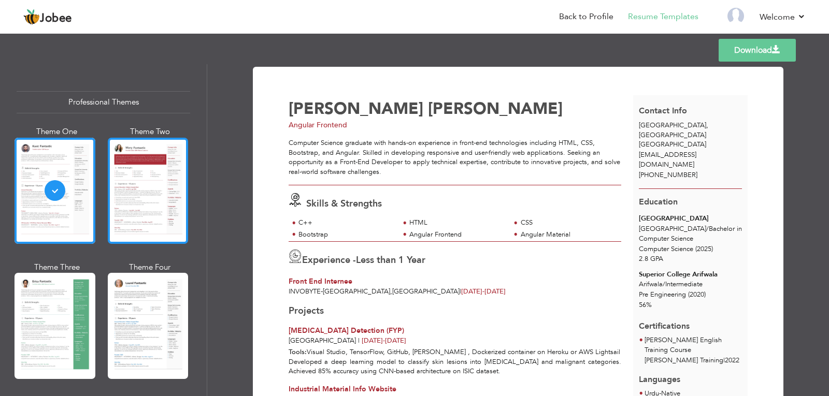
click at [130, 178] on div at bounding box center [148, 191] width 81 height 106
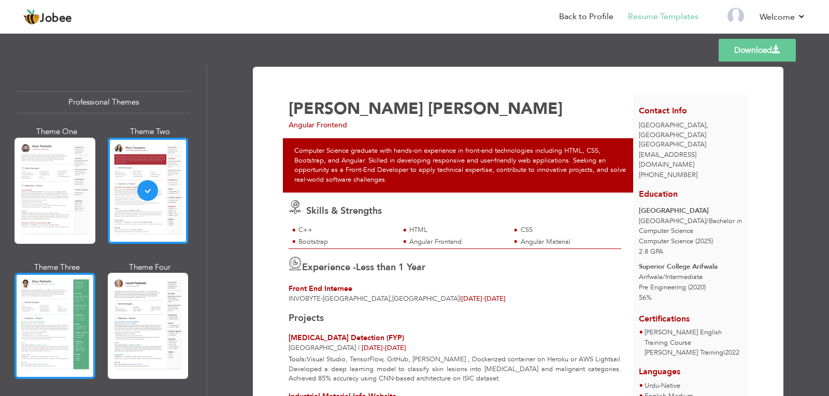
click at [60, 309] on div at bounding box center [55, 326] width 81 height 106
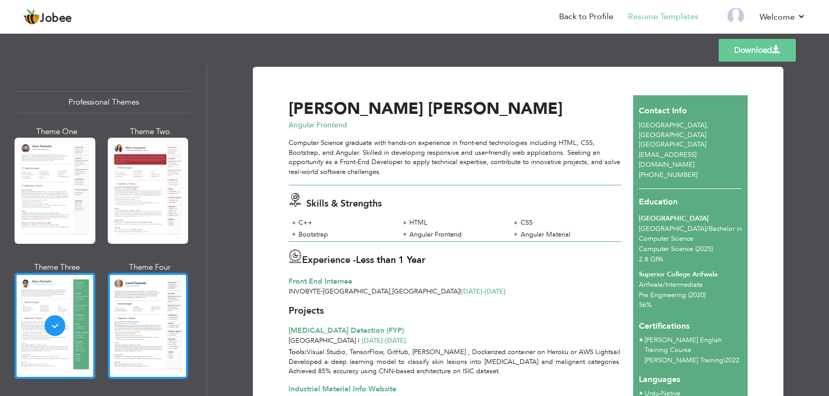
click at [120, 309] on div at bounding box center [148, 326] width 81 height 106
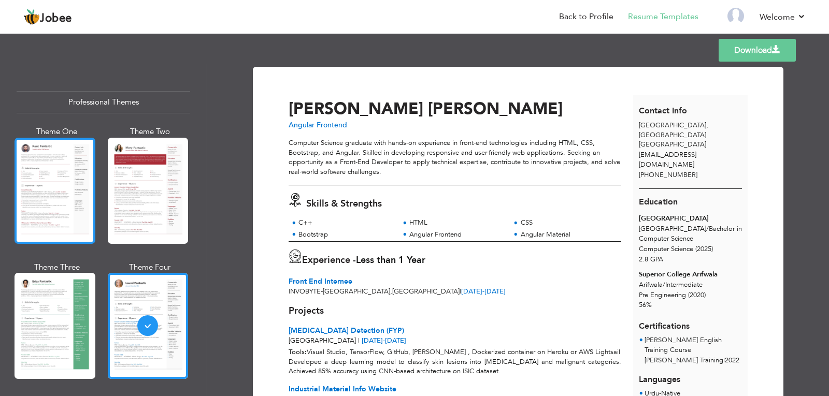
click at [44, 214] on div at bounding box center [55, 191] width 81 height 106
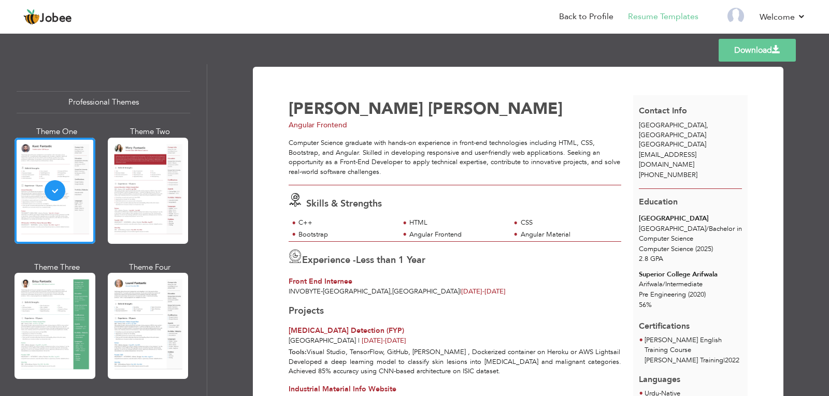
click at [753, 56] on link "Download" at bounding box center [757, 50] width 77 height 23
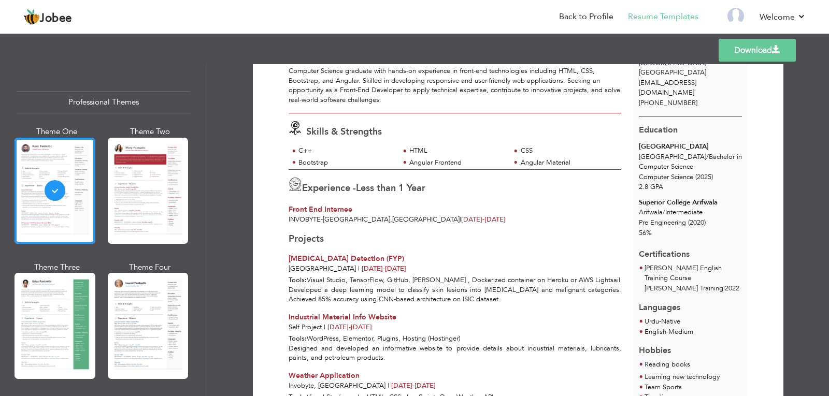
scroll to position [70, 0]
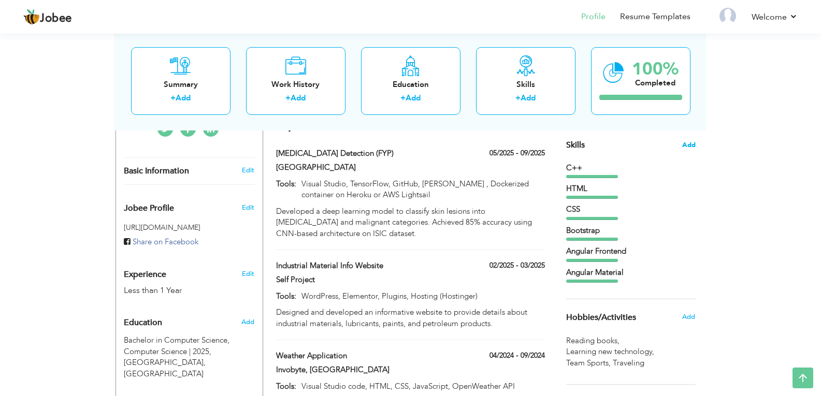
click at [690, 144] on span "Add" at bounding box center [688, 145] width 13 height 10
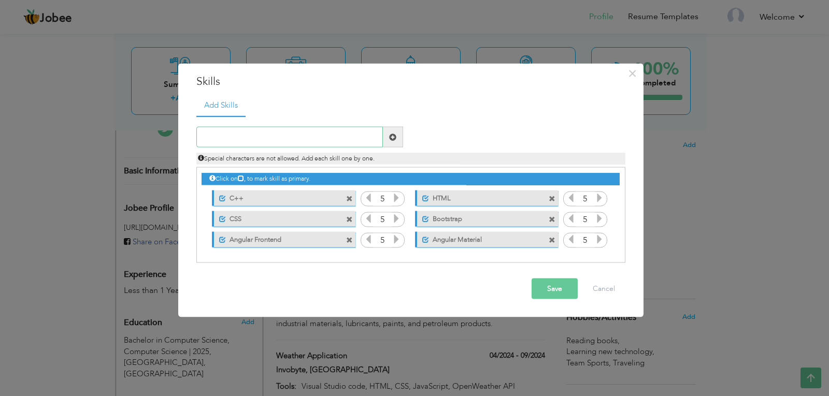
click at [339, 132] on input "text" at bounding box center [289, 137] width 187 height 21
click at [306, 141] on input "text" at bounding box center [289, 137] width 187 height 21
type input "j"
type input "JavaScript"
click at [387, 136] on span at bounding box center [393, 137] width 20 height 21
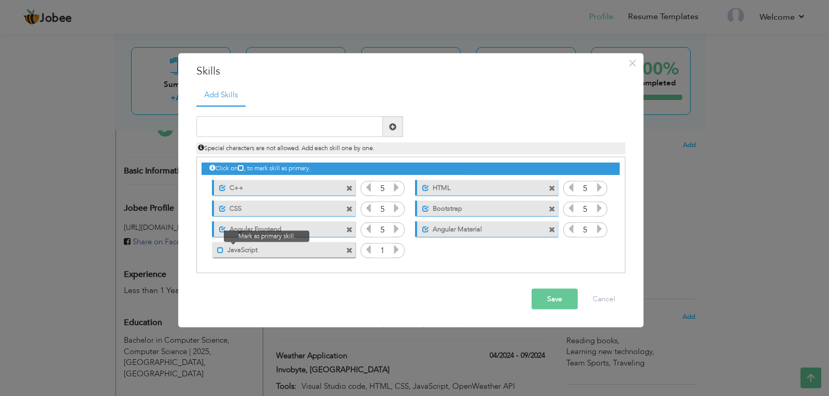
click at [222, 247] on span at bounding box center [220, 250] width 7 height 7
click at [401, 252] on icon at bounding box center [396, 249] width 9 height 9
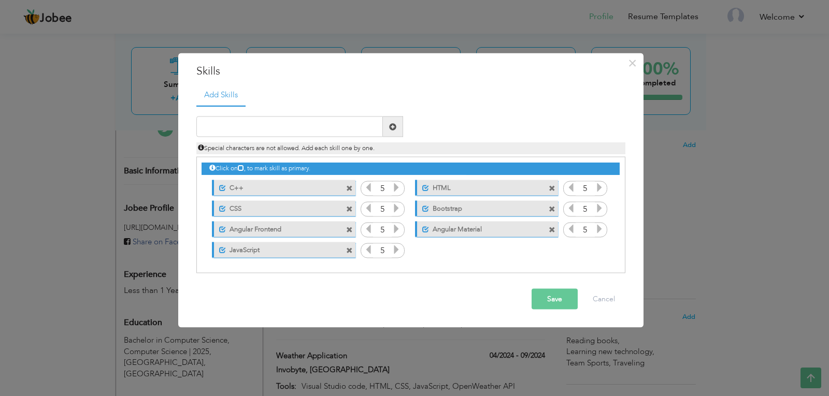
click at [401, 252] on icon at bounding box center [396, 249] width 9 height 9
click at [304, 126] on input "text" at bounding box center [289, 127] width 187 height 21
type input "My SQL"
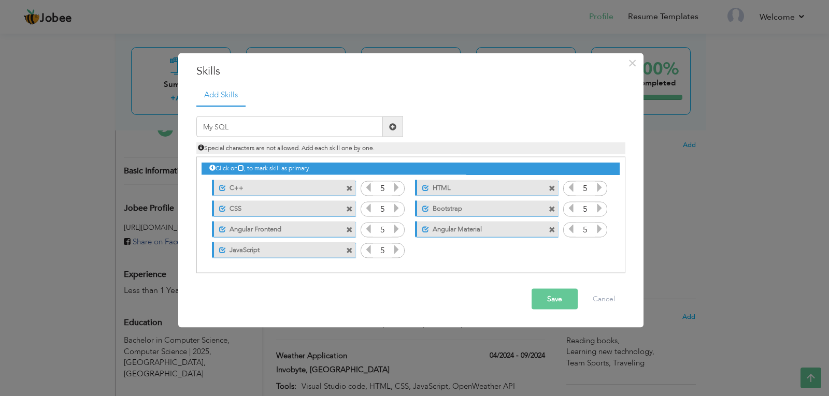
click at [389, 132] on span at bounding box center [393, 127] width 20 height 21
click at [425, 252] on span at bounding box center [423, 250] width 7 height 7
click at [599, 252] on icon at bounding box center [599, 249] width 9 height 9
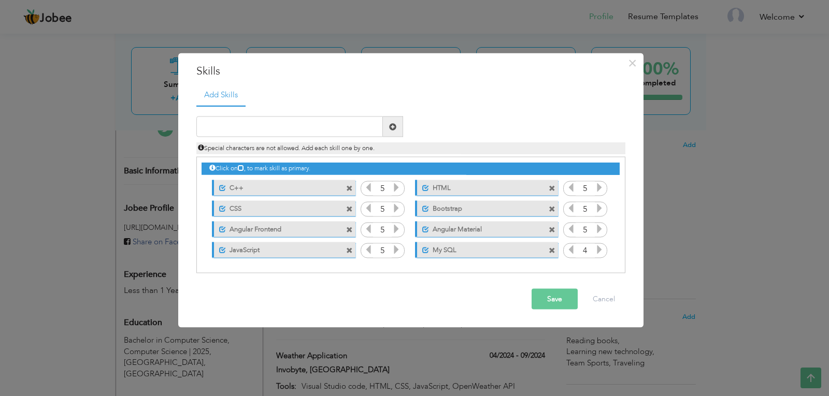
click at [599, 252] on icon at bounding box center [599, 249] width 9 height 9
click at [557, 293] on button "Save" at bounding box center [555, 299] width 46 height 21
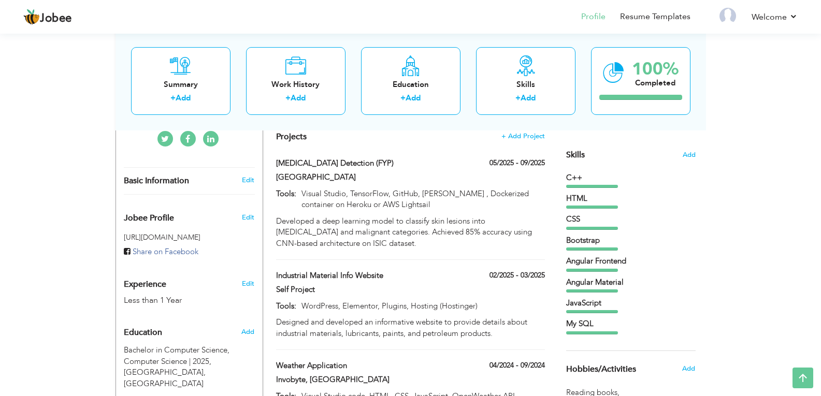
scroll to position [246, 0]
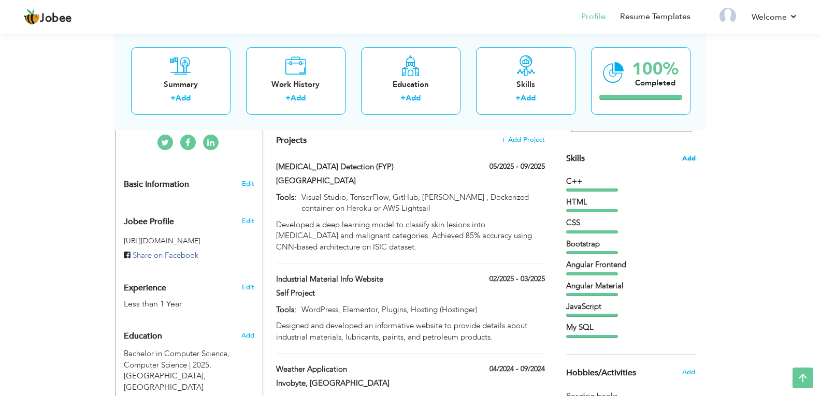
click at [693, 157] on span "Add" at bounding box center [688, 159] width 13 height 10
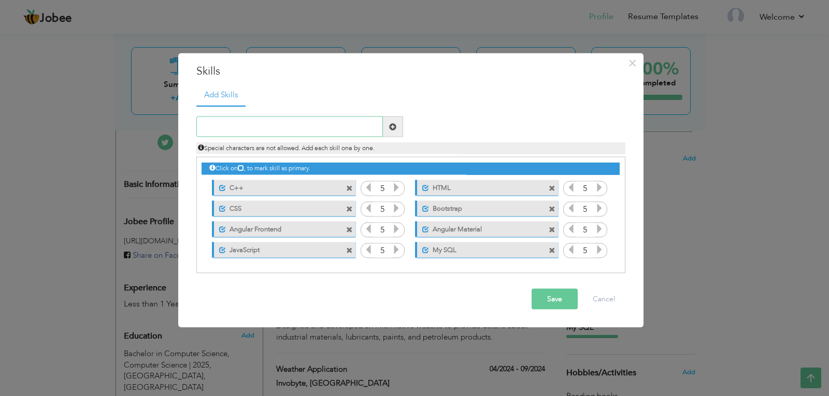
click at [320, 124] on input "text" at bounding box center [289, 127] width 187 height 21
click at [204, 126] on input "typeScripts" at bounding box center [289, 127] width 187 height 21
type input "TypeScripts"
click at [389, 126] on span at bounding box center [392, 126] width 7 height 7
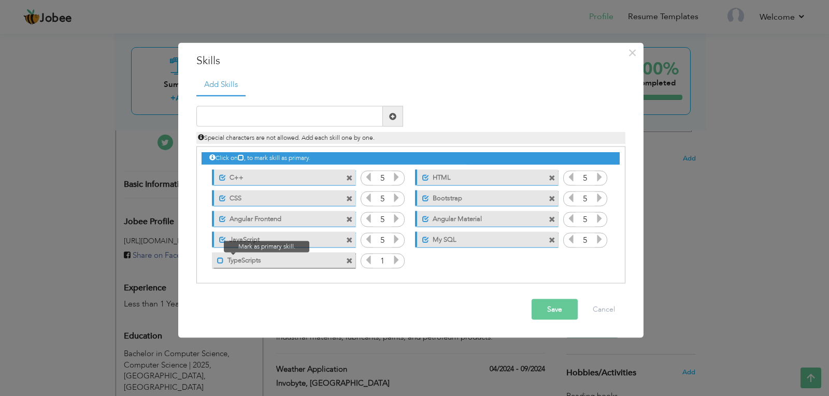
click at [220, 262] on span at bounding box center [220, 260] width 7 height 7
click at [395, 264] on icon at bounding box center [396, 259] width 9 height 9
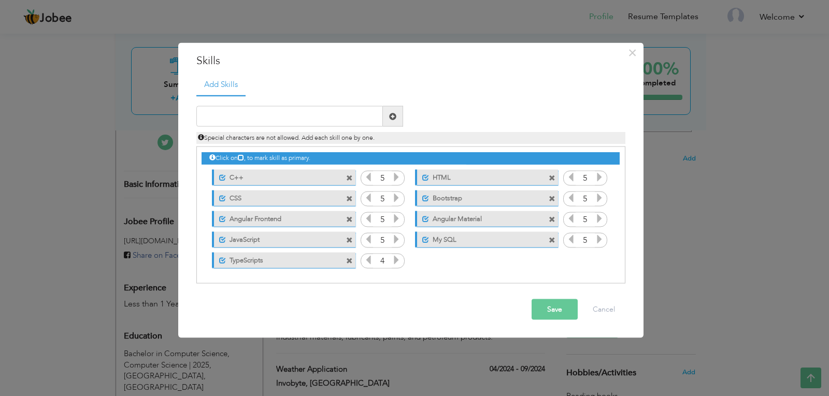
click at [395, 264] on icon at bounding box center [396, 259] width 9 height 9
click at [537, 309] on button "Save" at bounding box center [555, 309] width 46 height 21
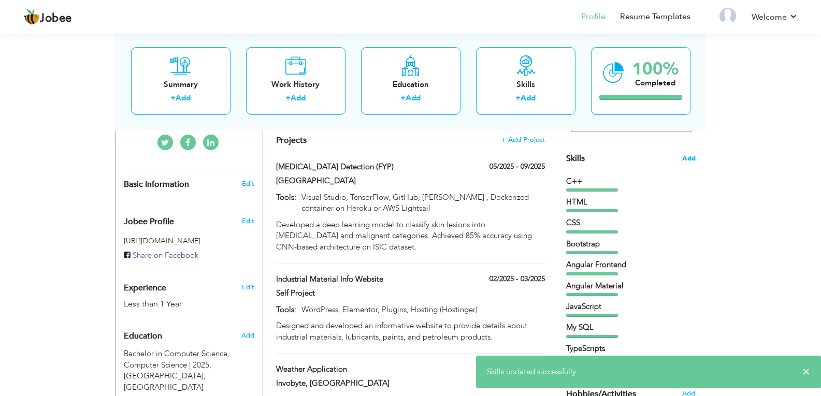
click at [689, 159] on span "Add" at bounding box center [688, 159] width 13 height 10
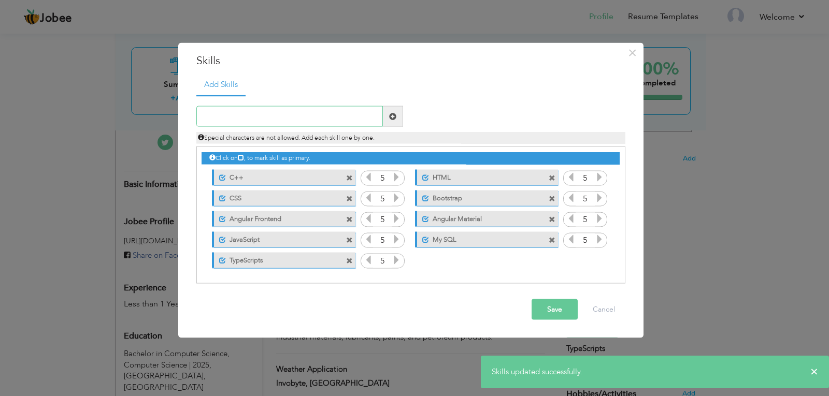
click at [289, 115] on input "text" at bounding box center [289, 116] width 187 height 21
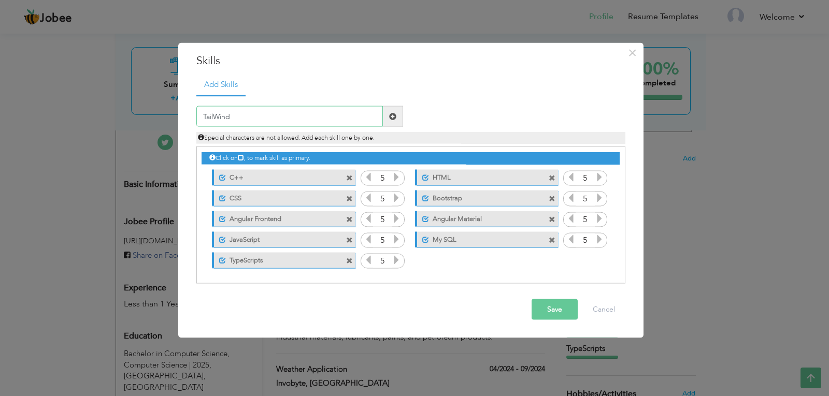
type input "TailWind"
click at [390, 121] on span at bounding box center [393, 116] width 20 height 21
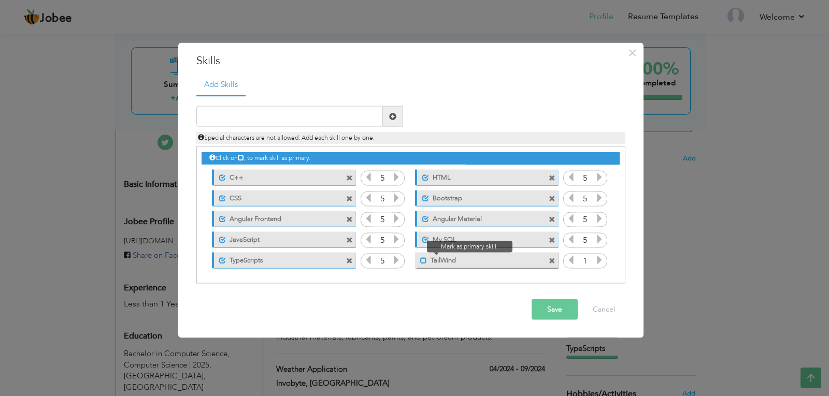
click at [423, 263] on span at bounding box center [423, 260] width 7 height 7
click at [602, 264] on icon at bounding box center [599, 259] width 9 height 9
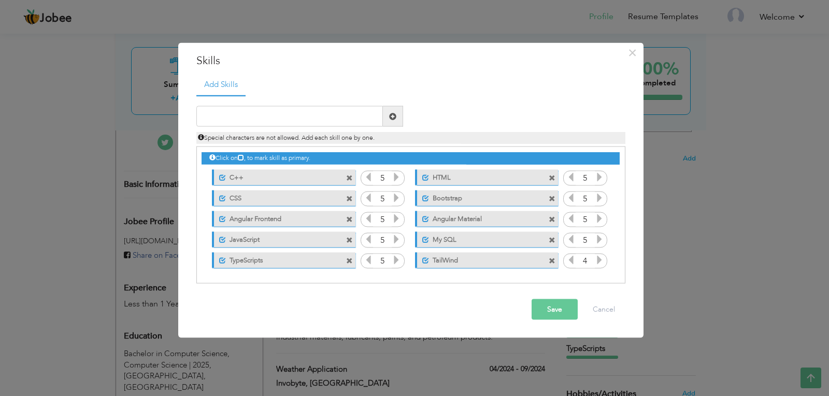
click at [602, 264] on icon at bounding box center [599, 259] width 9 height 9
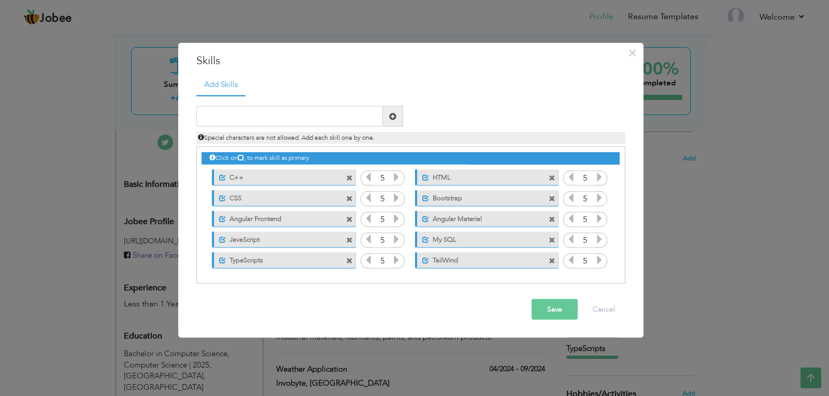
click at [565, 307] on button "Save" at bounding box center [555, 309] width 46 height 21
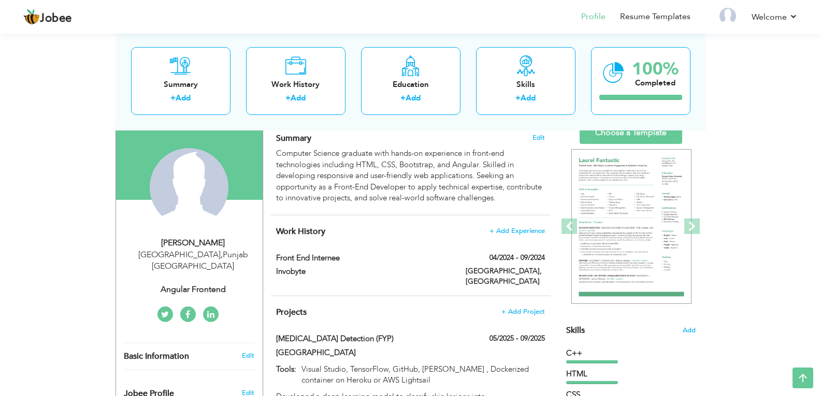
scroll to position [72, 0]
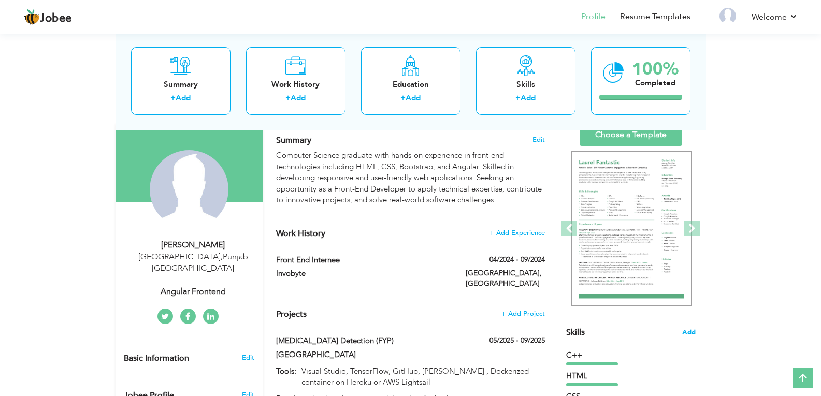
click at [685, 335] on span "Add" at bounding box center [688, 333] width 13 height 10
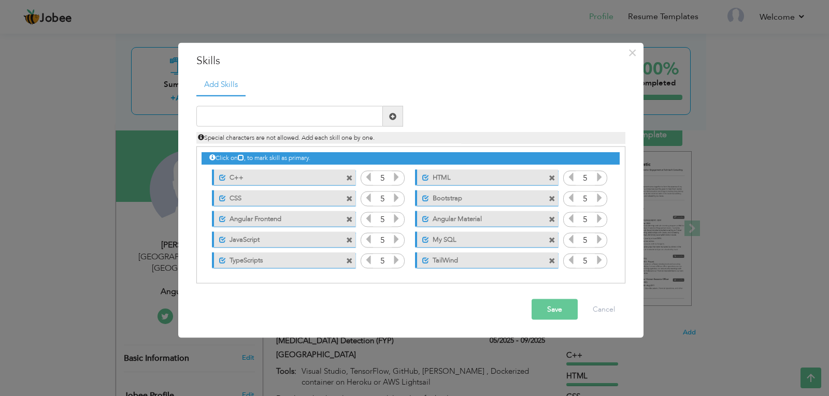
click at [552, 241] on span at bounding box center [552, 240] width 7 height 7
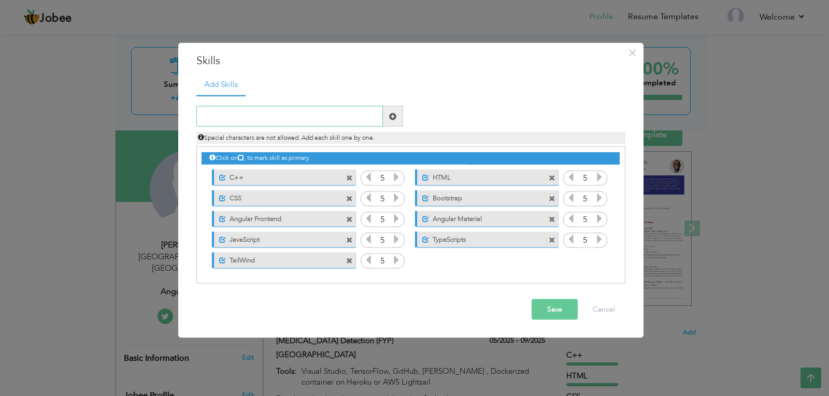
click at [287, 113] on input "text" at bounding box center [289, 116] width 187 height 21
type input "GitHub"
click at [389, 117] on span at bounding box center [392, 115] width 7 height 7
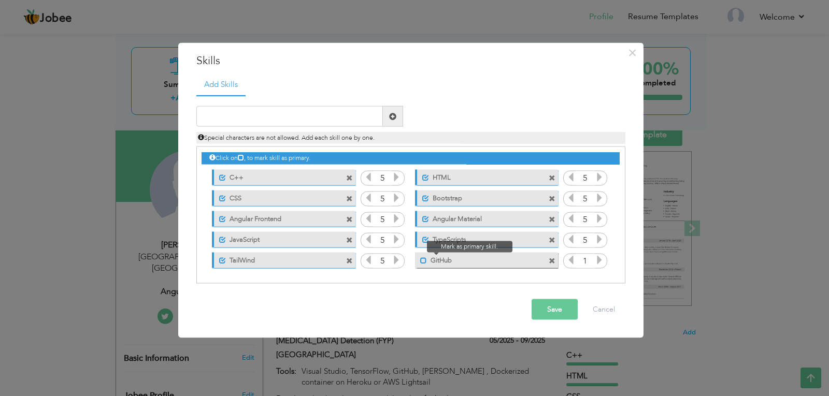
click at [422, 262] on span at bounding box center [423, 260] width 7 height 7
click at [422, 262] on span at bounding box center [425, 260] width 7 height 7
click at [422, 262] on span at bounding box center [423, 260] width 7 height 7
click at [597, 265] on icon at bounding box center [599, 259] width 9 height 9
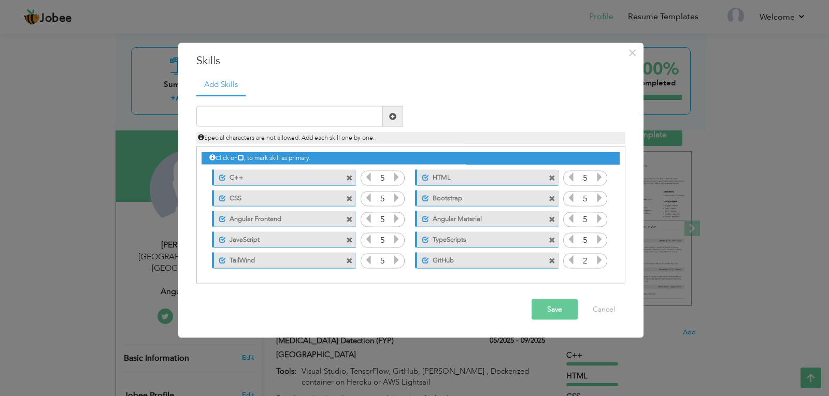
click at [597, 265] on icon at bounding box center [599, 259] width 9 height 9
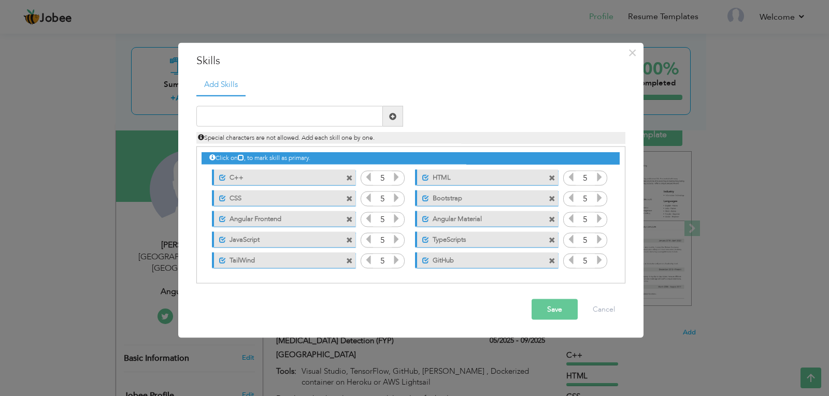
click at [597, 265] on icon at bounding box center [599, 259] width 9 height 9
click at [248, 118] on input "text" at bounding box center [289, 116] width 187 height 21
click at [546, 303] on button "Save" at bounding box center [555, 309] width 46 height 21
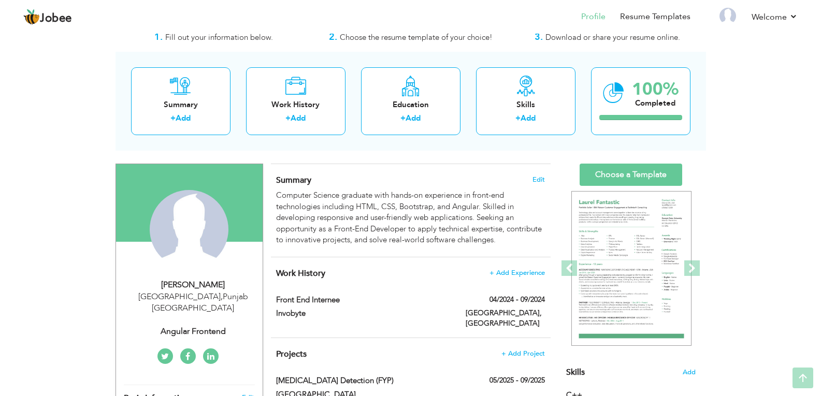
scroll to position [23, 0]
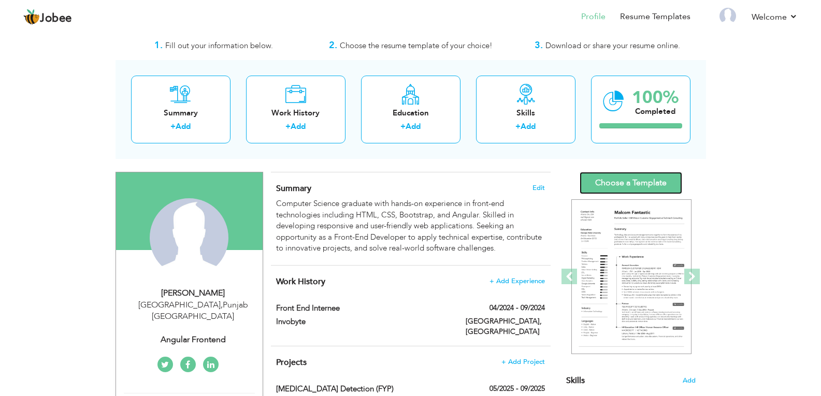
click at [604, 186] on link "Choose a Template" at bounding box center [631, 183] width 103 height 22
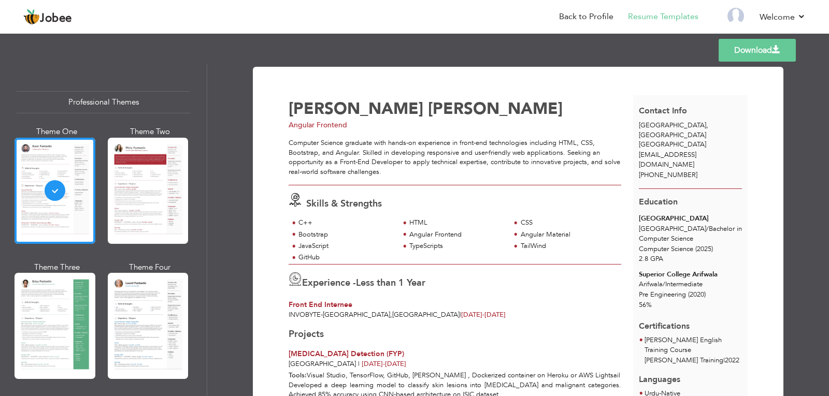
click at [774, 48] on span at bounding box center [776, 50] width 8 height 8
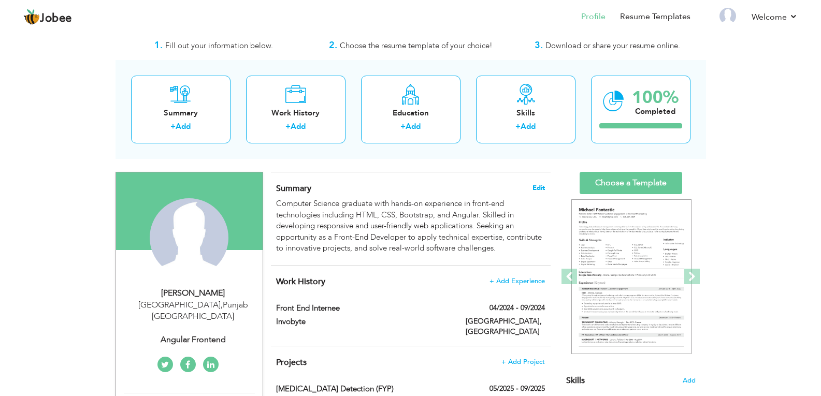
click at [536, 190] on span "Edit" at bounding box center [539, 187] width 12 height 7
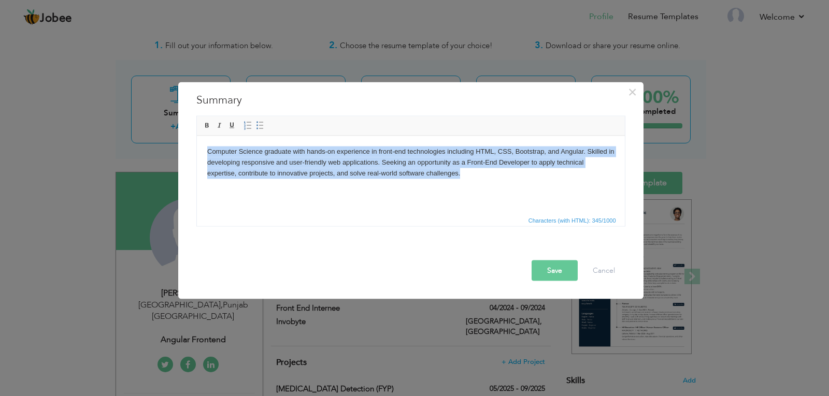
drag, startPoint x: 468, startPoint y: 177, endPoint x: 207, endPoint y: 149, distance: 263.1
click at [207, 149] on body "Computer Science graduate with hands-on experience in front-end technologies in…" at bounding box center [410, 162] width 407 height 32
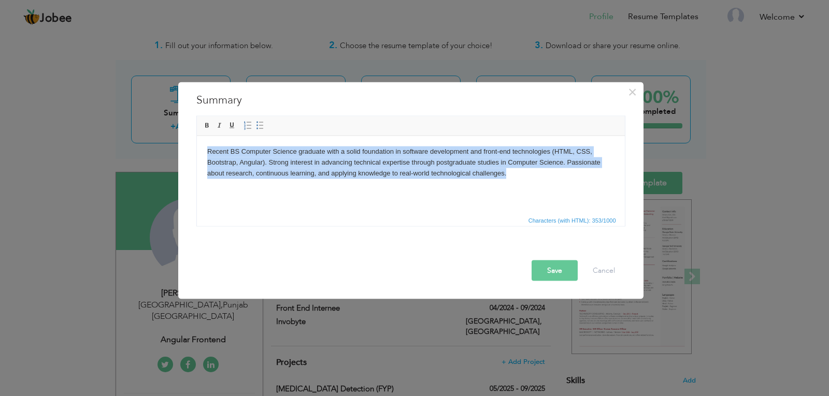
drag, startPoint x: 505, startPoint y: 174, endPoint x: 204, endPoint y: 148, distance: 302.1
click at [204, 148] on html "Recent BS Computer Science graduate with a solid foundation in software develop…" at bounding box center [410, 162] width 428 height 53
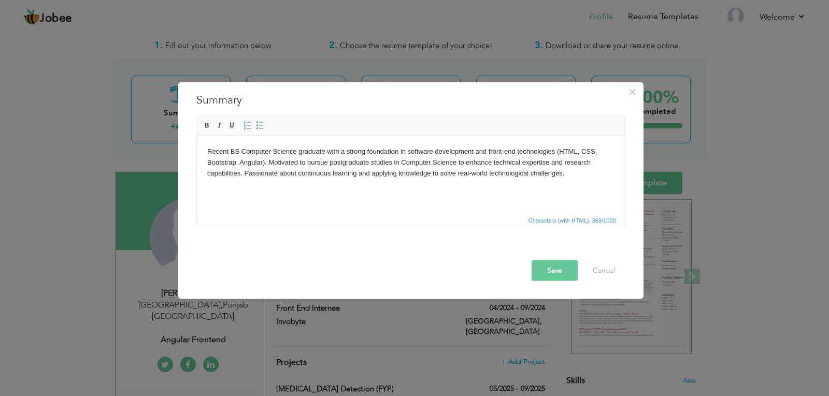
click at [551, 270] on button "Save" at bounding box center [555, 270] width 46 height 21
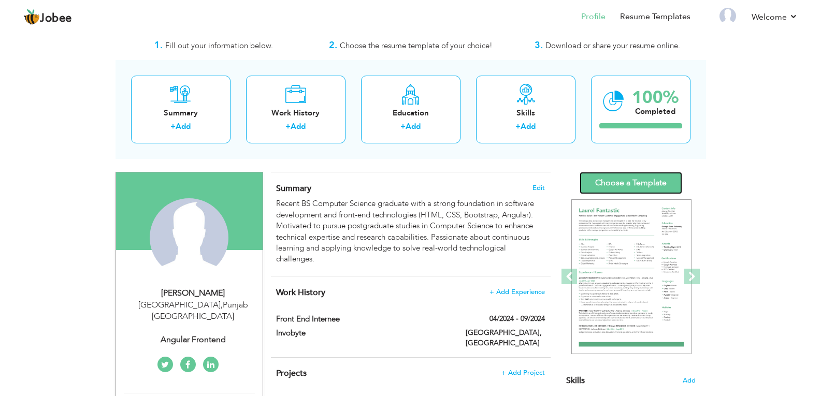
click at [630, 189] on link "Choose a Template" at bounding box center [631, 183] width 103 height 22
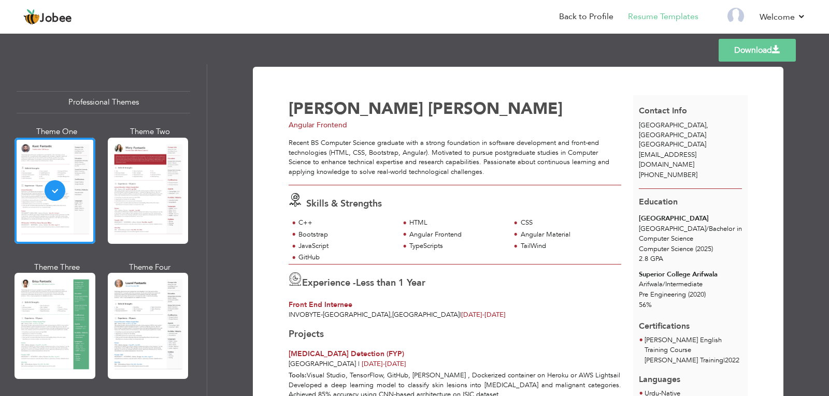
click at [759, 53] on link "Download" at bounding box center [757, 50] width 77 height 23
